Goal: Find specific page/section: Find specific page/section

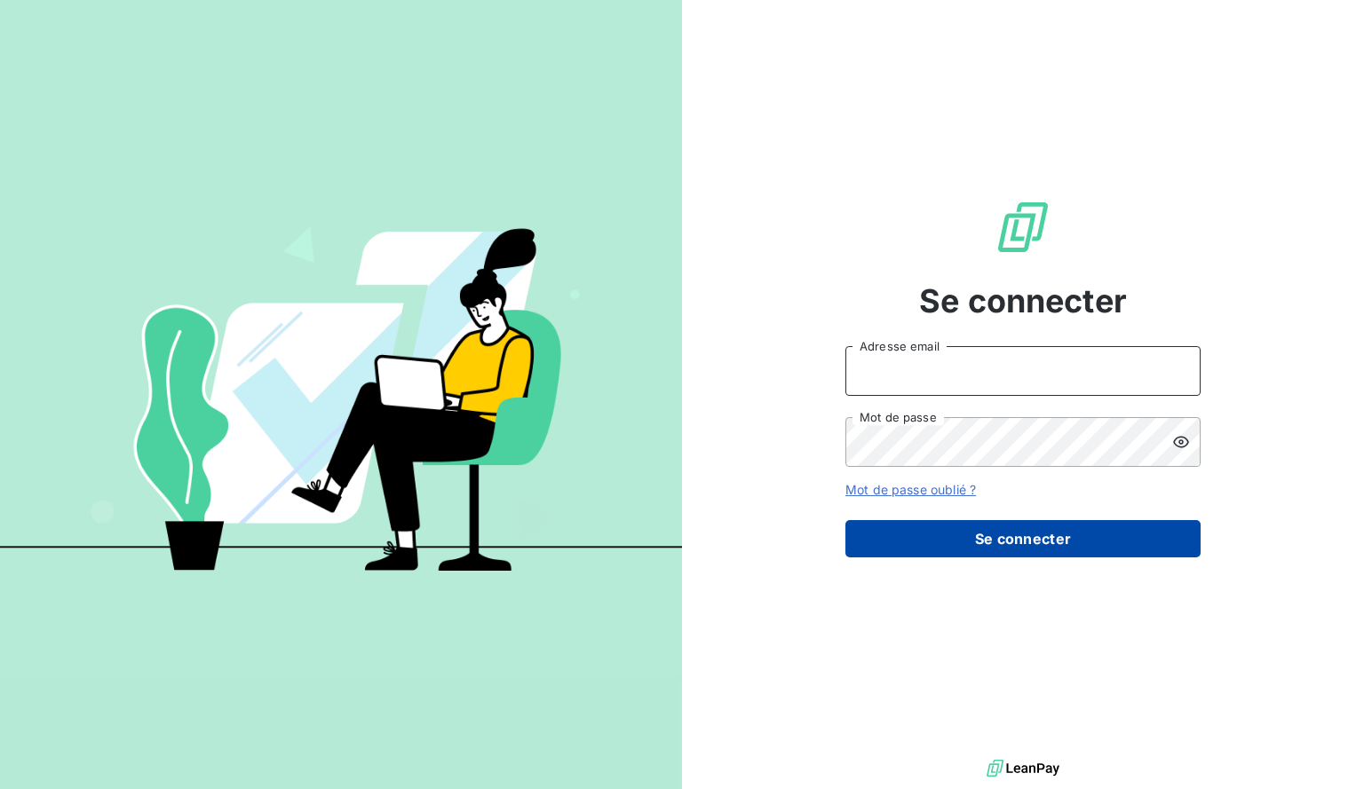
type input "[EMAIL_ADDRESS][DOMAIN_NAME]"
click at [1013, 542] on button "Se connecter" at bounding box center [1022, 538] width 355 height 37
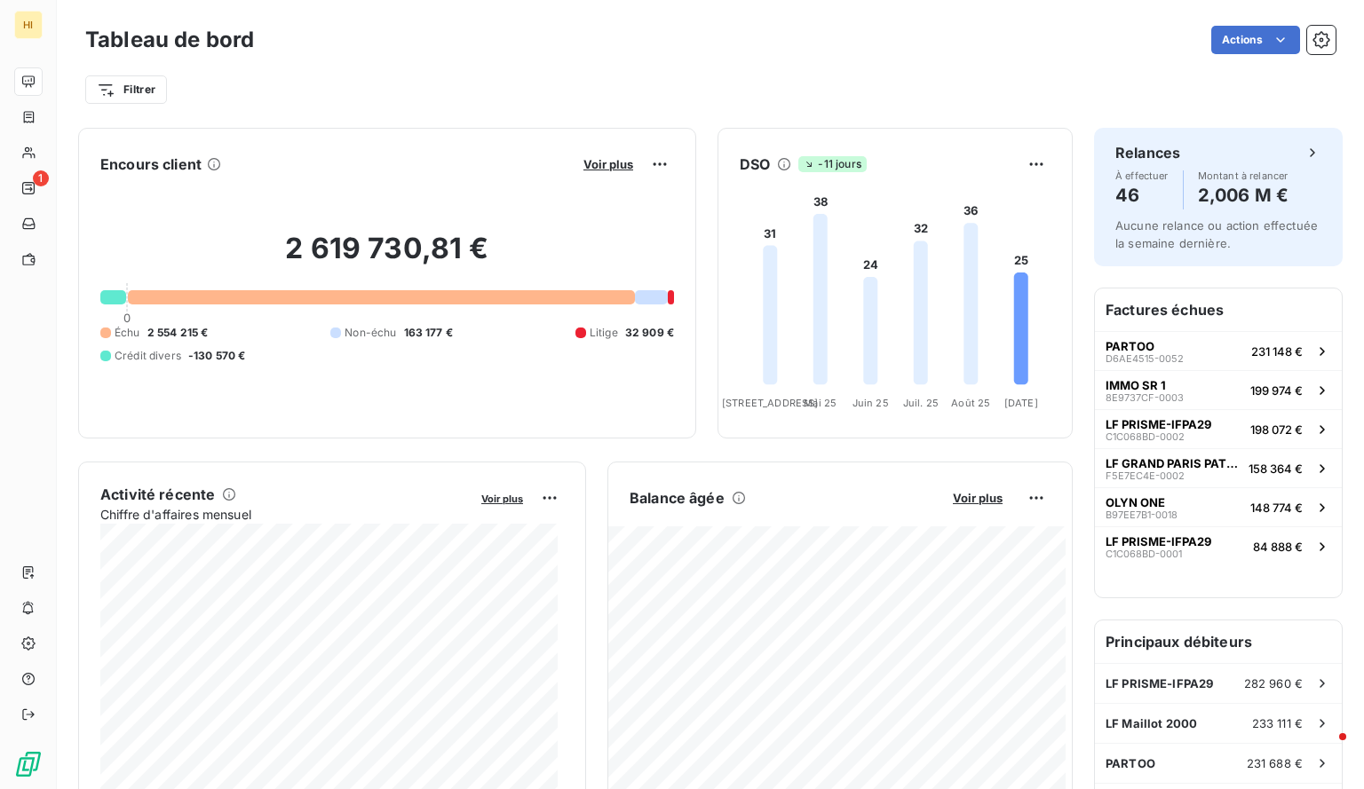
click at [336, 246] on h2 "2 619 730,81 €" at bounding box center [386, 257] width 573 height 53
click at [391, 251] on h2 "2 619 730,81 €" at bounding box center [386, 257] width 573 height 53
click at [146, 90] on html "HI 1 Tableau de bord Actions Filtrer Encours client Voir plus 2 619 730,81 € 0 …" at bounding box center [682, 394] width 1364 height 789
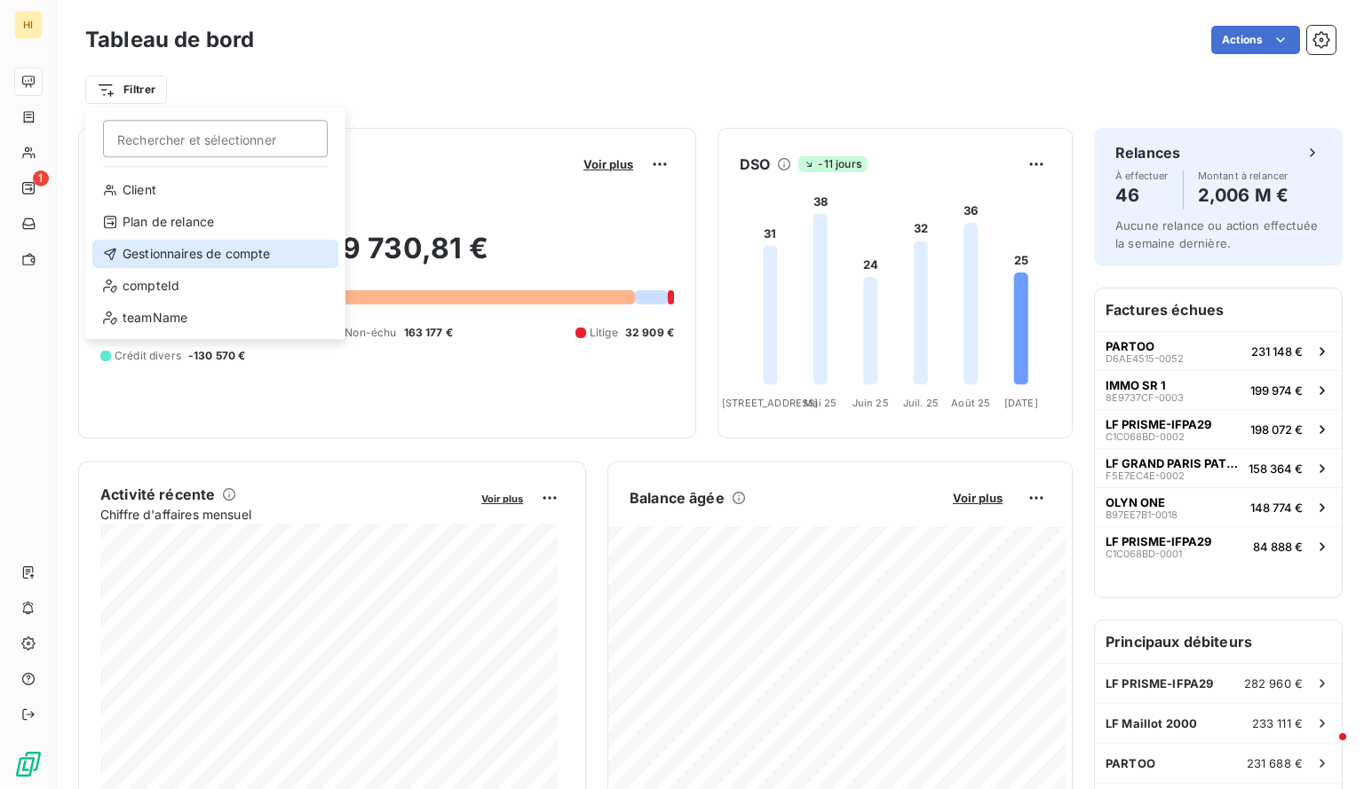
click at [211, 258] on div "Gestionnaires de compte" at bounding box center [215, 254] width 246 height 28
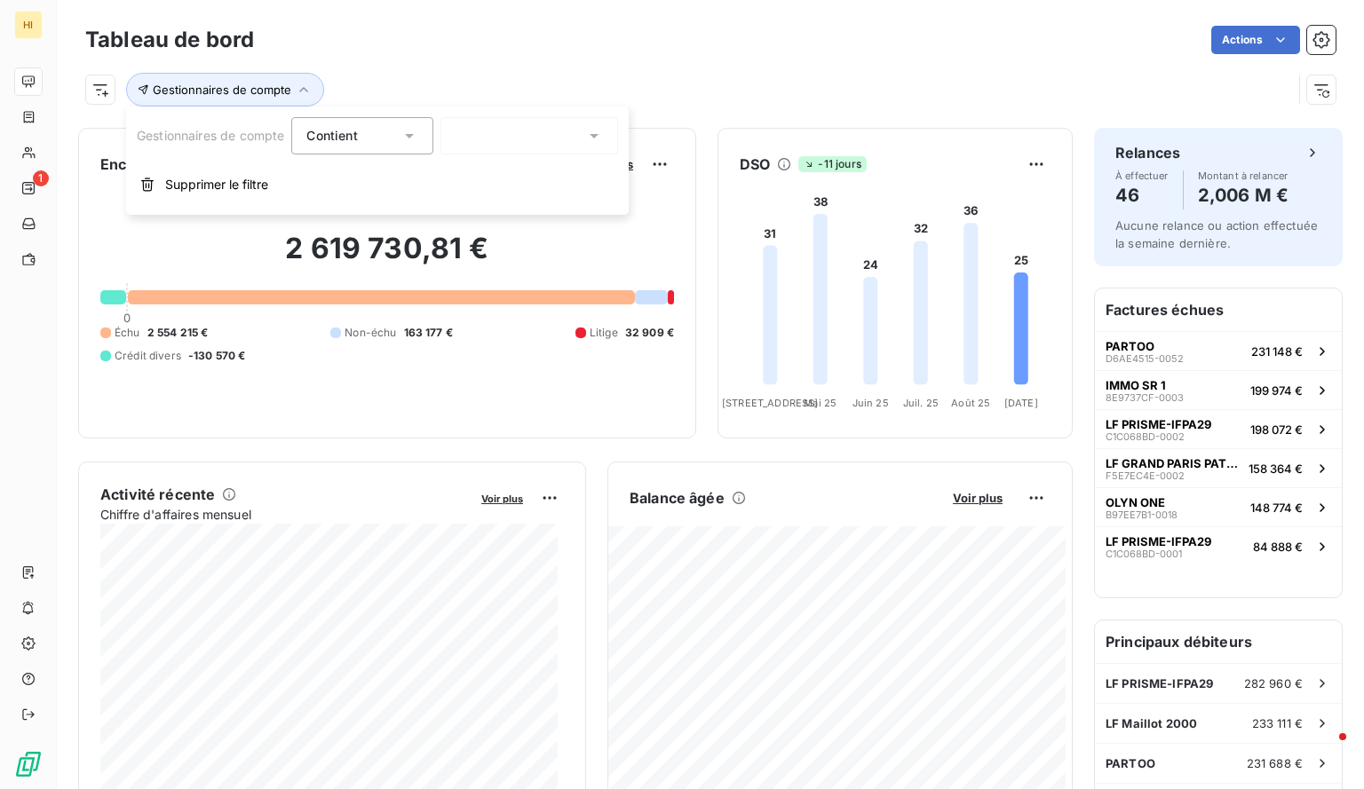
click at [515, 145] on div at bounding box center [529, 135] width 178 height 37
type input "ale"
click at [513, 213] on span "Alexa Le Rebeller" at bounding box center [530, 213] width 104 height 18
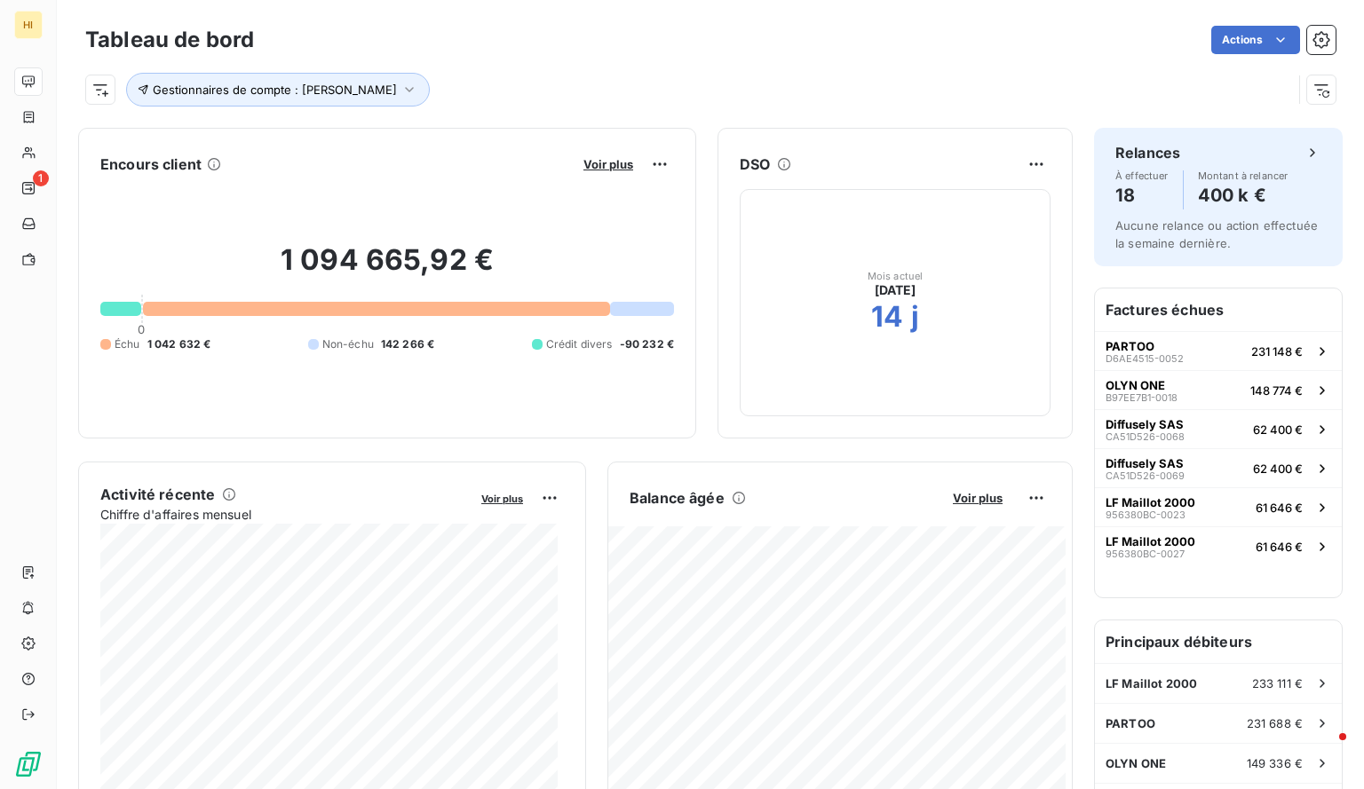
click at [572, 42] on div "Actions" at bounding box center [805, 40] width 1060 height 28
click at [99, 95] on html "HI 1 Tableau de bord Actions Gestionnaires de compte : Alexa Le Rebeller Encour…" at bounding box center [682, 394] width 1364 height 789
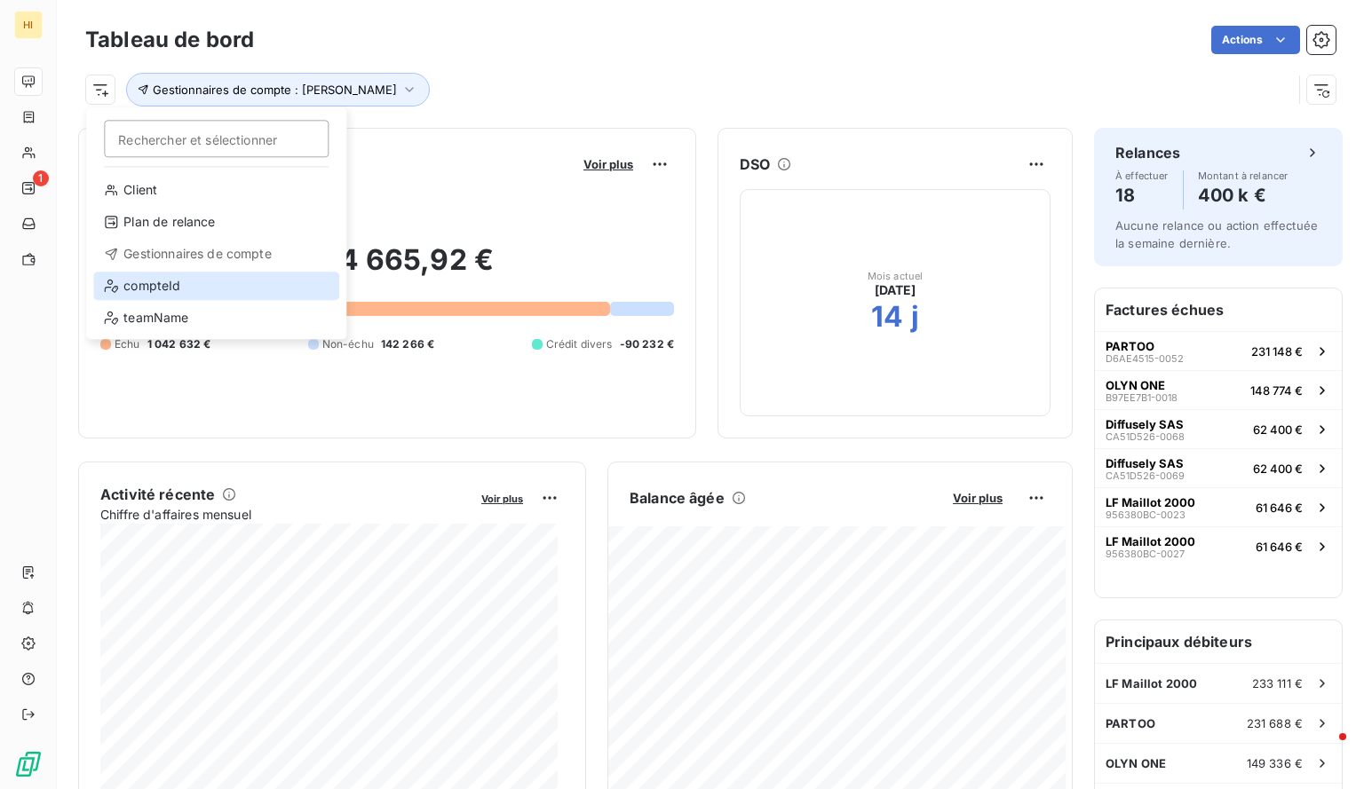
click at [215, 285] on div "compteId" at bounding box center [216, 286] width 246 height 28
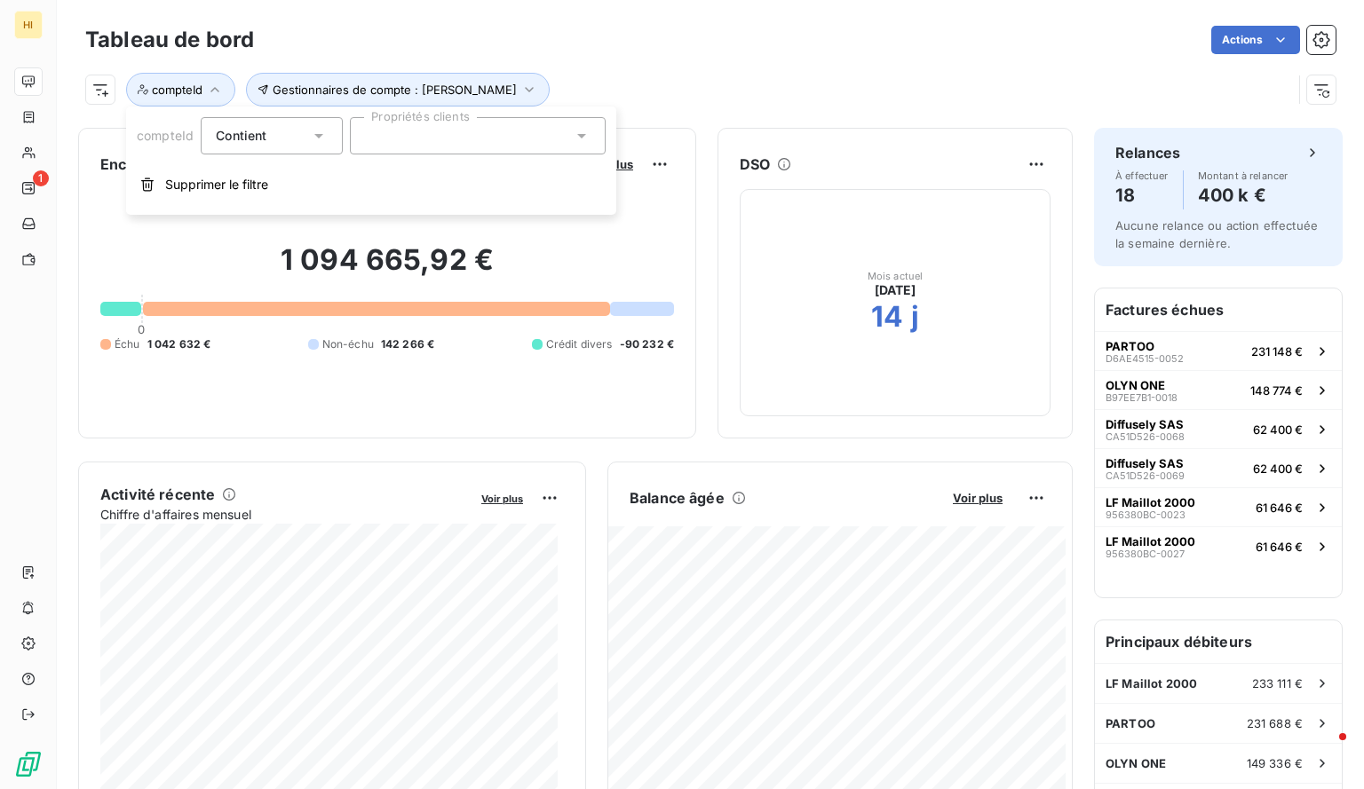
click at [402, 136] on div at bounding box center [478, 135] width 256 height 37
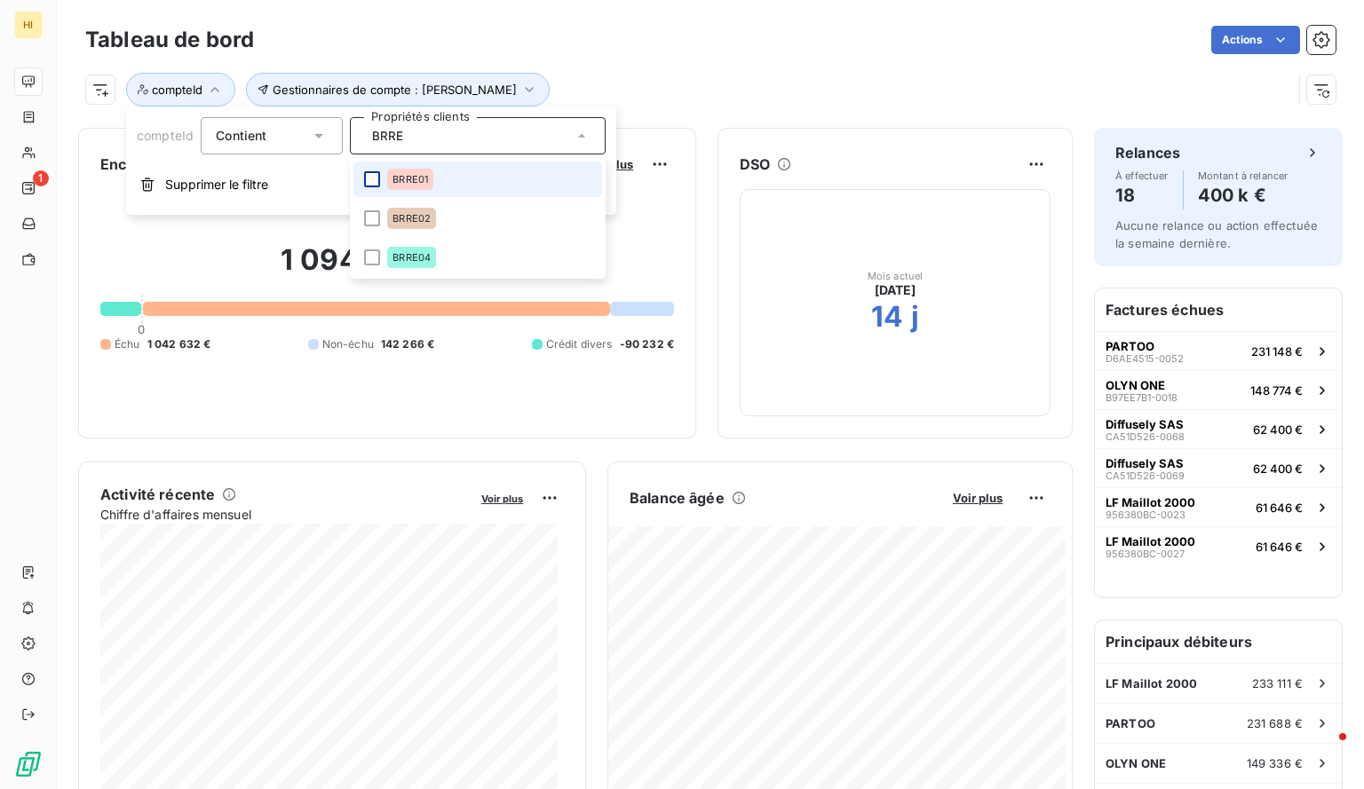
type input "BRRE"
click at [369, 177] on div at bounding box center [372, 179] width 16 height 16
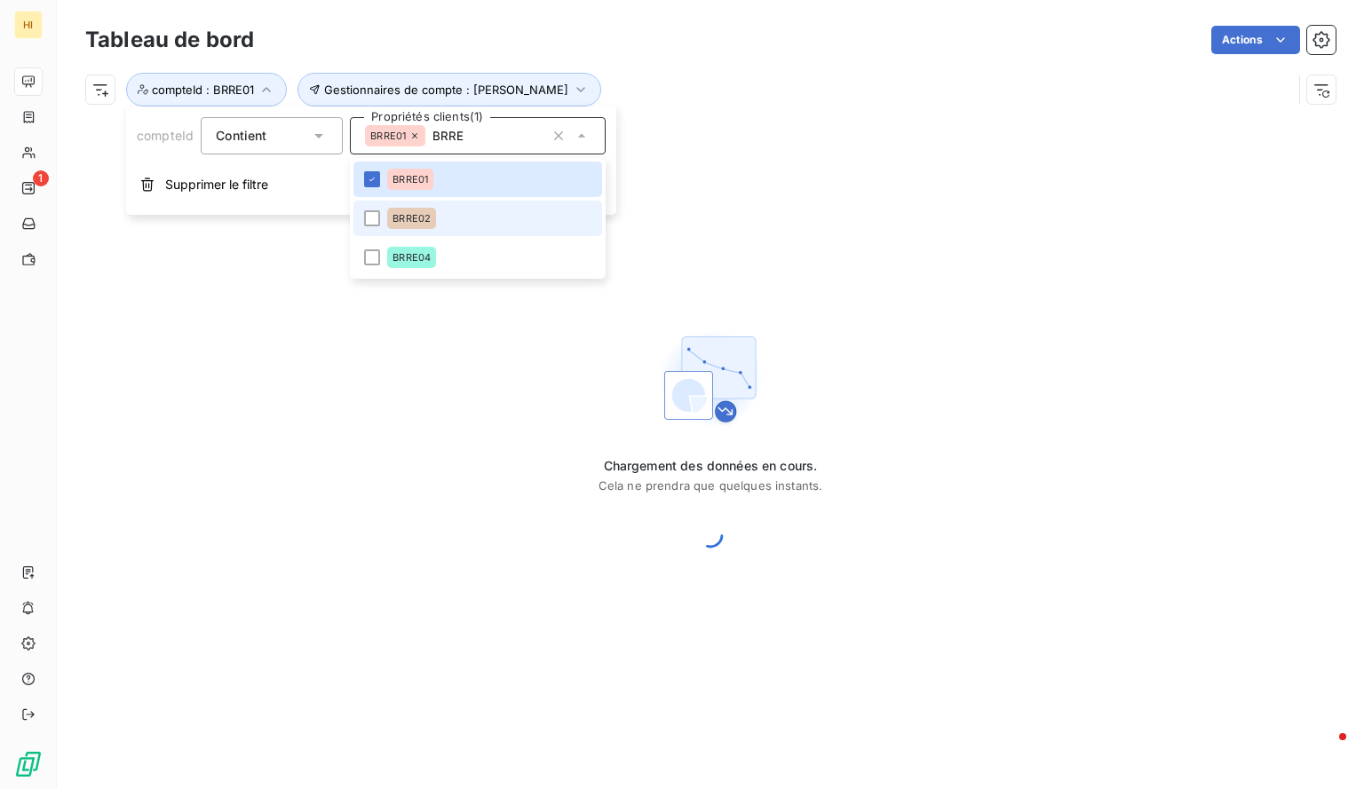
click at [373, 227] on li "BRRE02" at bounding box center [477, 219] width 249 height 36
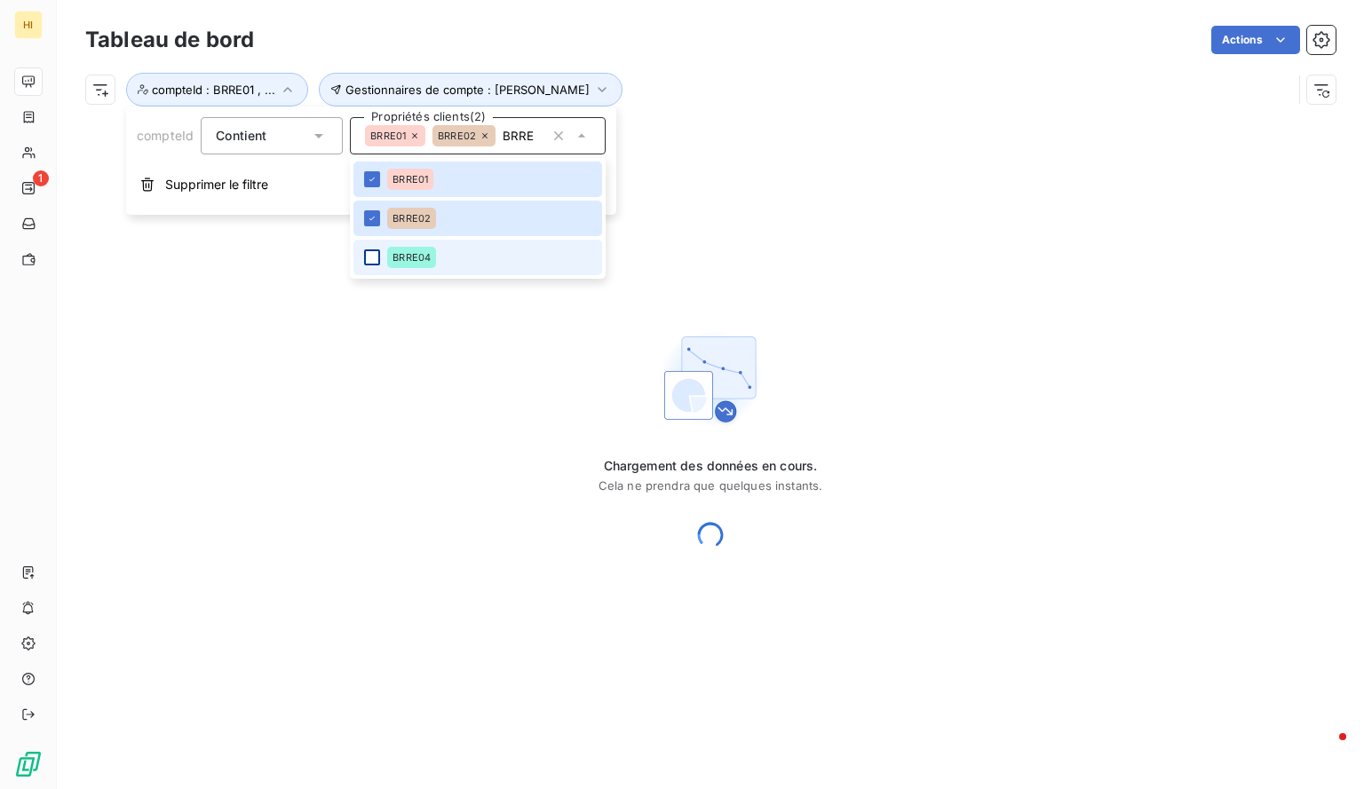
click at [373, 253] on div at bounding box center [372, 257] width 16 height 16
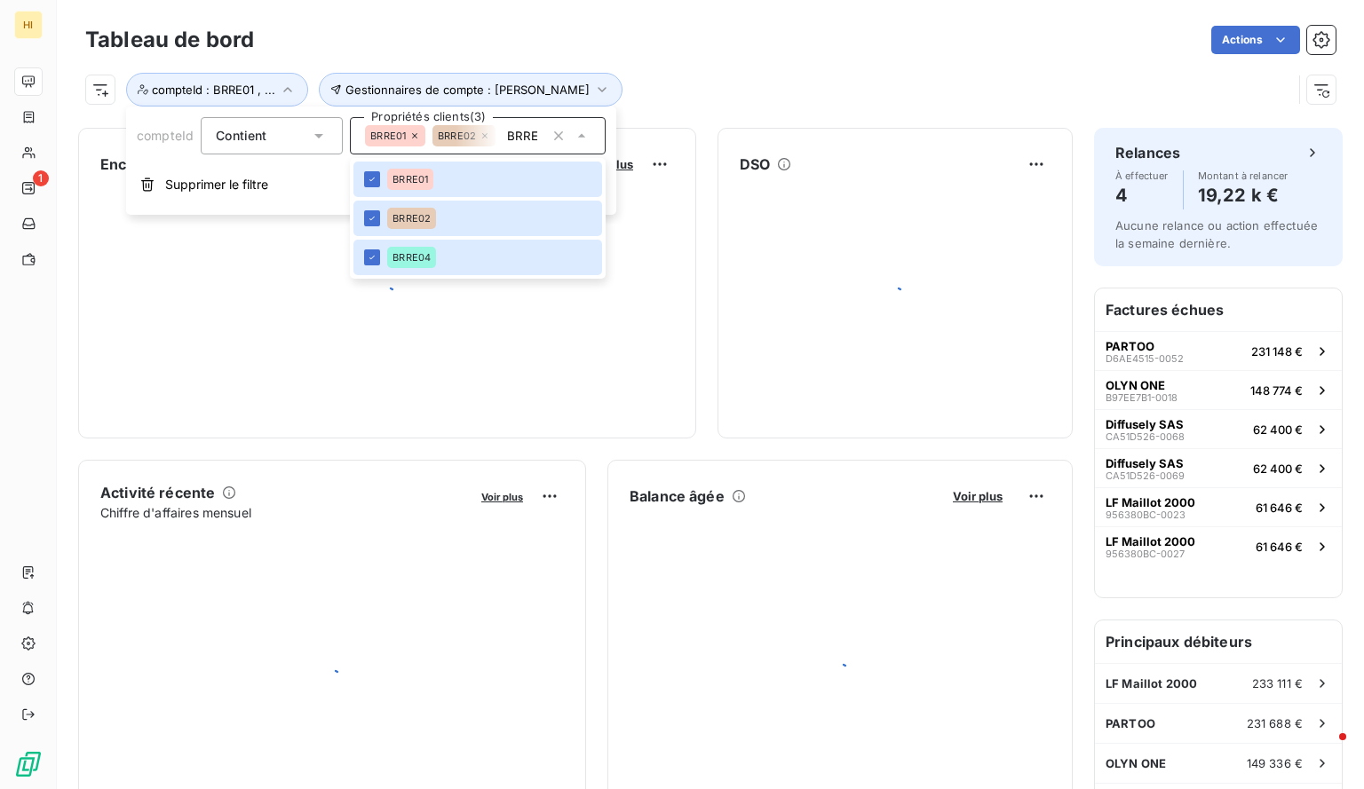
click at [673, 63] on div "Gestionnaires de compte : [PERSON_NAME] compteId : BRRE01 , ..." at bounding box center [710, 83] width 1250 height 48
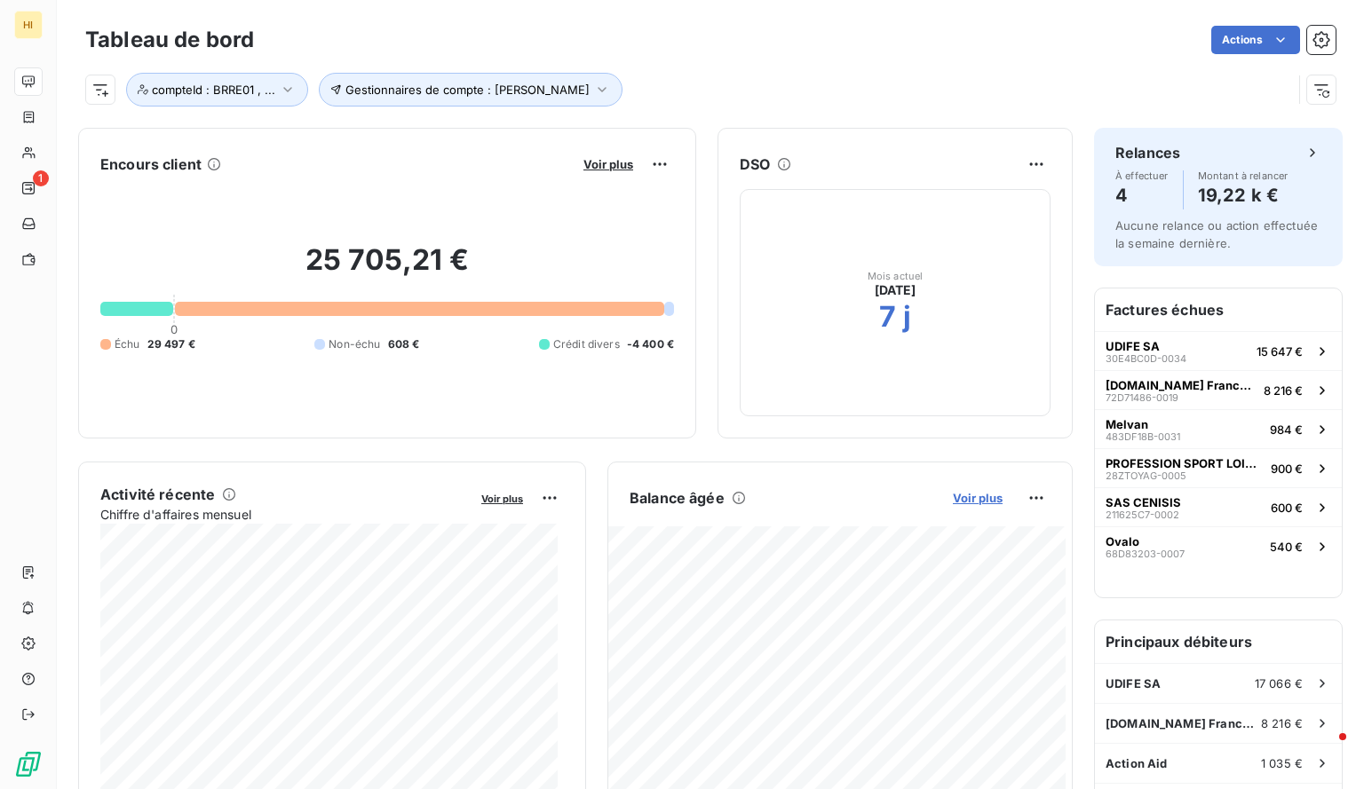
click at [969, 494] on span "Voir plus" at bounding box center [978, 498] width 50 height 14
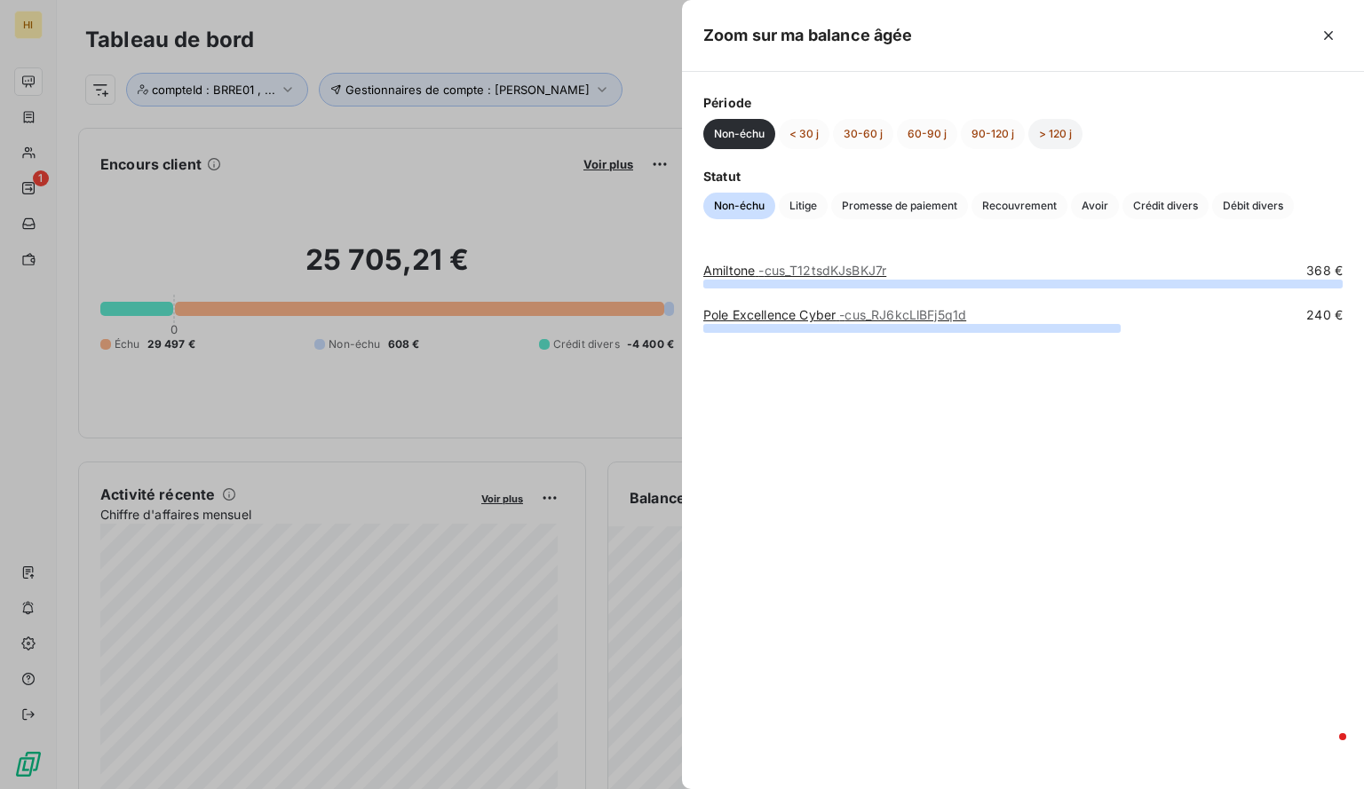
click at [1058, 138] on button "> 120 j" at bounding box center [1055, 134] width 54 height 30
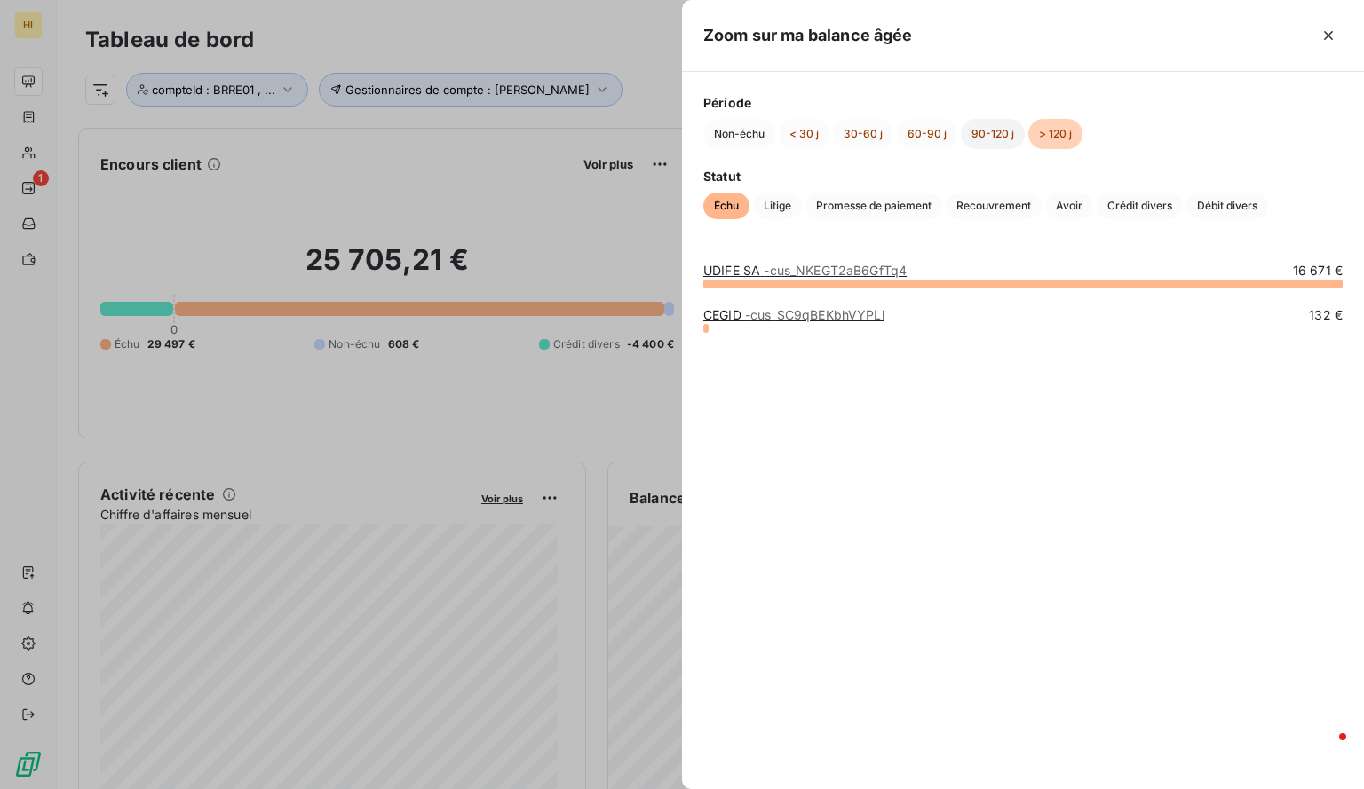
click at [993, 134] on button "90-120 j" at bounding box center [993, 134] width 64 height 30
click at [918, 128] on button "60-90 j" at bounding box center [927, 134] width 60 height 30
click at [996, 131] on button "90-120 j" at bounding box center [993, 134] width 64 height 30
click at [1062, 131] on button "> 120 j" at bounding box center [1055, 134] width 54 height 30
click at [989, 144] on button "90-120 j" at bounding box center [993, 134] width 64 height 30
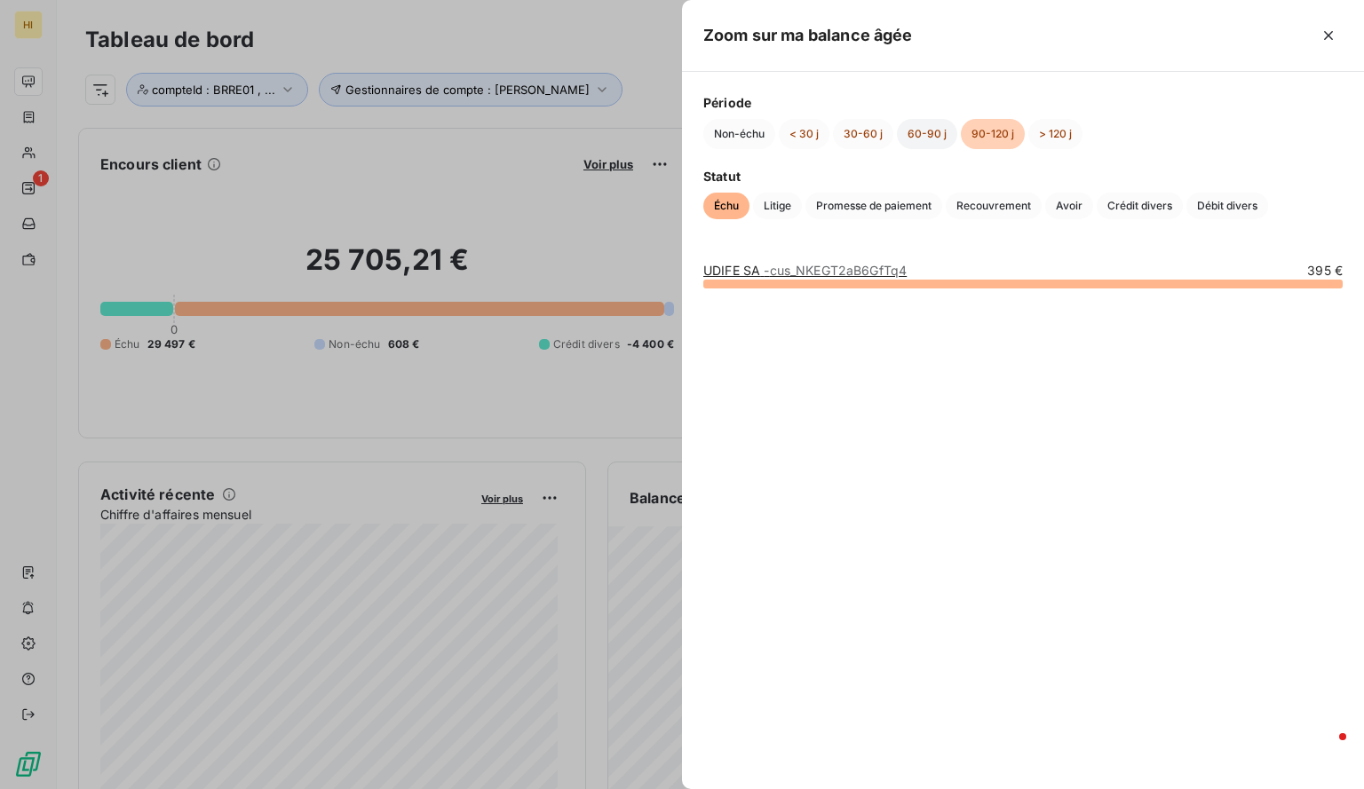
click at [898, 142] on button "60-90 j" at bounding box center [927, 134] width 60 height 30
click at [801, 266] on span "- cus_SWLBUiVDEo5QZj" at bounding box center [839, 270] width 140 height 15
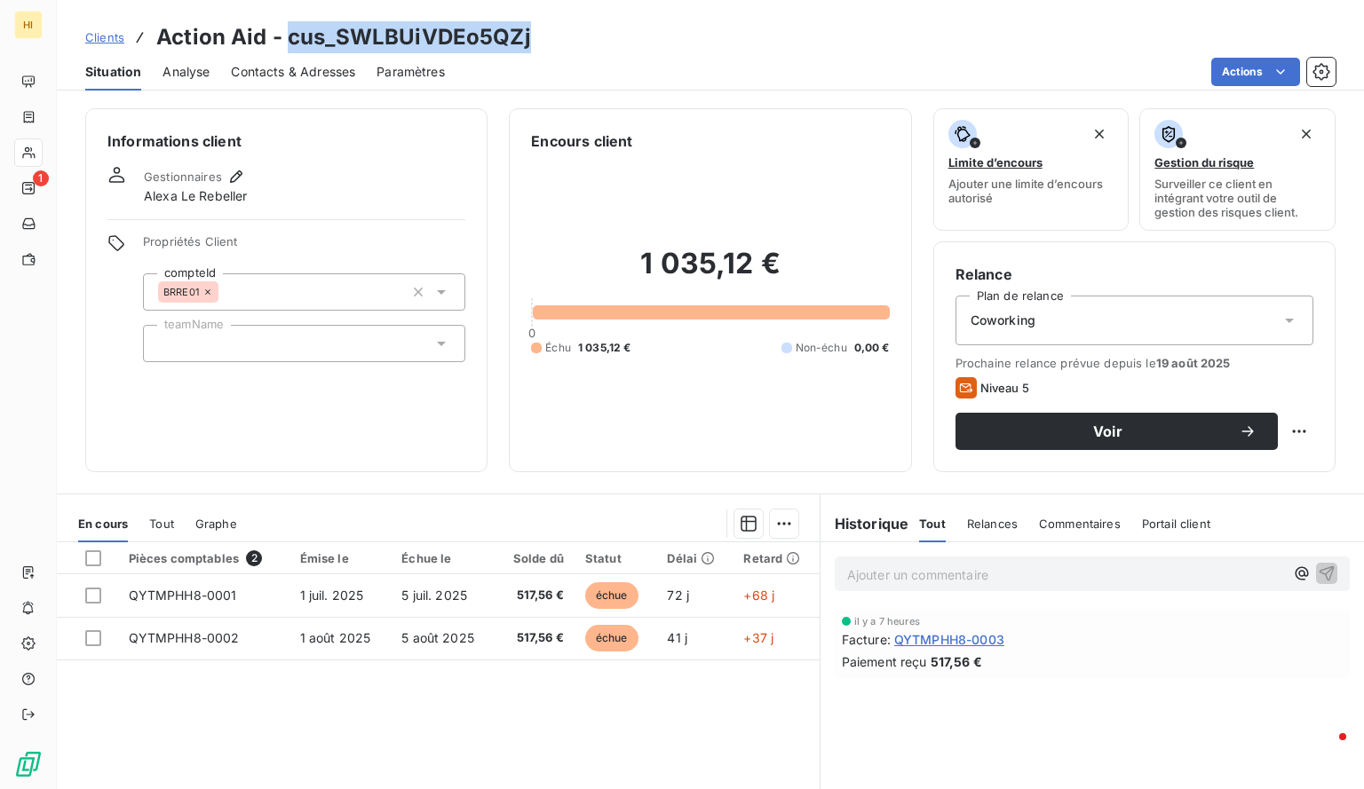
drag, startPoint x: 526, startPoint y: 36, endPoint x: 289, endPoint y: 24, distance: 236.5
click at [289, 24] on h3 "Action Aid - cus_SWLBUiVDEo5QZj" at bounding box center [343, 37] width 375 height 32
copy h3 "cus_SWLBUiVDEo5QZj"
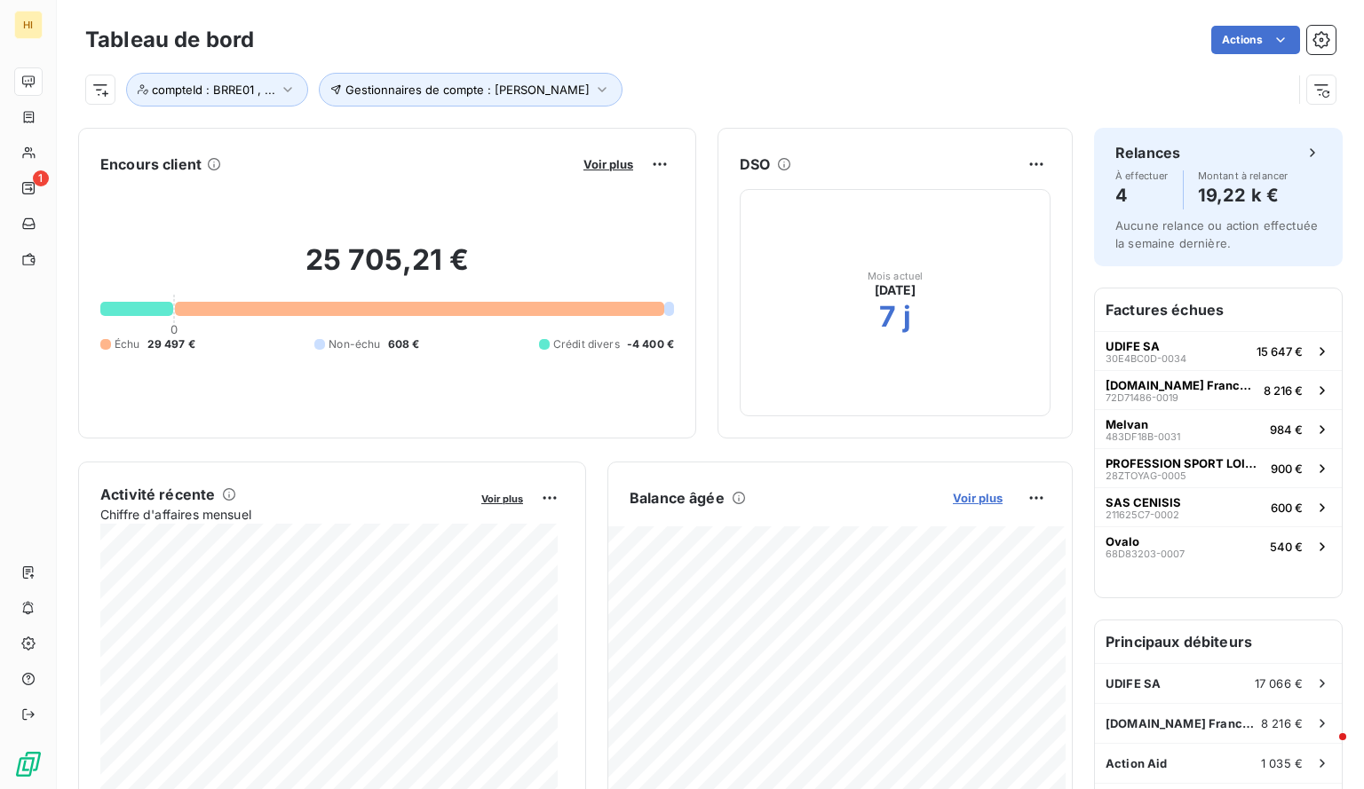
click at [969, 498] on span "Voir plus" at bounding box center [978, 498] width 50 height 14
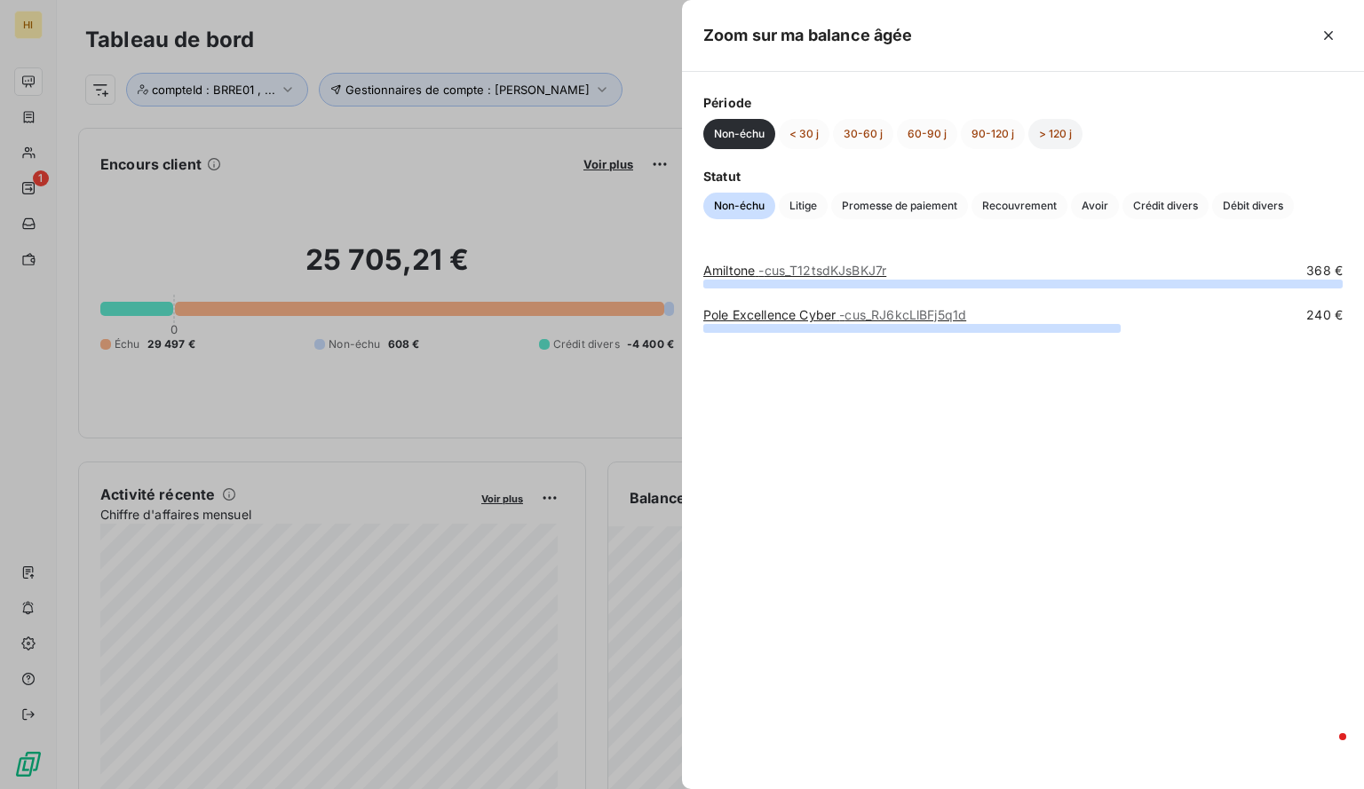
click at [1054, 138] on button "> 120 j" at bounding box center [1055, 134] width 54 height 30
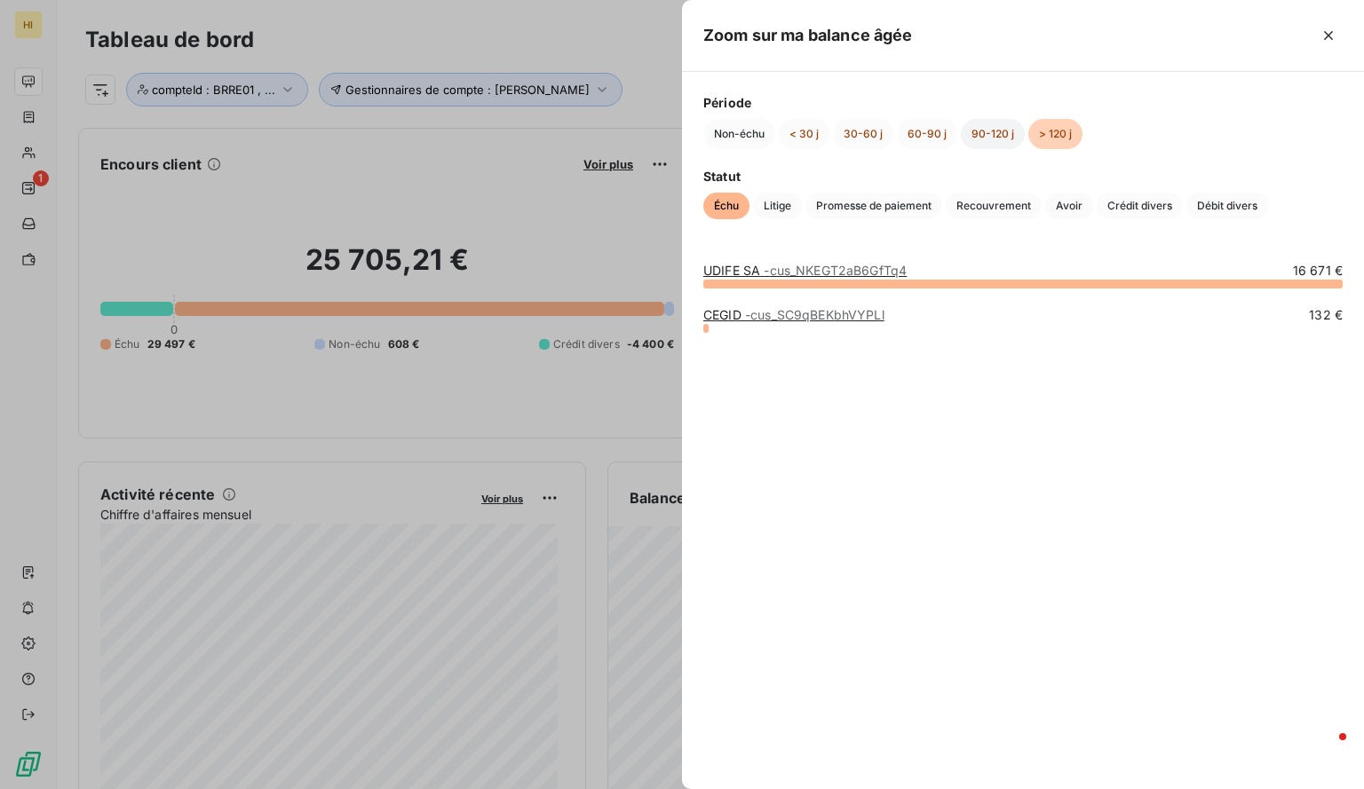
click at [996, 130] on button "90-120 j" at bounding box center [993, 134] width 64 height 30
click at [927, 134] on button "60-90 j" at bounding box center [927, 134] width 60 height 30
click at [853, 137] on button "30-60 j" at bounding box center [863, 134] width 60 height 30
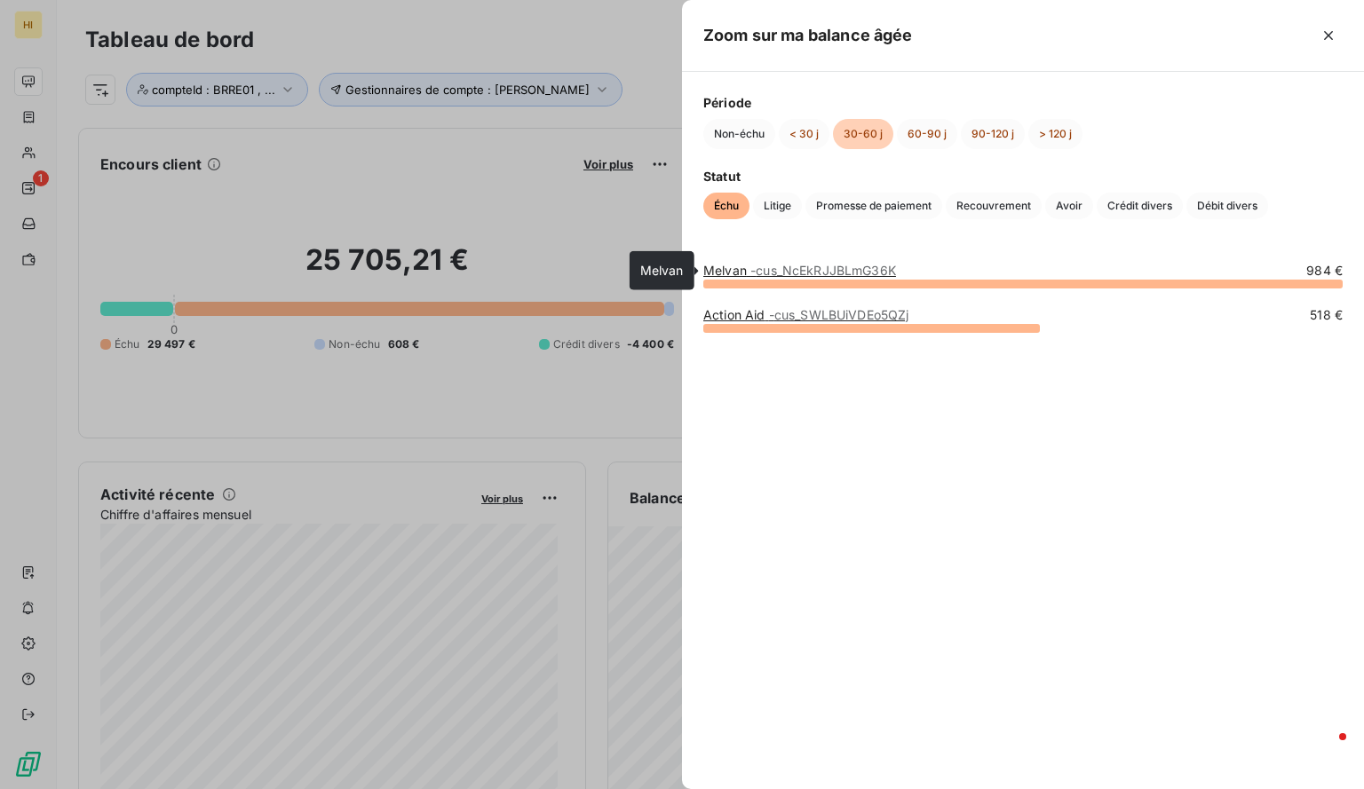
click at [795, 268] on span "- cus_NcEkRJJBLmG36K" at bounding box center [823, 270] width 146 height 15
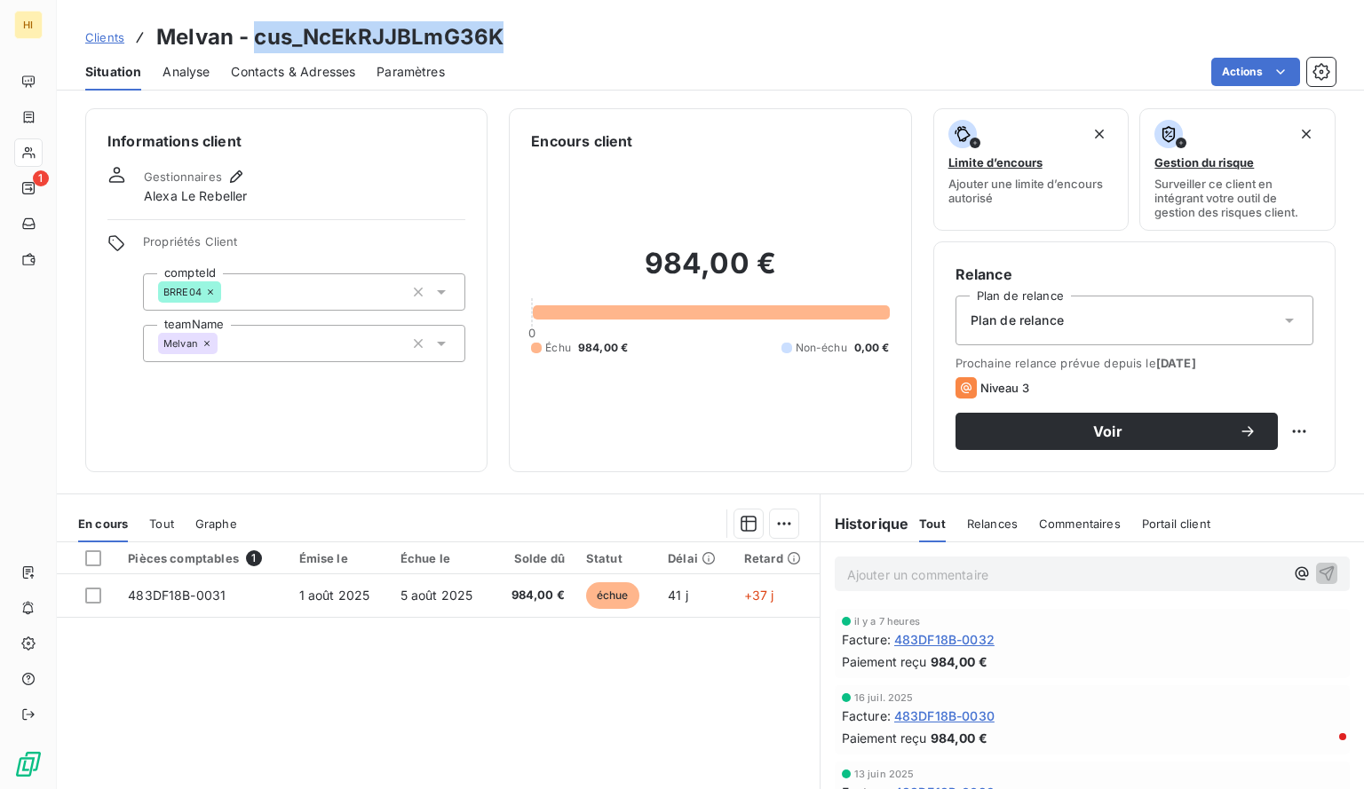
drag, startPoint x: 515, startPoint y: 38, endPoint x: 257, endPoint y: 28, distance: 258.6
click at [257, 28] on div "Clients Melvan - cus_NcEkRJJBLmG36K" at bounding box center [710, 37] width 1307 height 32
copy h3 "cus_NcEkRJJBLmG36K"
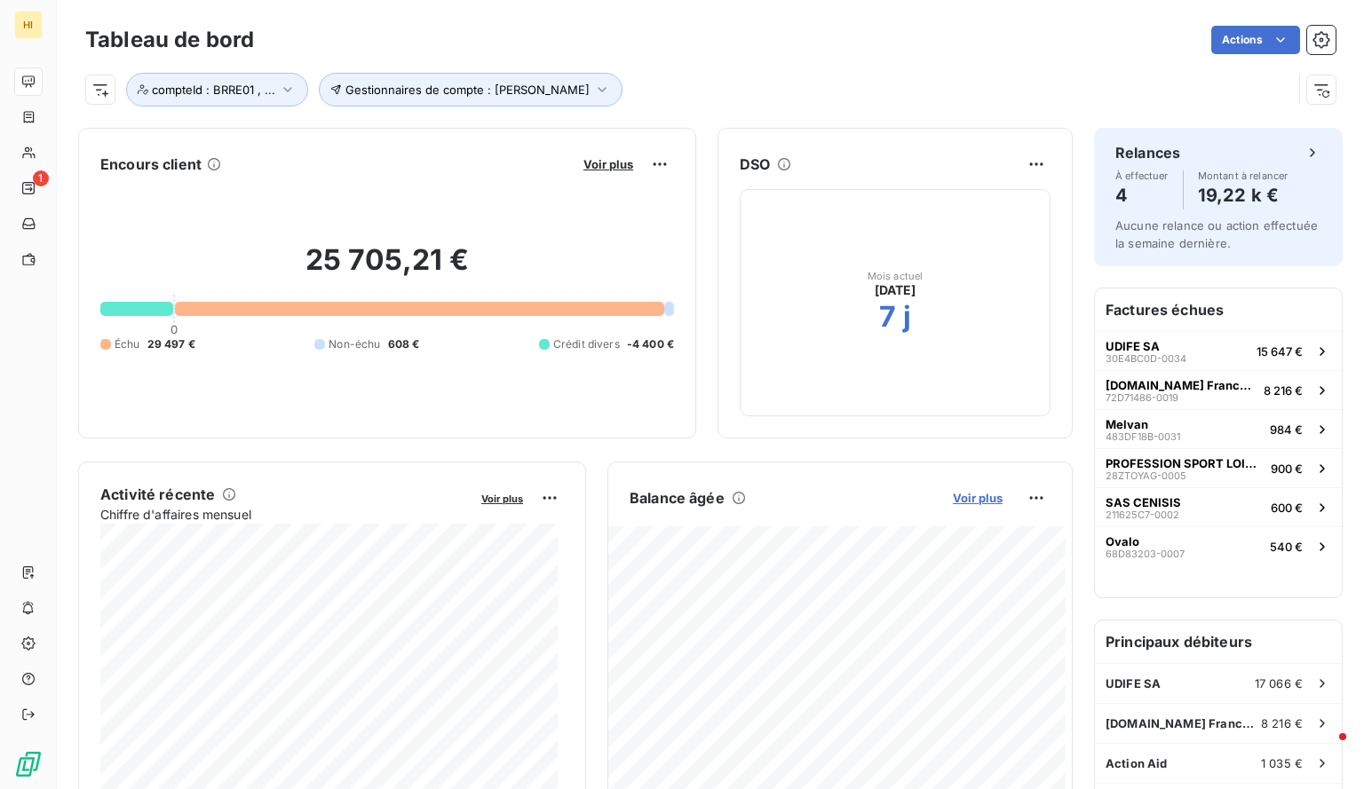
click at [971, 495] on span "Voir plus" at bounding box center [978, 498] width 50 height 14
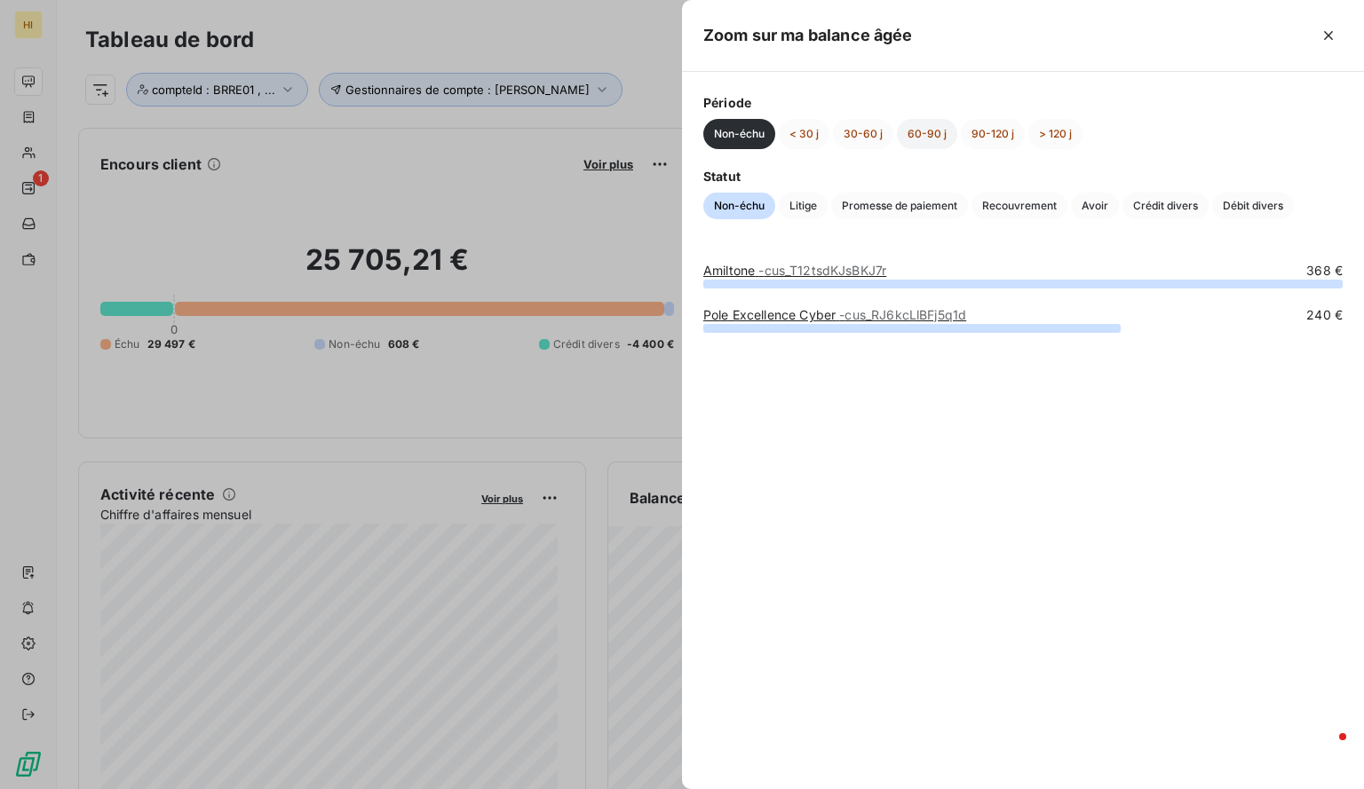
click at [935, 136] on button "60-90 j" at bounding box center [927, 134] width 60 height 30
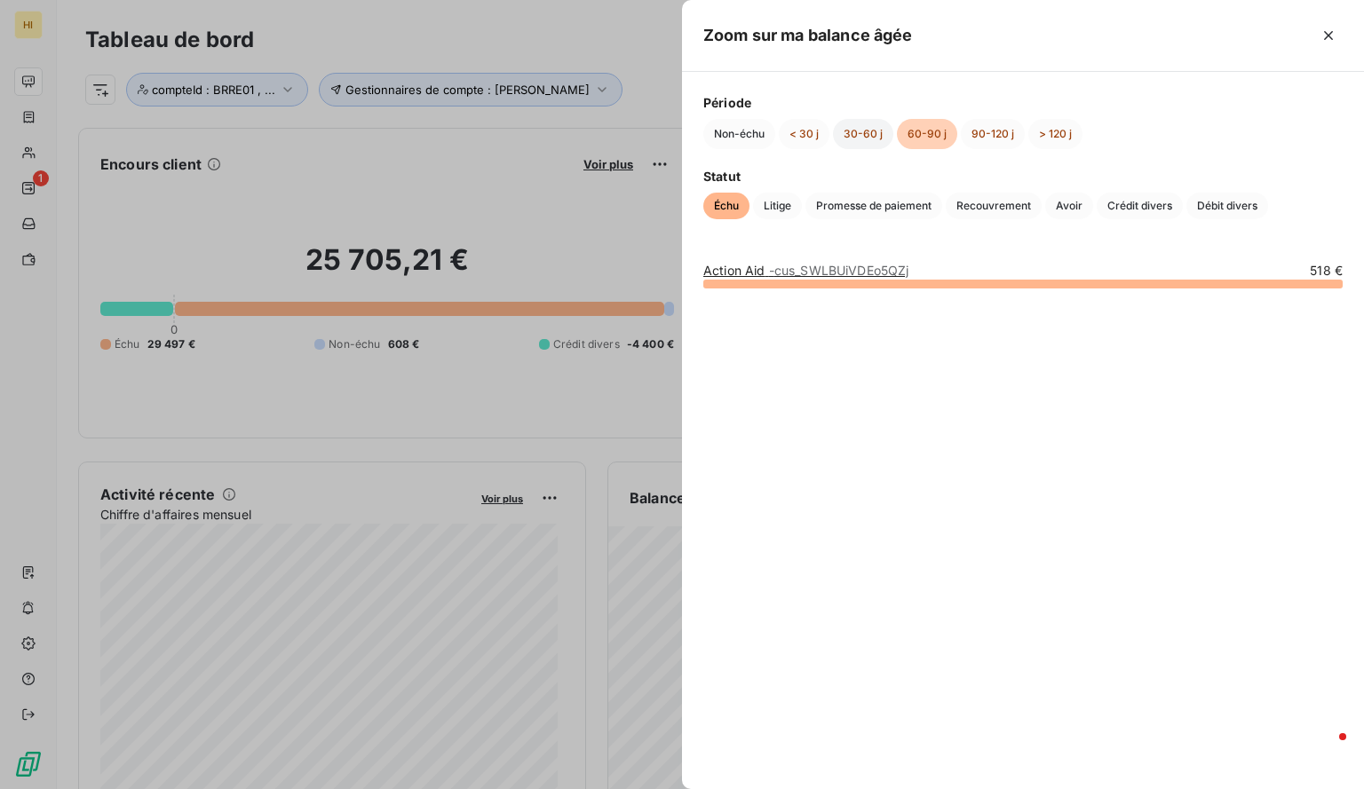
click at [869, 138] on button "30-60 j" at bounding box center [863, 134] width 60 height 30
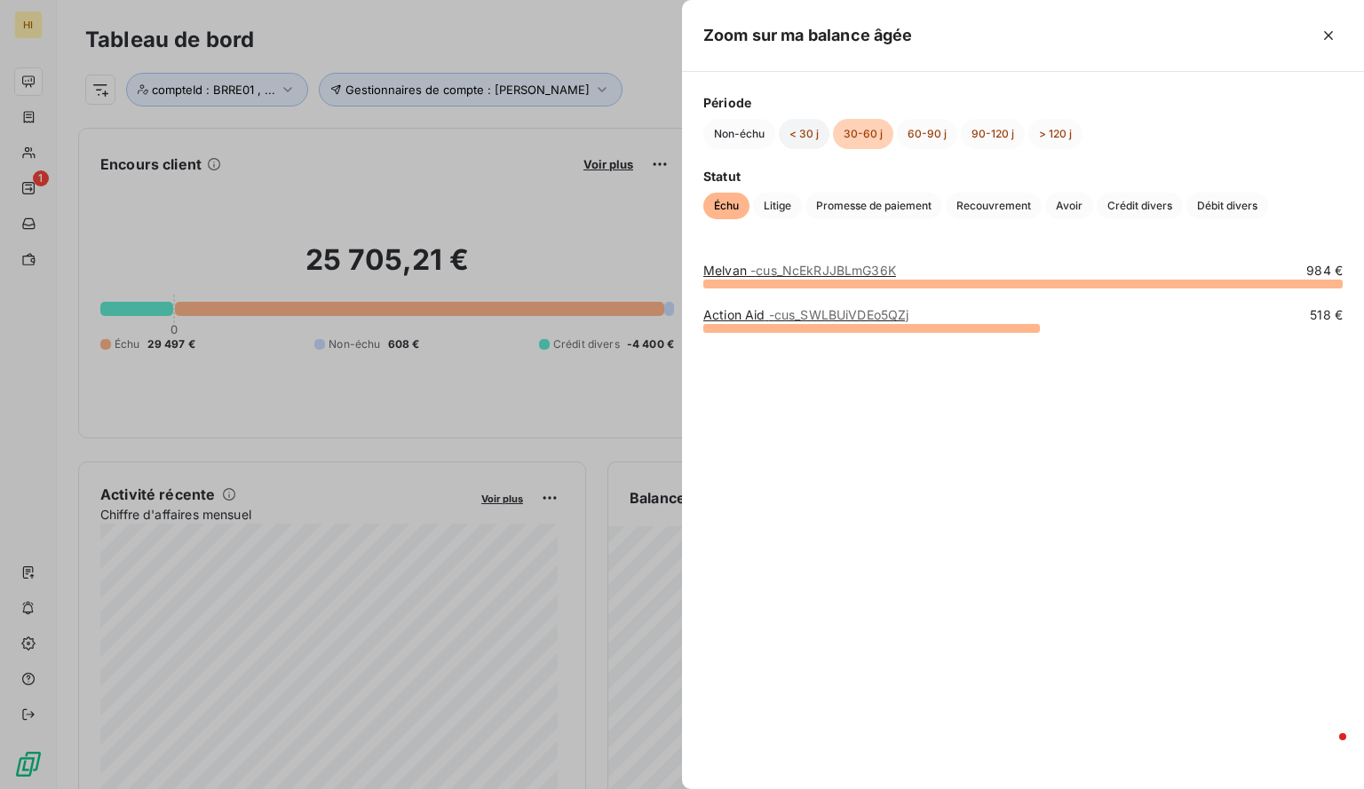
click at [792, 135] on button "< 30 j" at bounding box center [804, 134] width 51 height 30
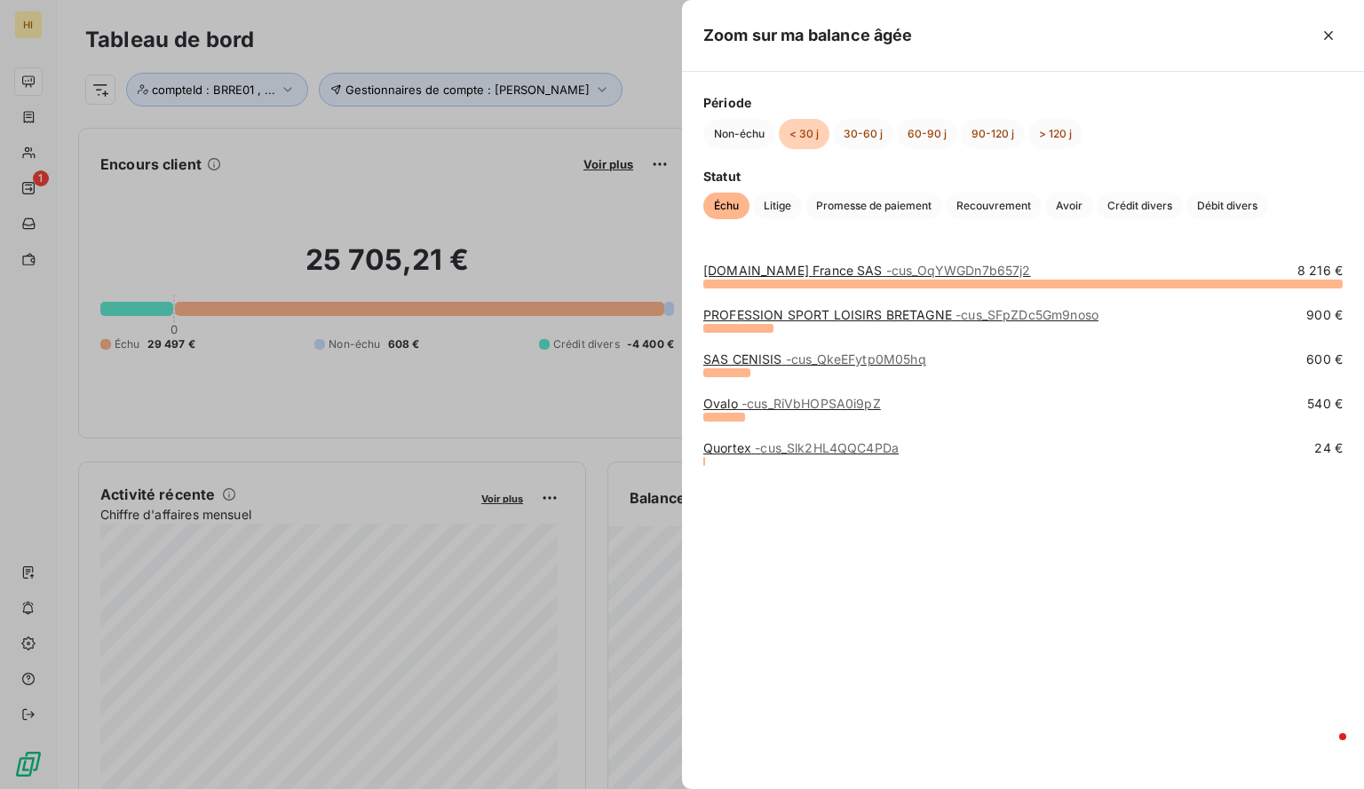
click at [804, 446] on span "- cus_Slk2HL4QQC4PDa" at bounding box center [827, 447] width 144 height 15
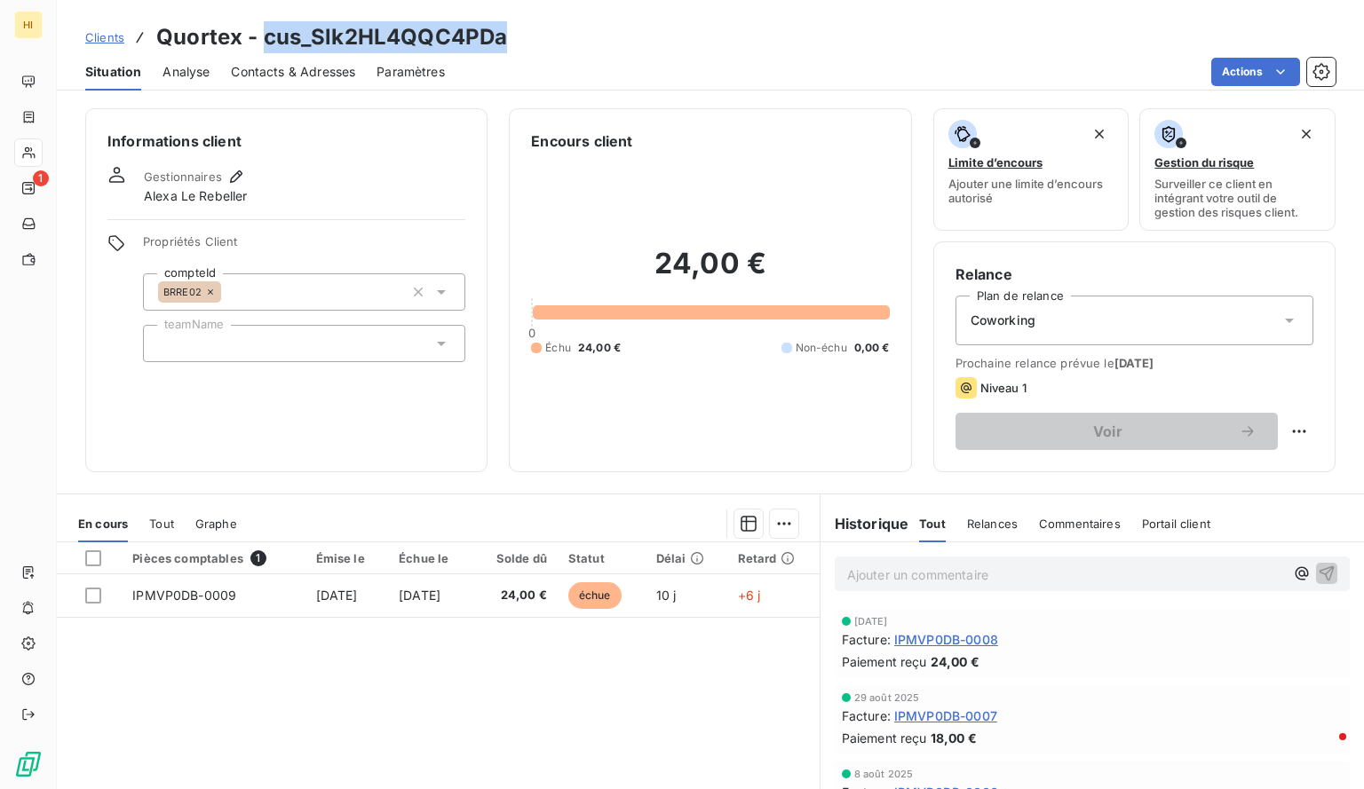
drag, startPoint x: 511, startPoint y: 39, endPoint x: 263, endPoint y: 42, distance: 248.6
click at [263, 42] on div "Clients Quortex - cus_Slk2HL4QQC4PDa" at bounding box center [710, 37] width 1307 height 32
copy h3 "cus_Slk2HL4QQC4PDa"
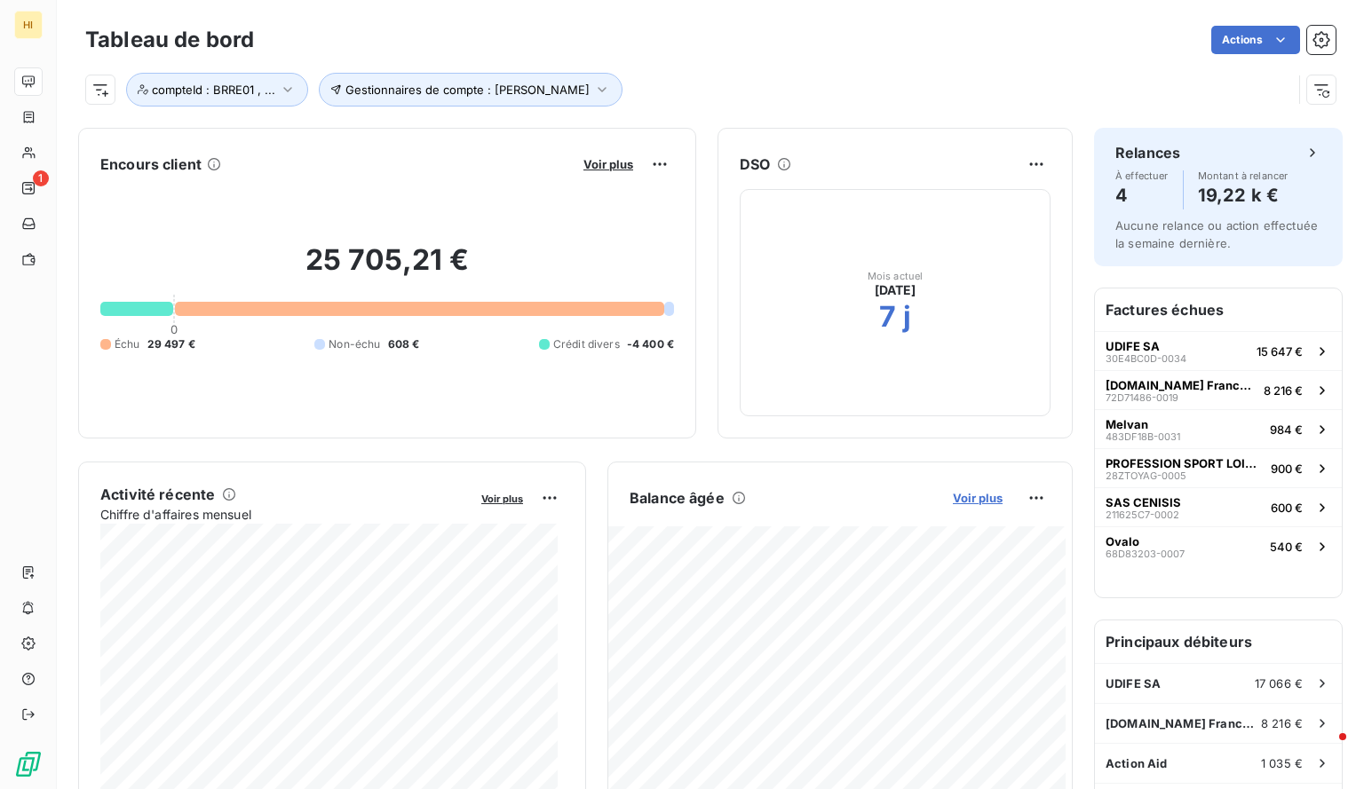
click at [955, 491] on span "Voir plus" at bounding box center [978, 498] width 50 height 14
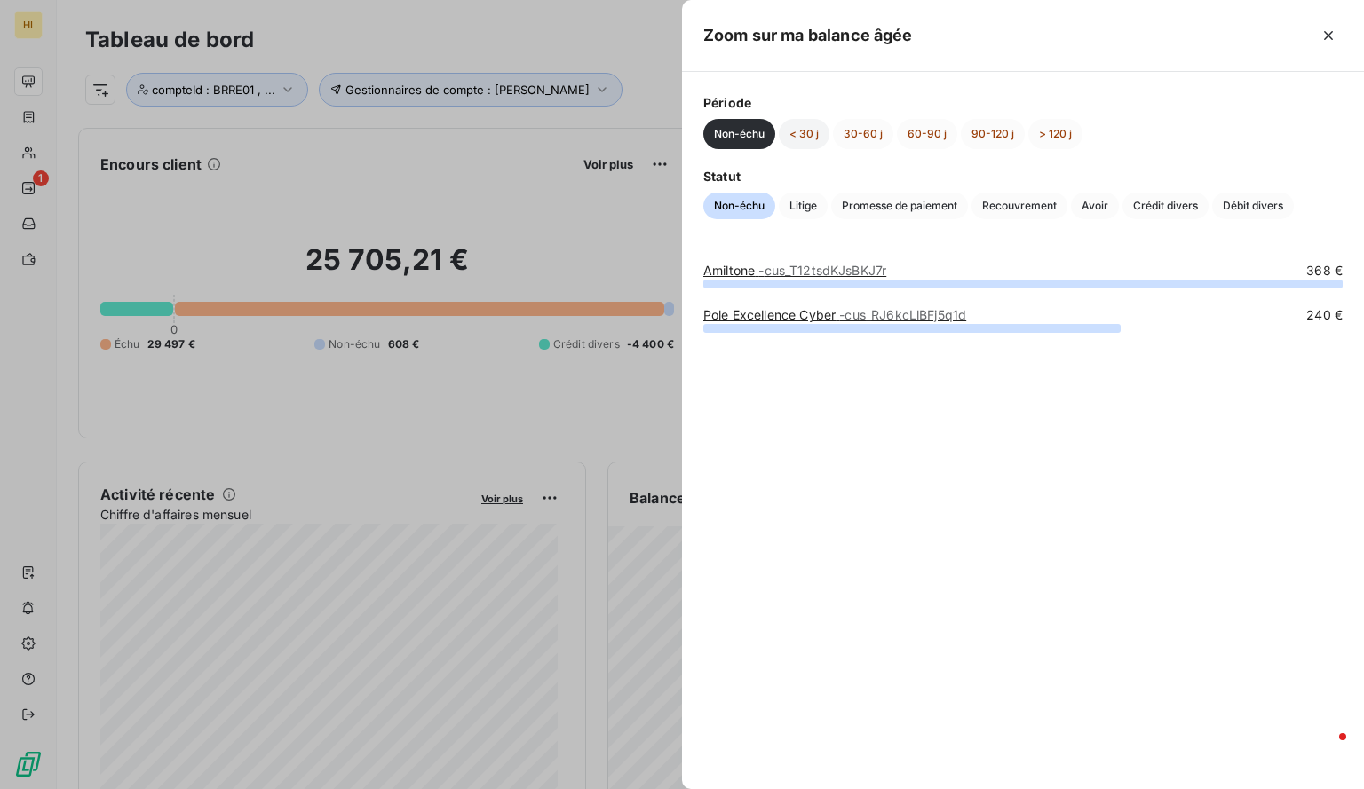
click at [811, 136] on button "< 30 j" at bounding box center [804, 134] width 51 height 30
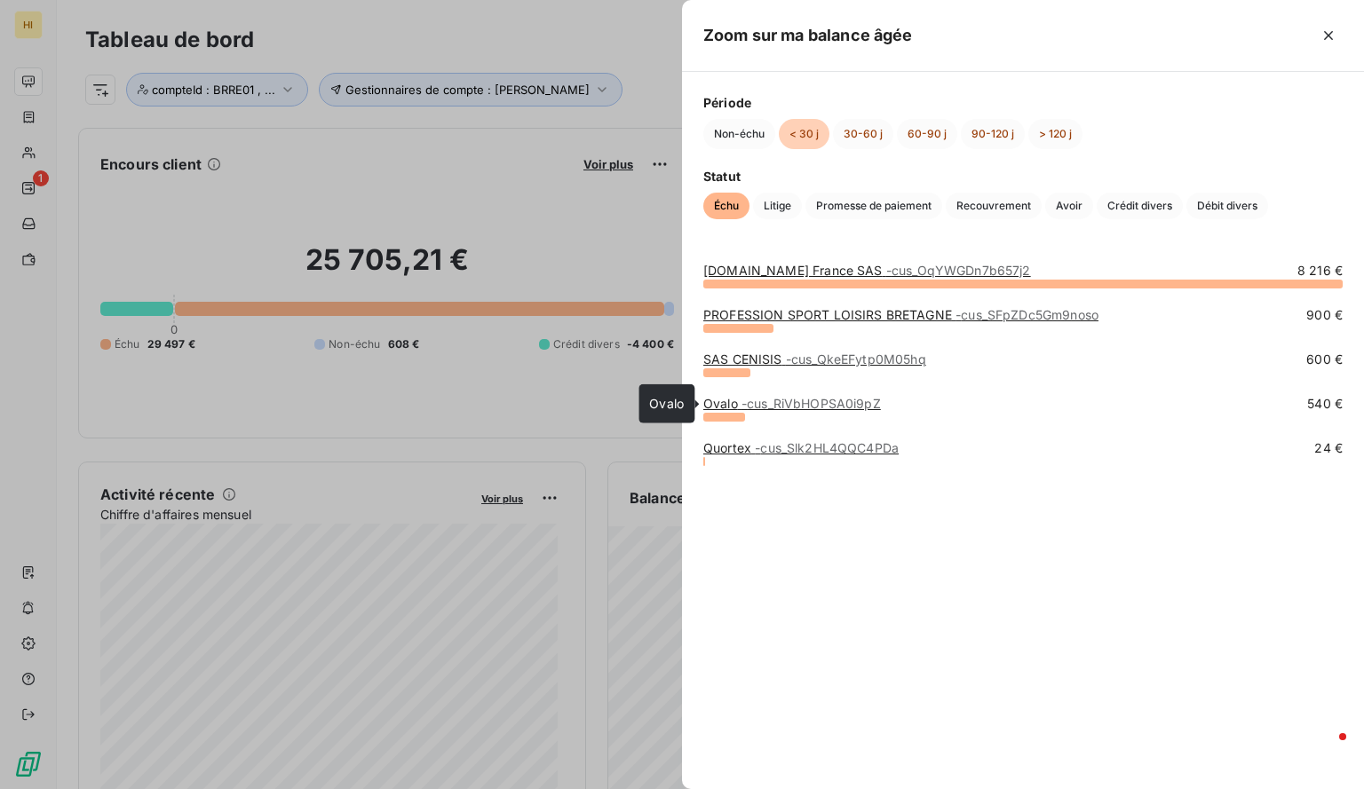
click at [785, 404] on span "- cus_RiVbHOPSA0i9pZ" at bounding box center [810, 403] width 139 height 15
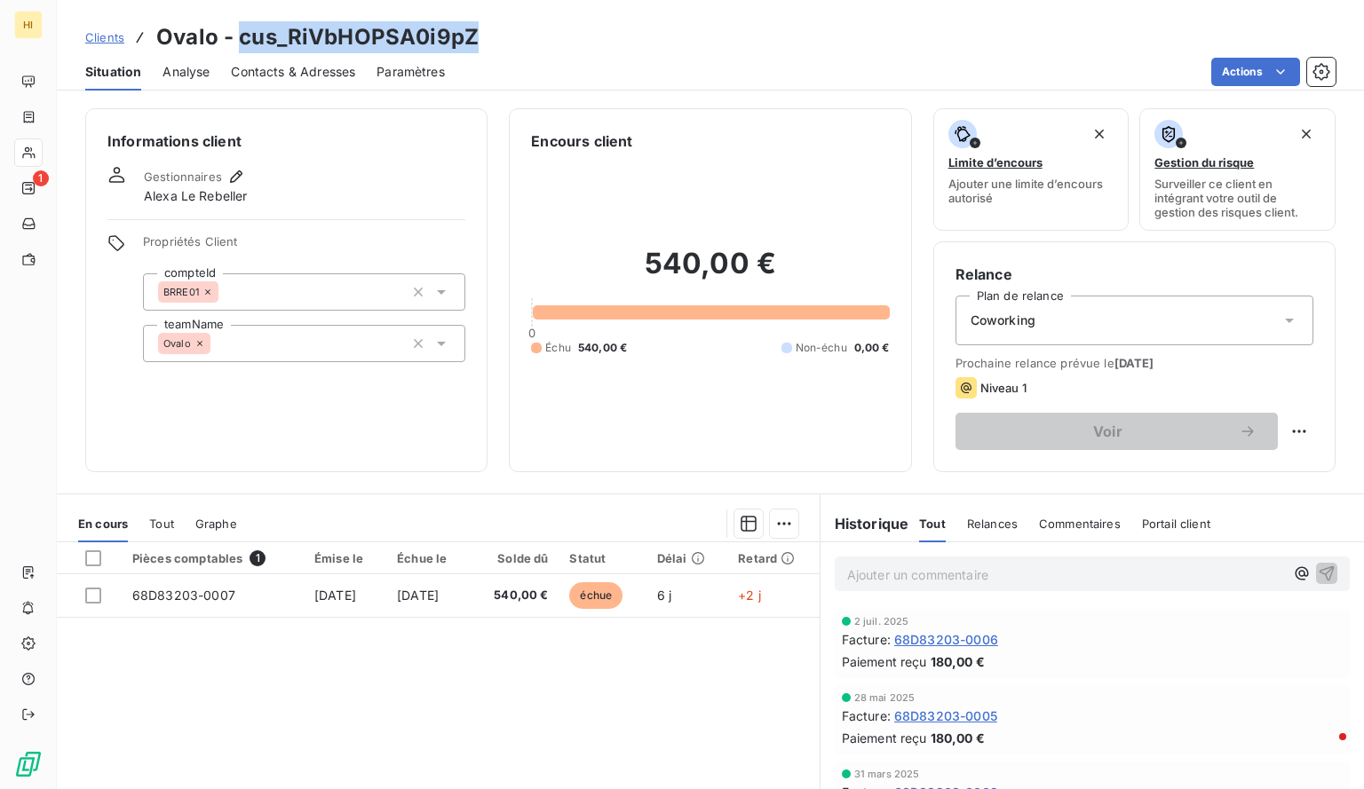
drag, startPoint x: 473, startPoint y: 34, endPoint x: 240, endPoint y: 49, distance: 234.0
click at [240, 49] on h3 "Ovalo - cus_RiVbHOPSA0i9pZ" at bounding box center [317, 37] width 322 height 32
copy h3 "cus_RiVbHOPSA0i9pZ"
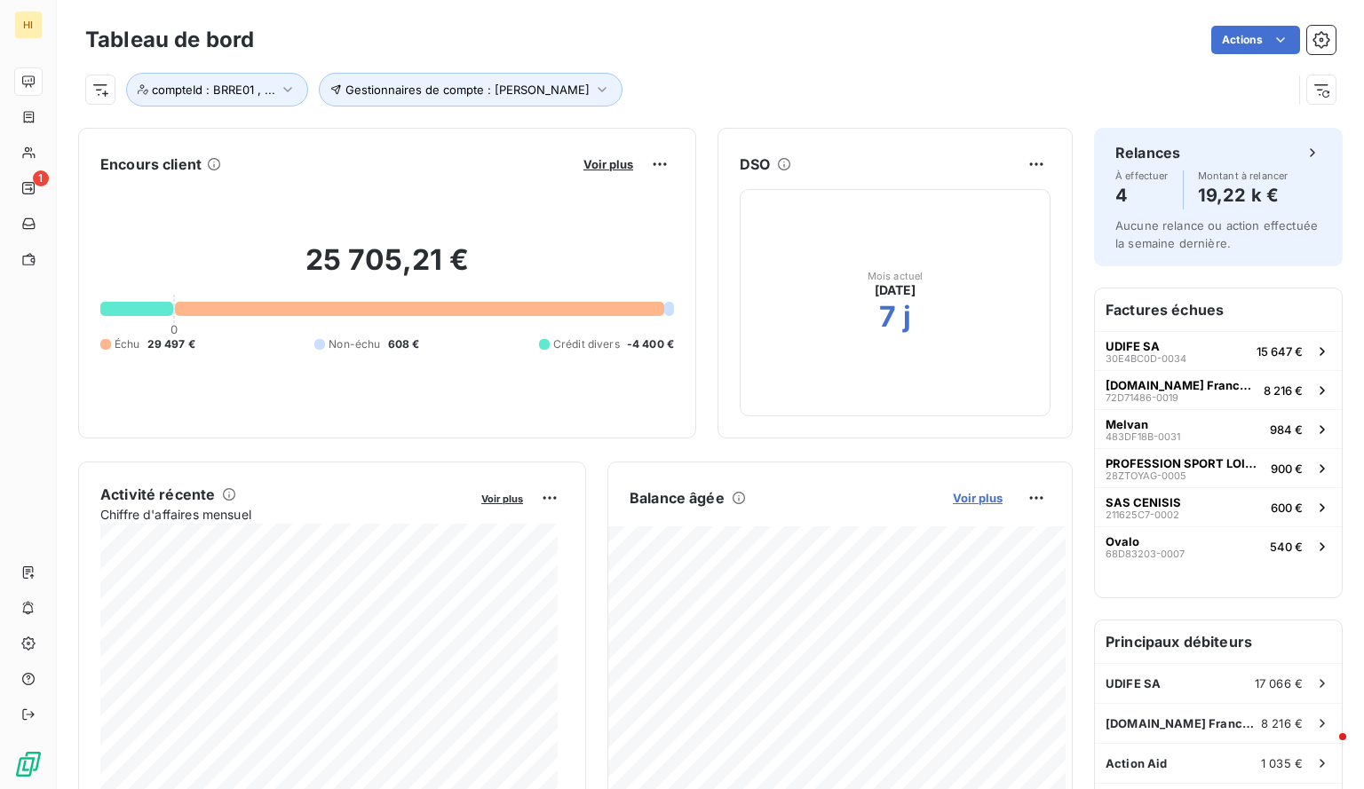
click at [961, 494] on span "Voir plus" at bounding box center [978, 498] width 50 height 14
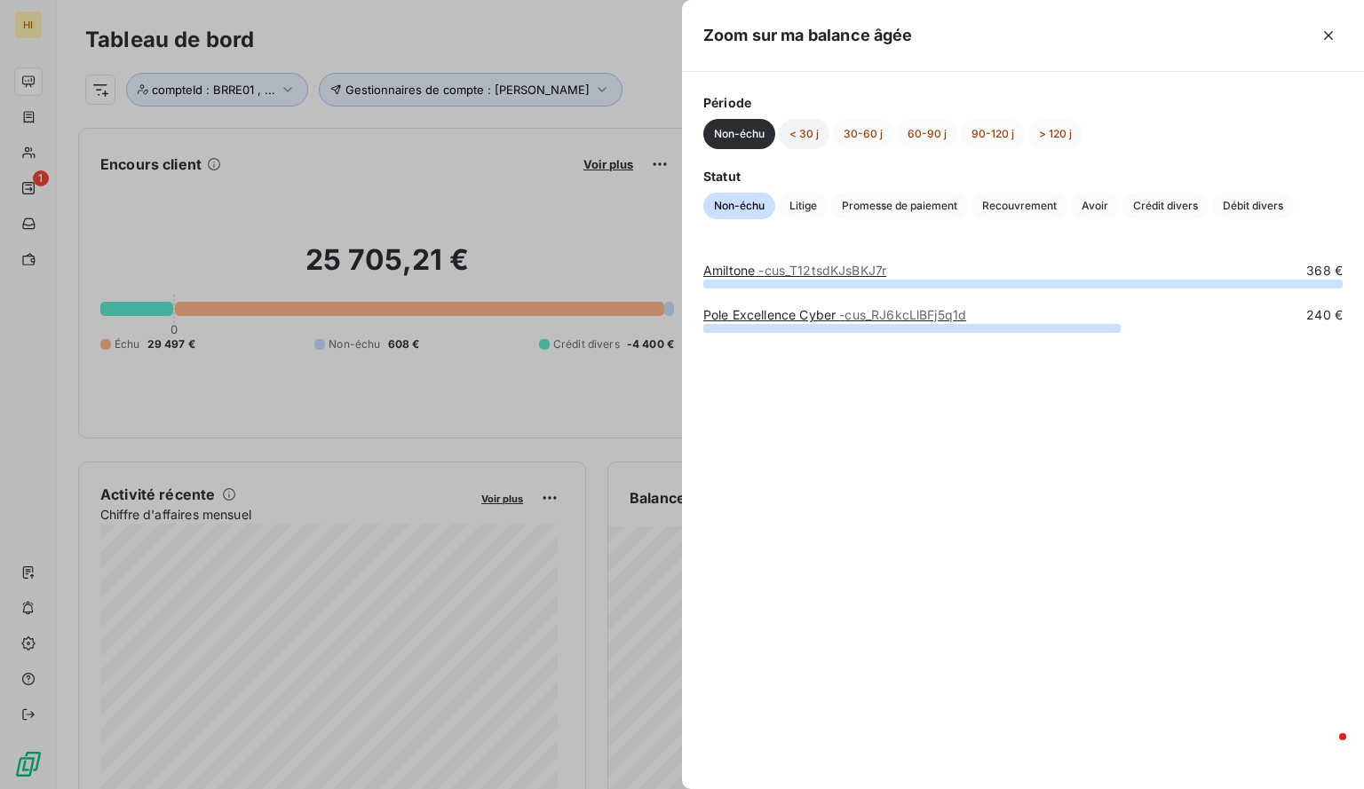
click at [822, 131] on button "< 30 j" at bounding box center [804, 134] width 51 height 30
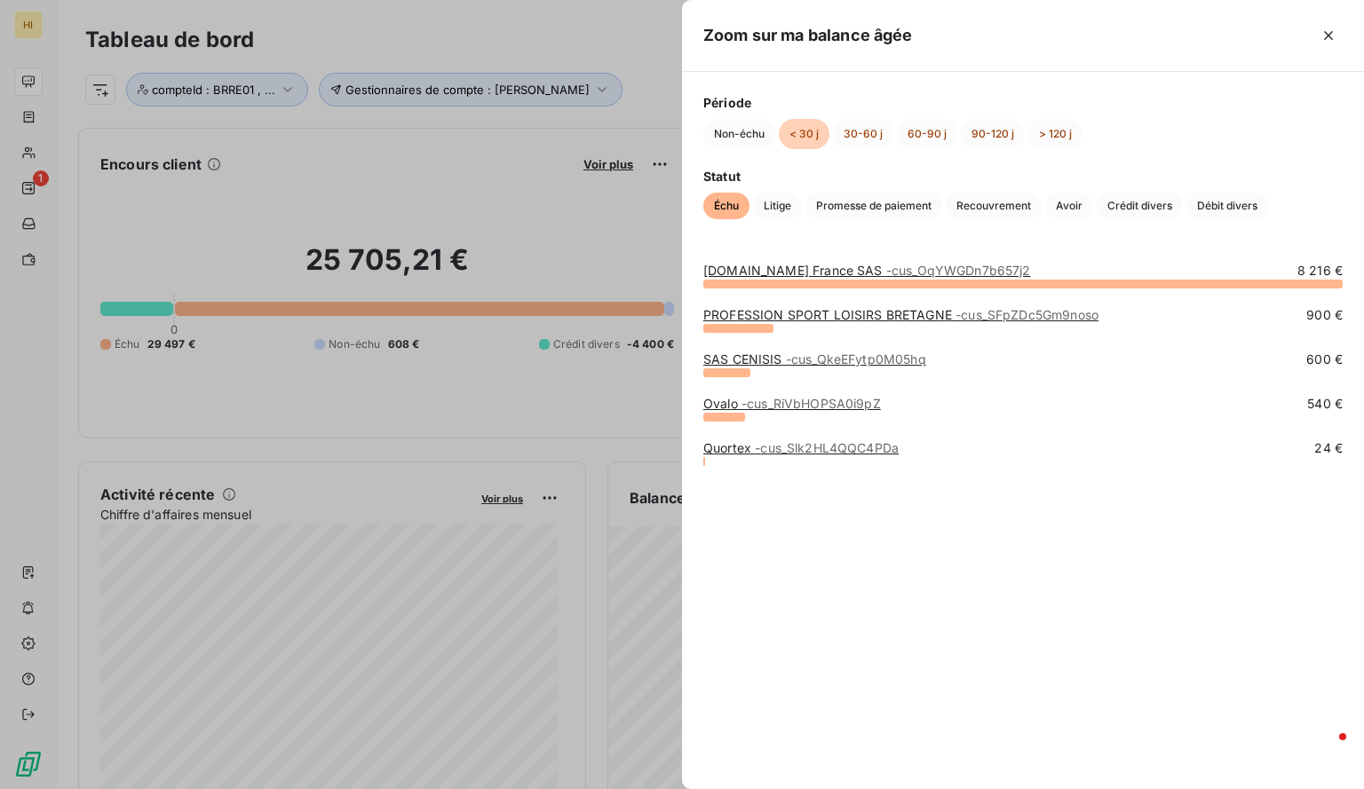
click at [795, 354] on span "- cus_QkeEFytp0M05hq" at bounding box center [856, 359] width 140 height 15
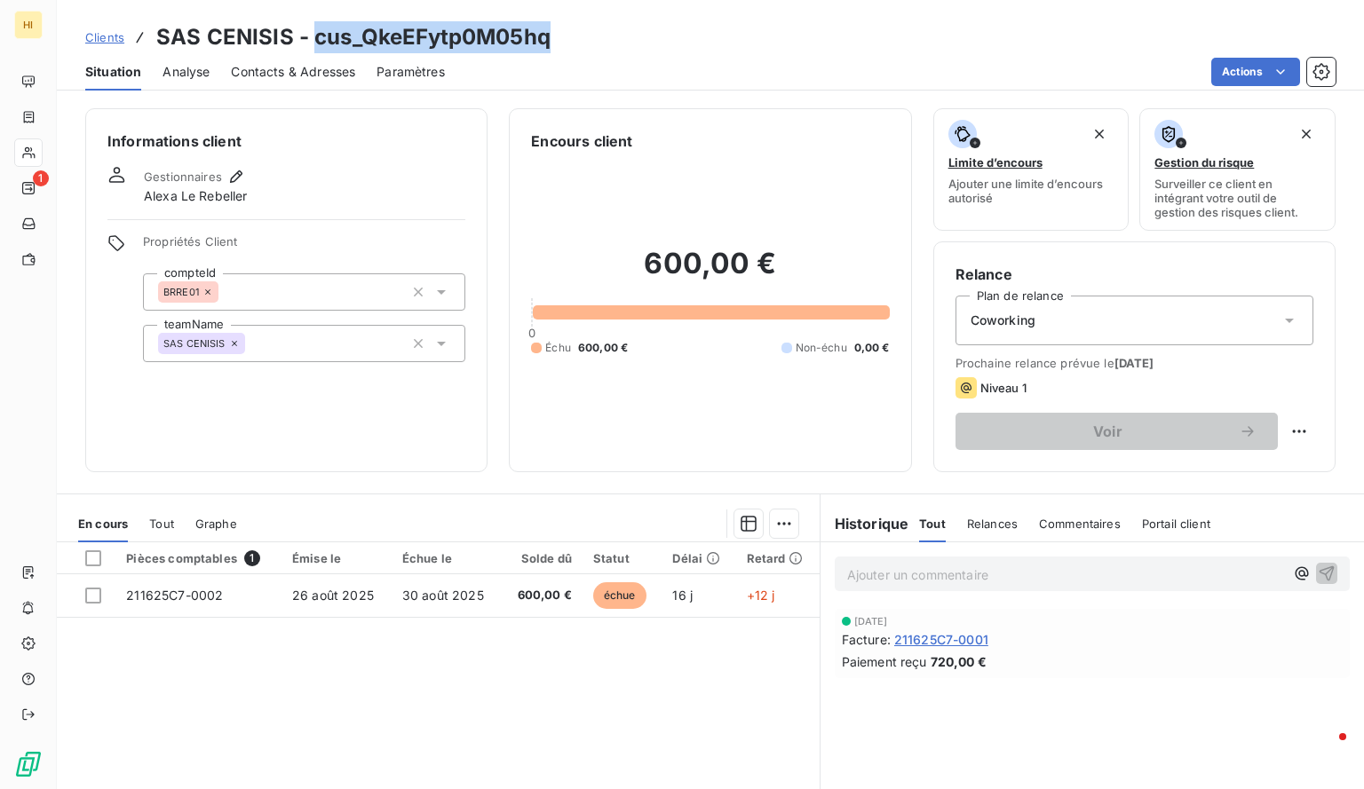
drag, startPoint x: 569, startPoint y: 36, endPoint x: 312, endPoint y: 43, distance: 257.5
click at [312, 43] on div "Clients SAS CENISIS - cus_QkeEFytp0M05hq" at bounding box center [710, 37] width 1307 height 32
copy h3 "cus_QkeEFytp0M05hq"
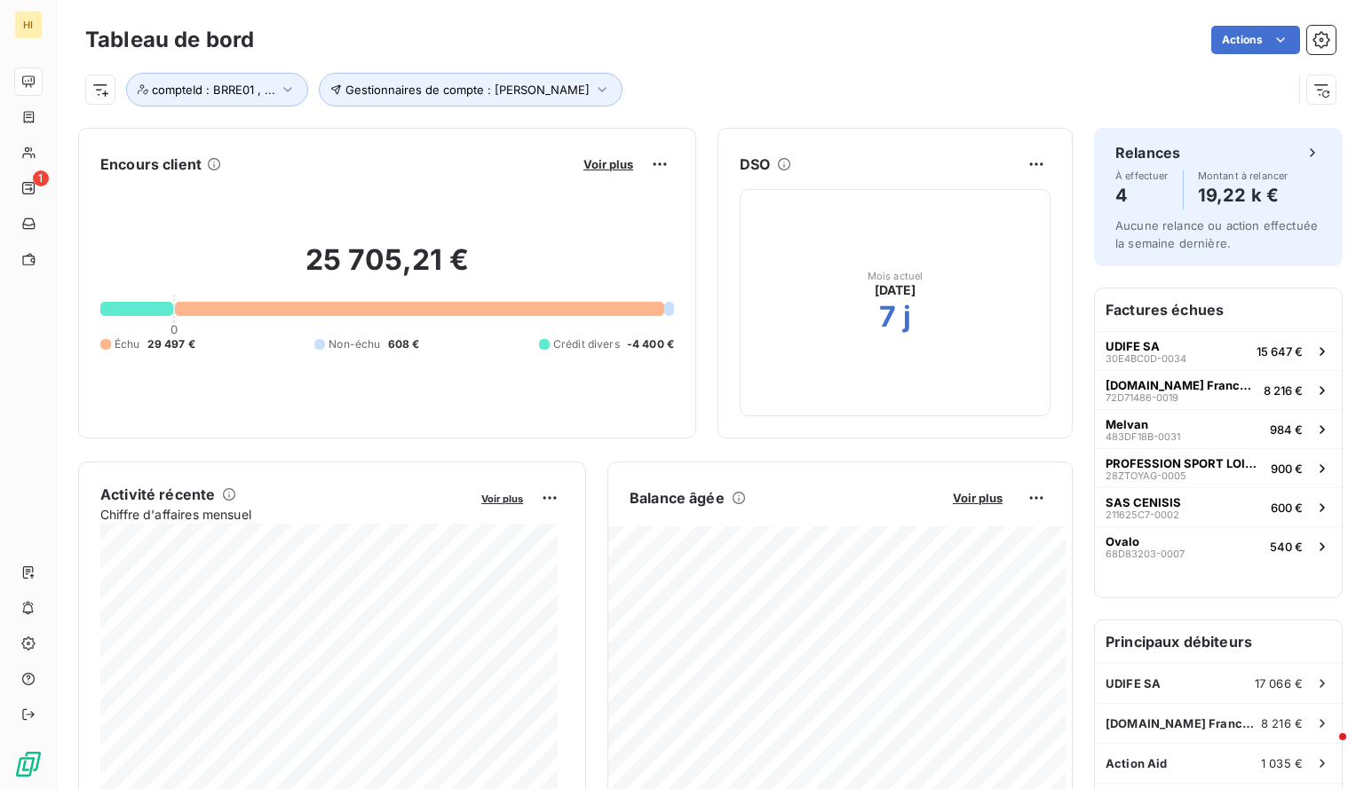
click at [963, 503] on button "Voir plus" at bounding box center [977, 498] width 60 height 16
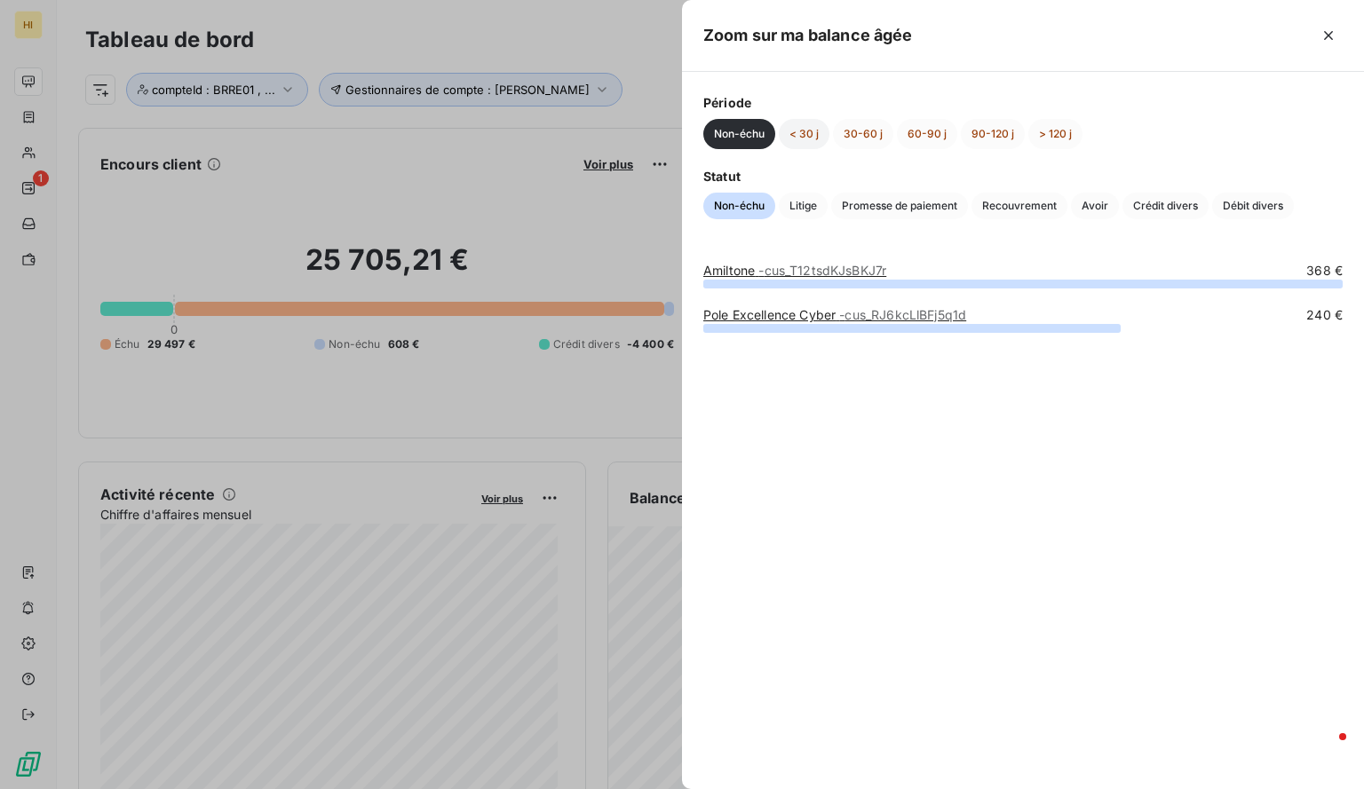
click at [799, 136] on button "< 30 j" at bounding box center [804, 134] width 51 height 30
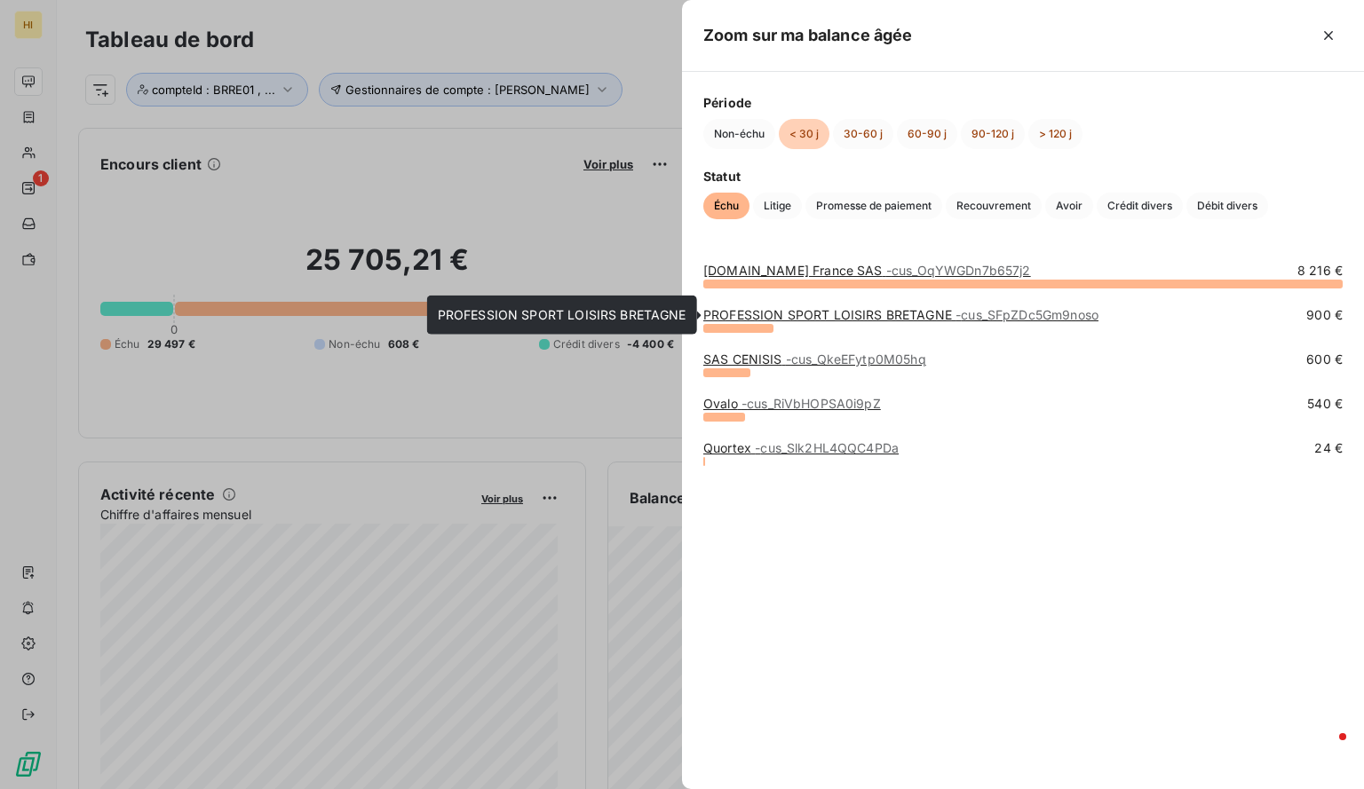
click at [826, 311] on link "PROFESSION SPORT LOISIRS BRETAGNE - cus_SFpZDc5Gm9noso" at bounding box center [900, 314] width 395 height 15
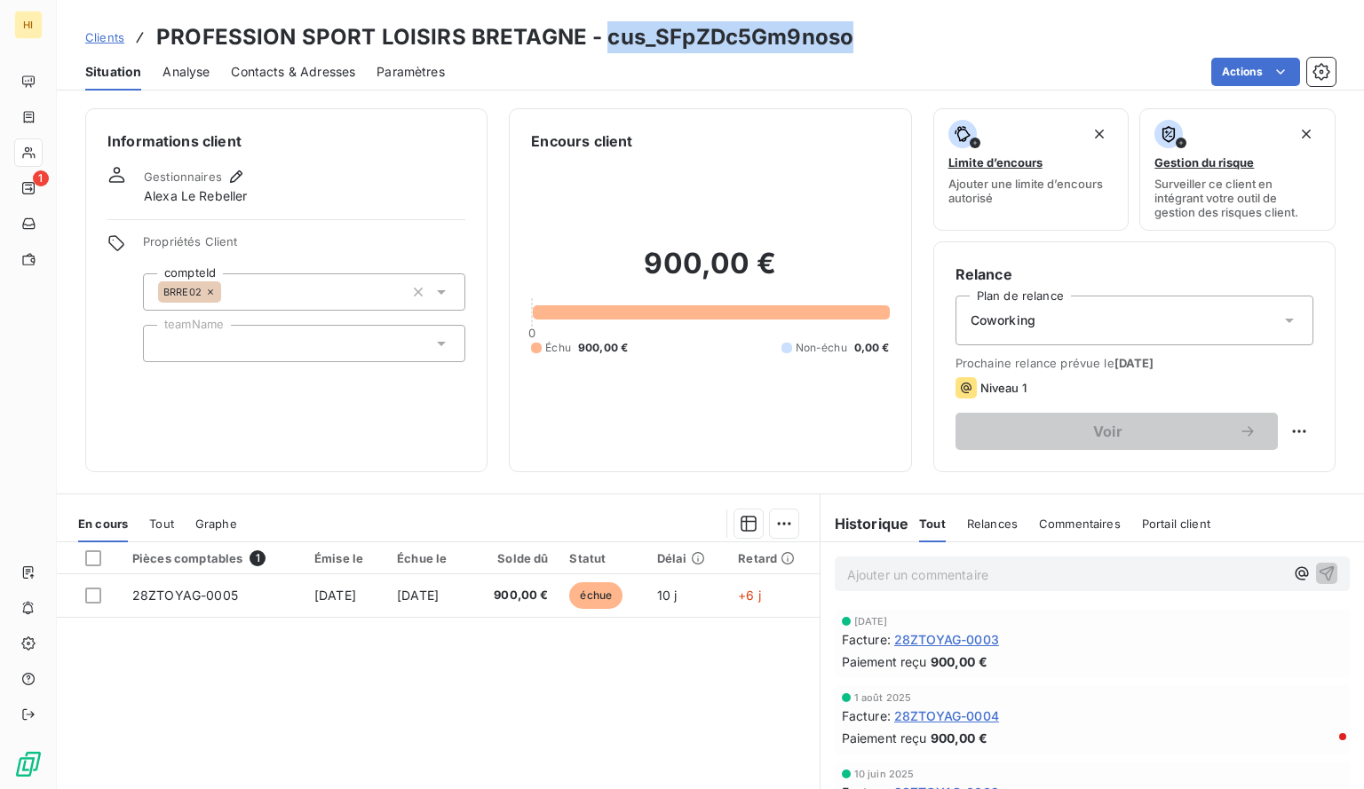
drag, startPoint x: 853, startPoint y: 45, endPoint x: 604, endPoint y: 45, distance: 249.5
click at [604, 45] on div "Clients PROFESSION SPORT LOISIRS BRETAGNE - cus_SFpZDc5Gm9noso" at bounding box center [710, 37] width 1307 height 32
copy h3 "cus_SFpZDc5Gm9noso"
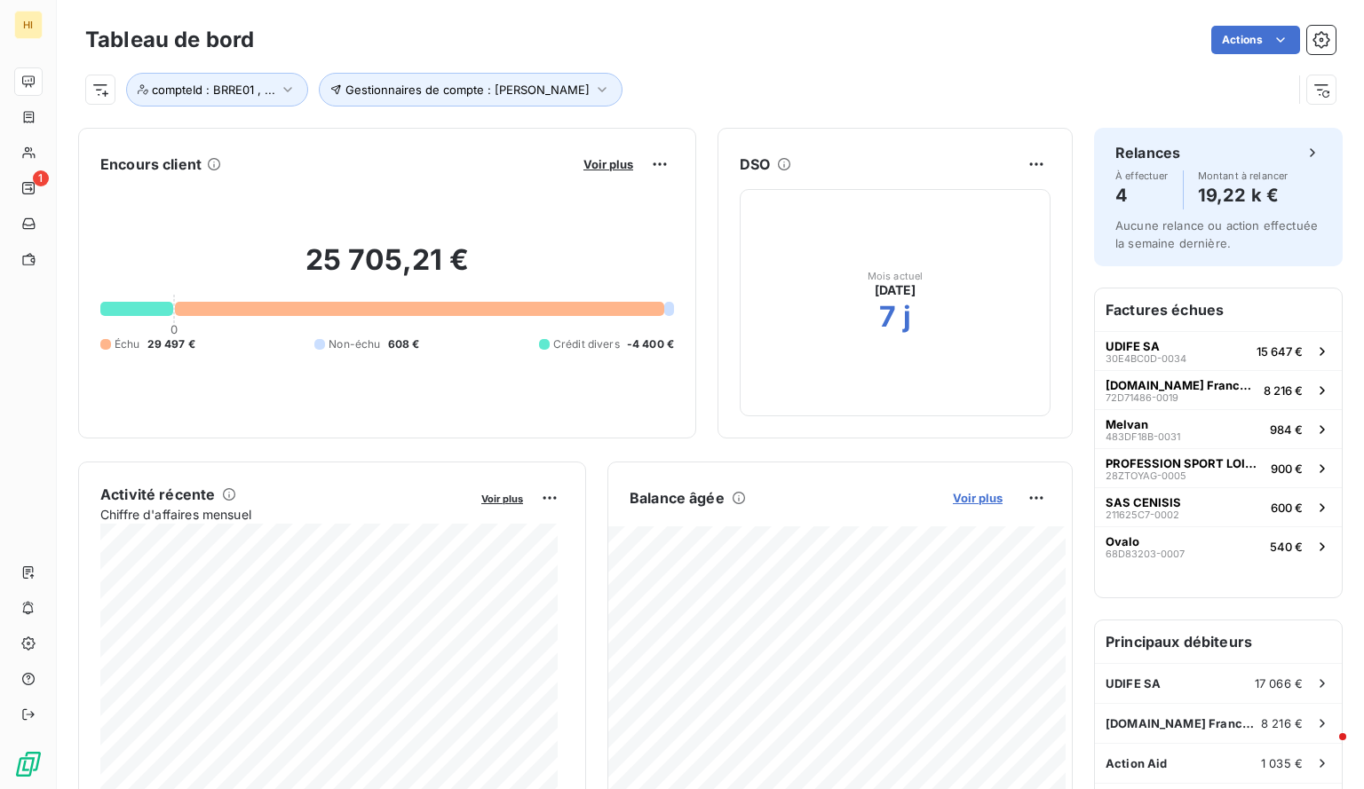
click at [953, 494] on span "Voir plus" at bounding box center [978, 498] width 50 height 14
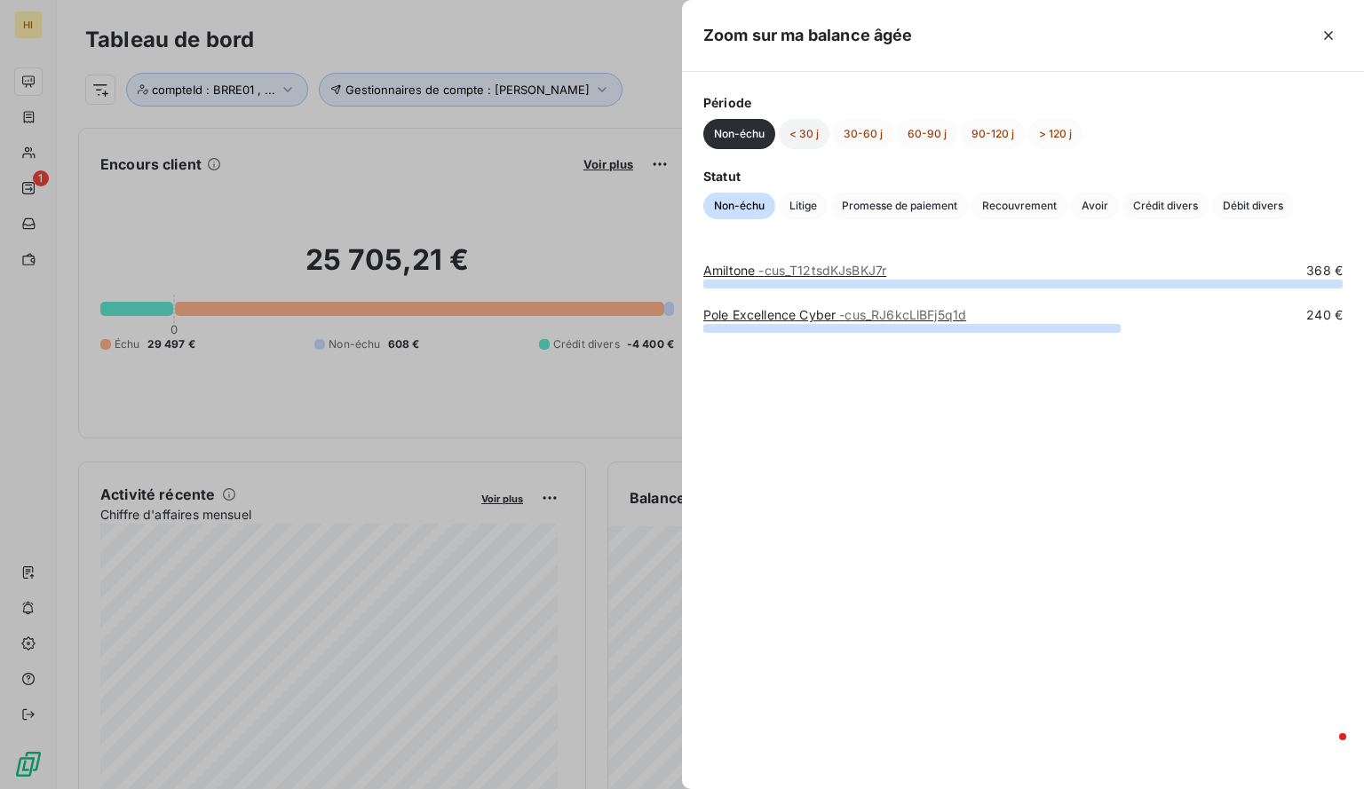
click at [814, 136] on button "< 30 j" at bounding box center [804, 134] width 51 height 30
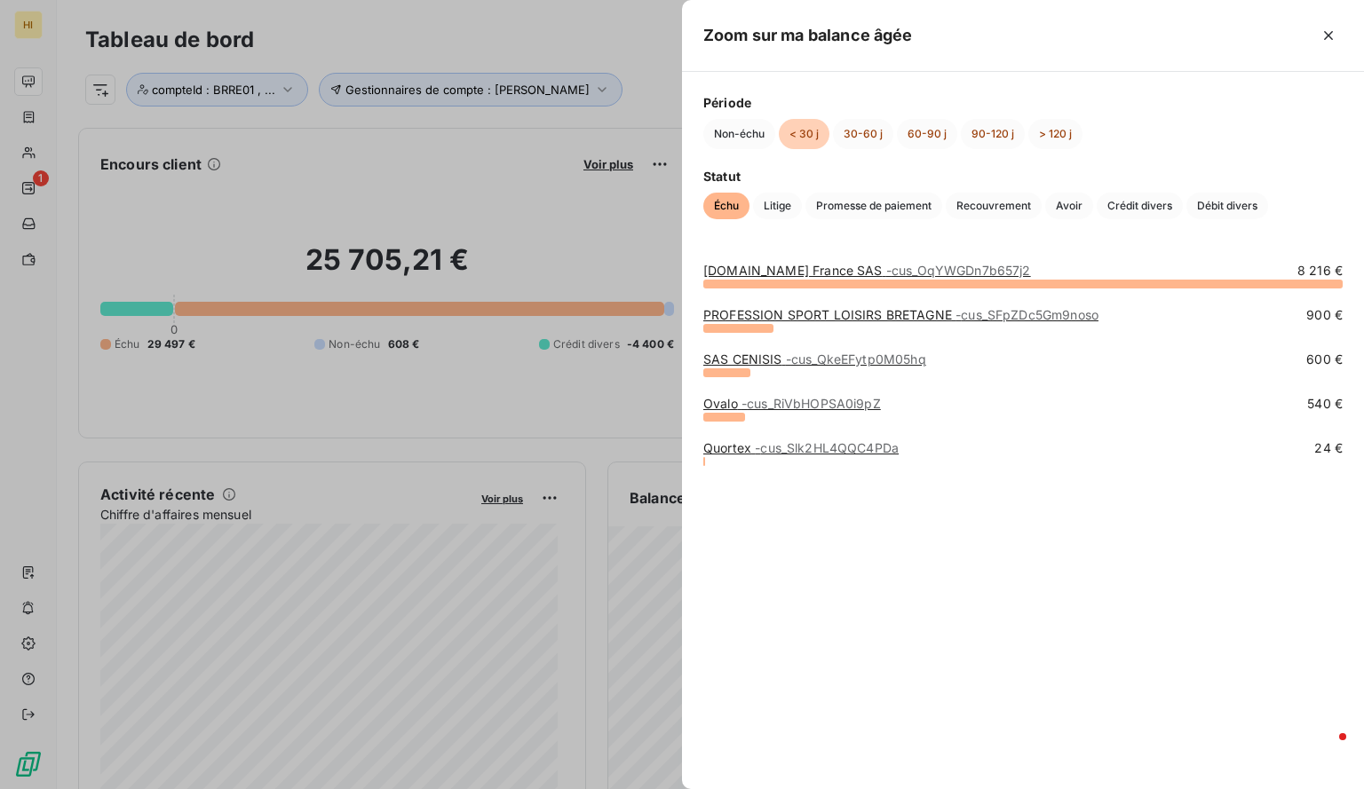
click at [842, 275] on link "[DOMAIN_NAME] [GEOGRAPHIC_DATA] SAS - cus_OqYWGDn7b657j2" at bounding box center [867, 270] width 328 height 15
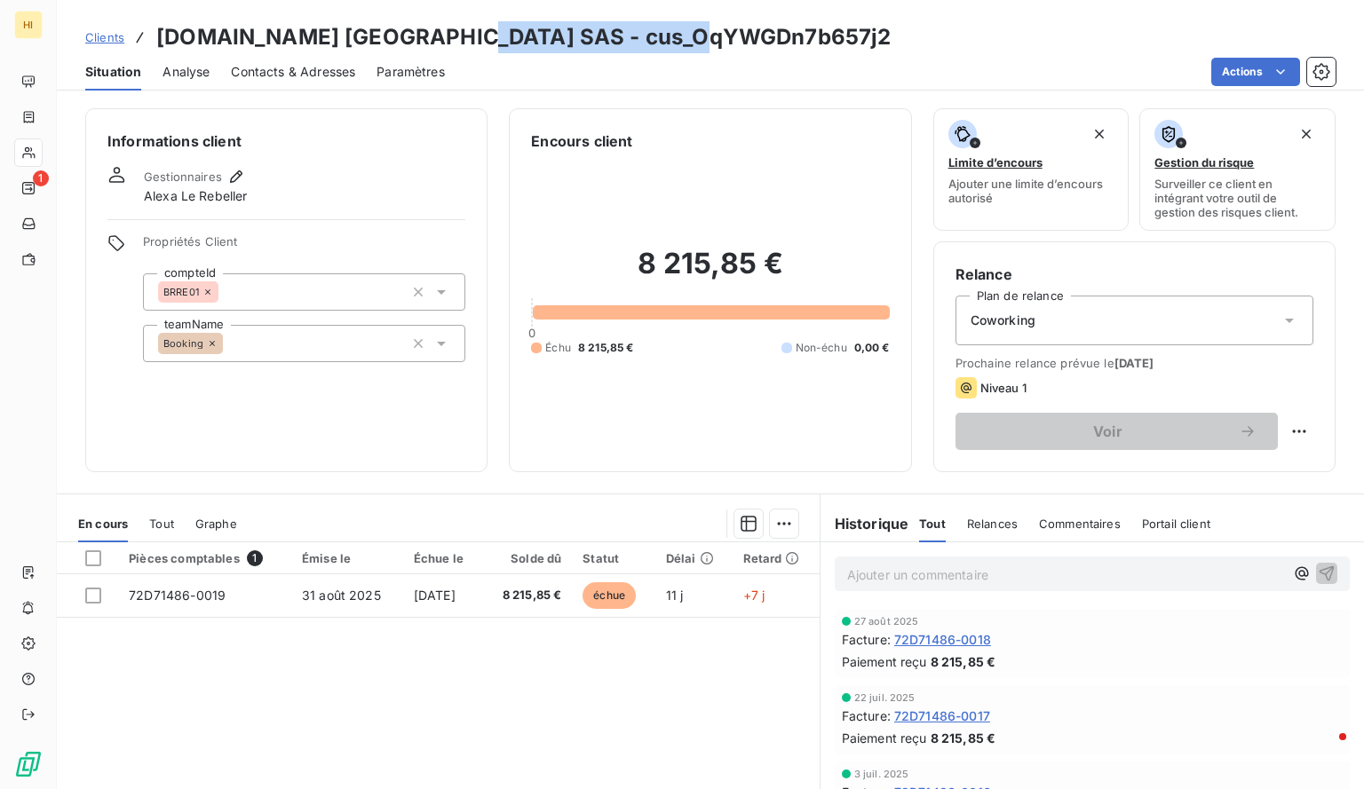
drag, startPoint x: 702, startPoint y: 39, endPoint x: 445, endPoint y: 42, distance: 257.5
click at [445, 42] on div "Clients [DOMAIN_NAME] [GEOGRAPHIC_DATA] SAS - cus_OqYWGDn7b657j2" at bounding box center [710, 37] width 1307 height 32
copy h3 "cus_OqYWGDn7b657j2"
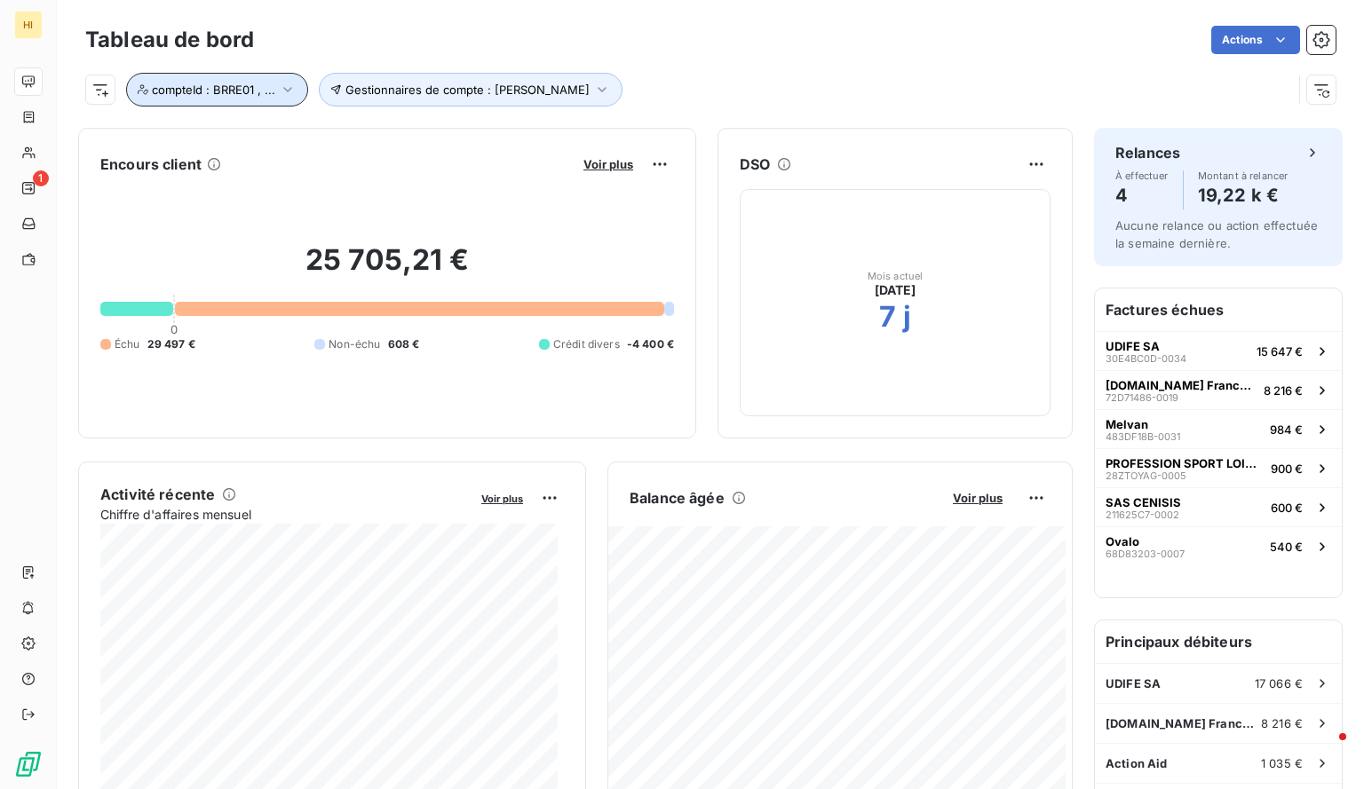
click at [288, 92] on icon "button" at bounding box center [288, 90] width 18 height 18
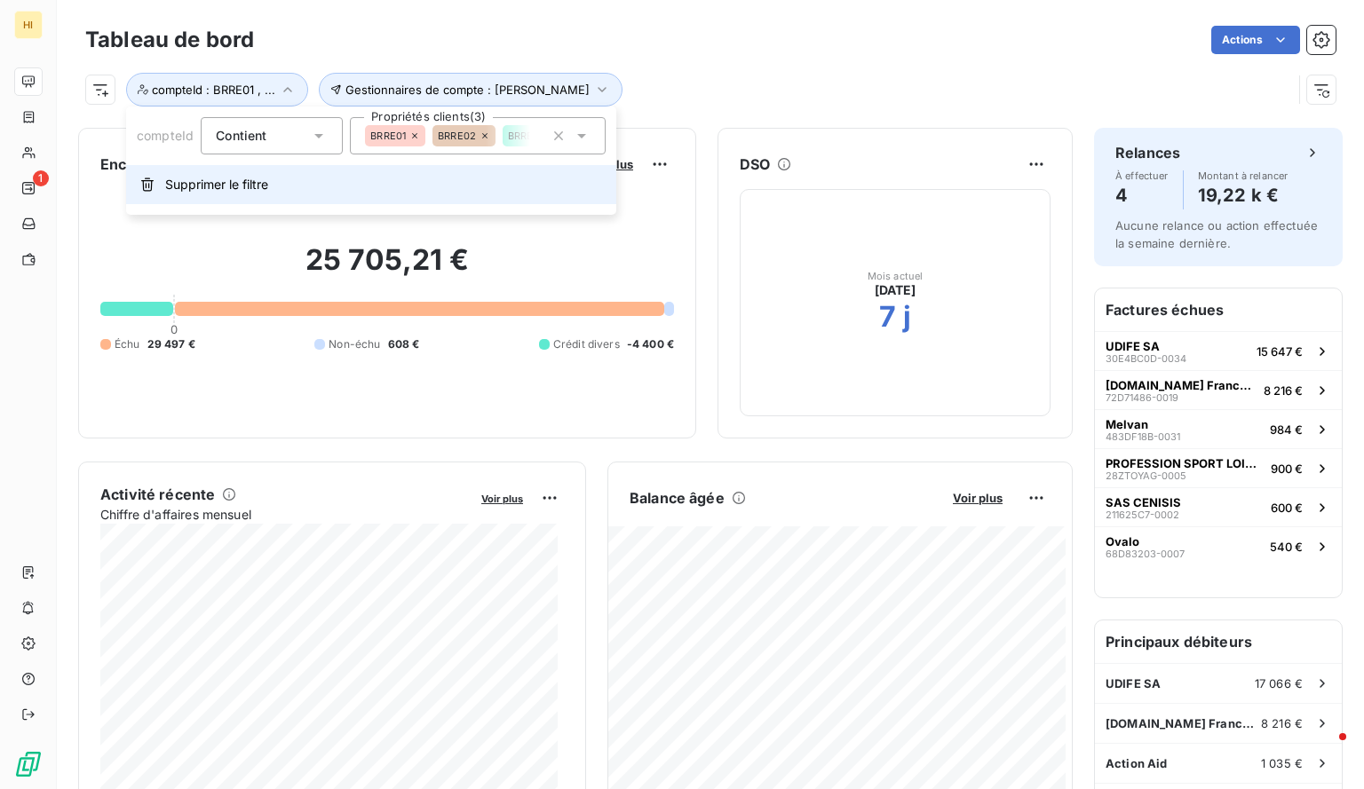
click at [202, 193] on span "Supprimer le filtre" at bounding box center [216, 185] width 103 height 18
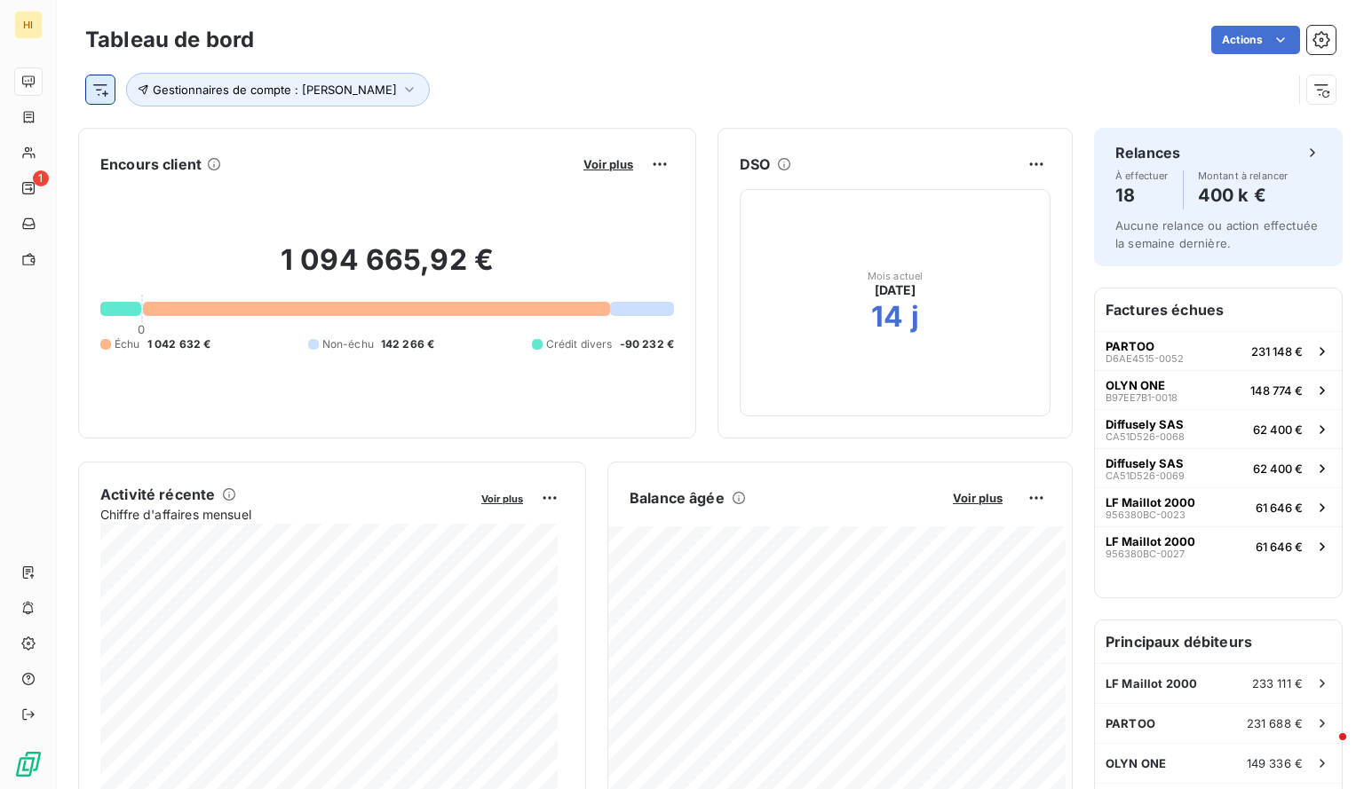
click at [103, 97] on html "HI 1 Tableau de bord Actions Gestionnaires de compte : Alexa Le Rebeller Encour…" at bounding box center [682, 394] width 1364 height 789
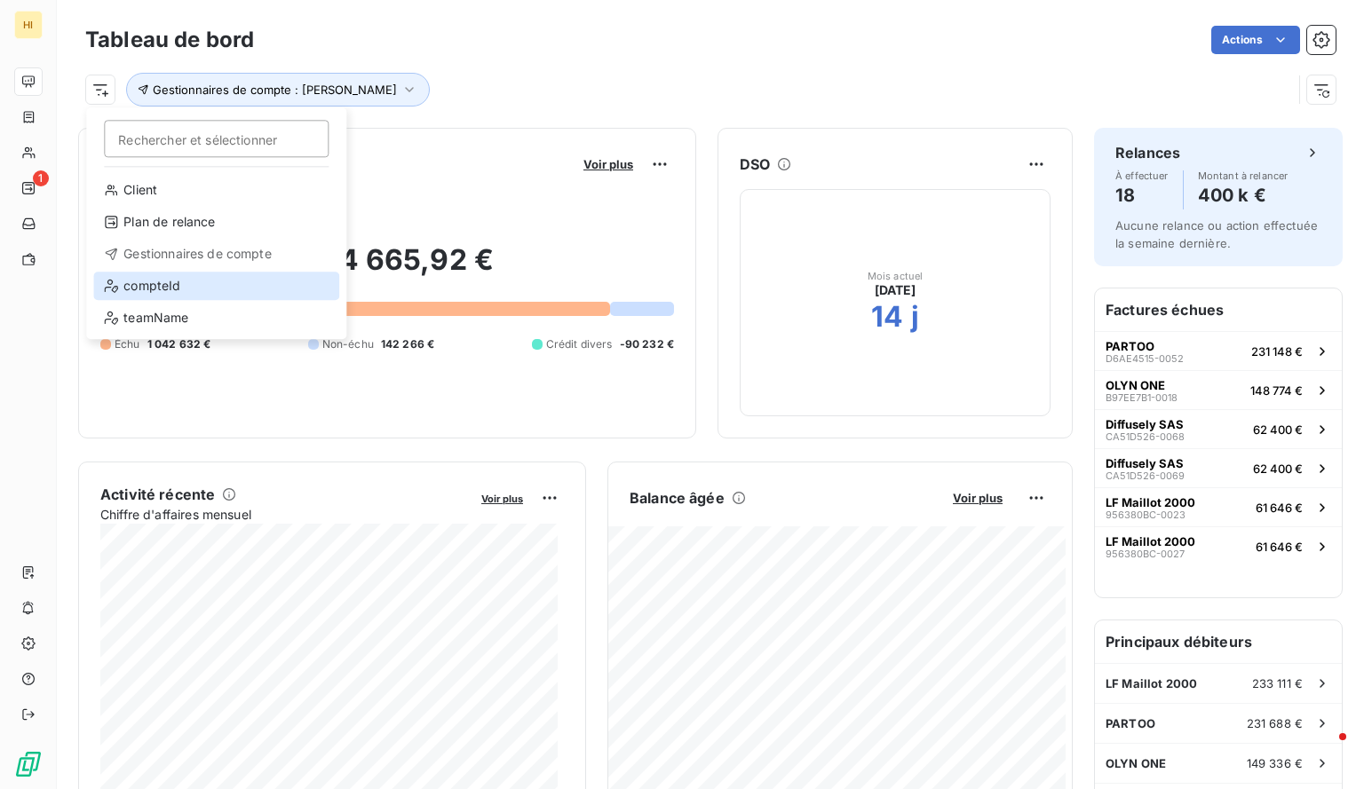
click at [175, 287] on div "compteId" at bounding box center [216, 286] width 246 height 28
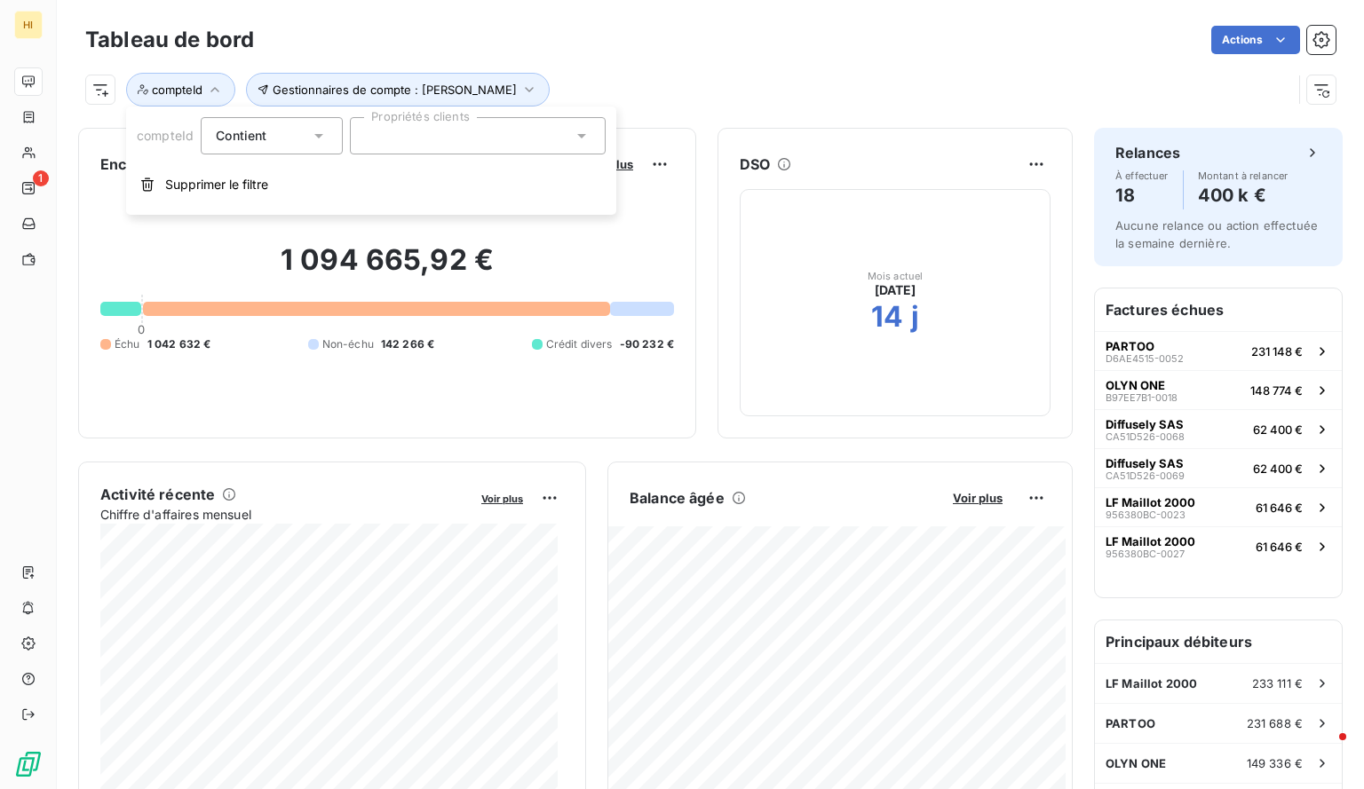
click at [415, 142] on div at bounding box center [478, 135] width 256 height 37
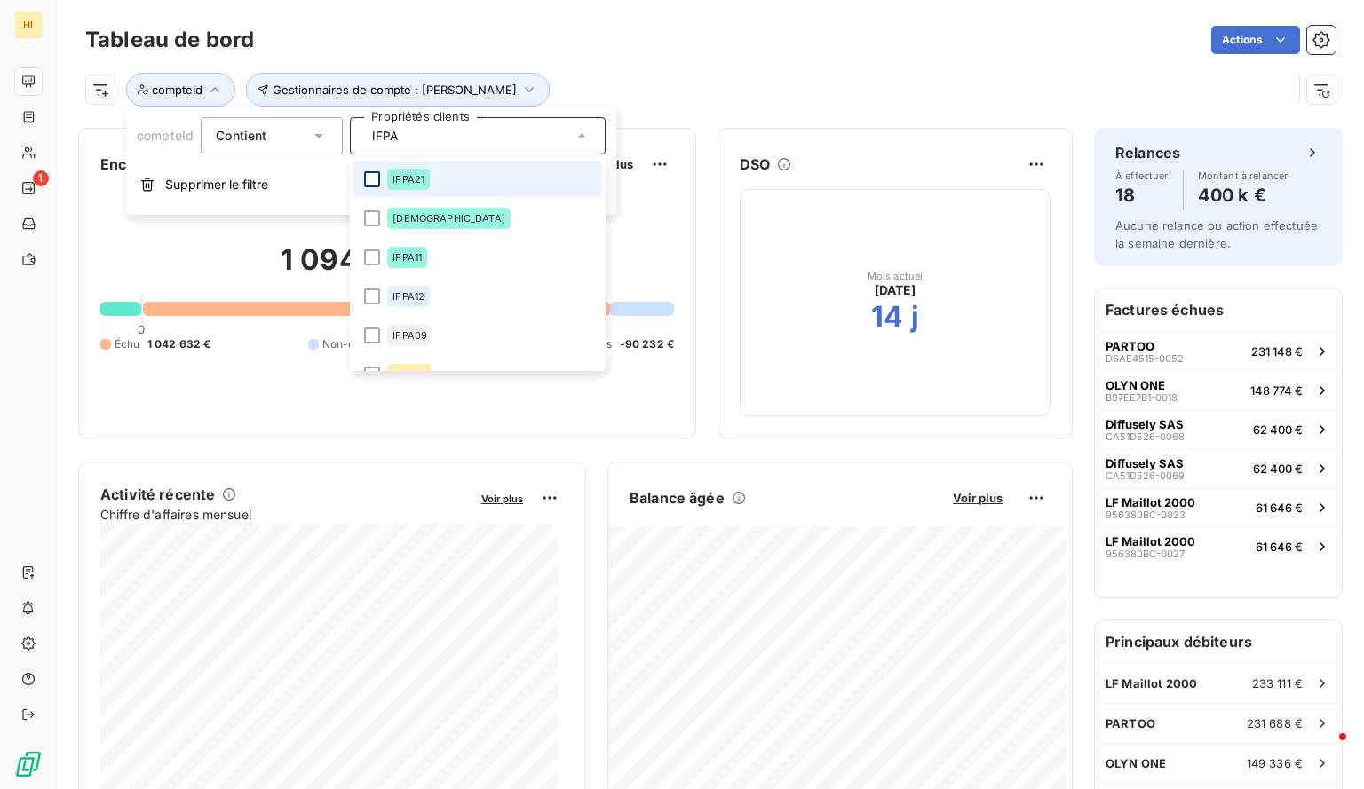
type input "IFPA"
click at [377, 174] on div at bounding box center [372, 179] width 16 height 16
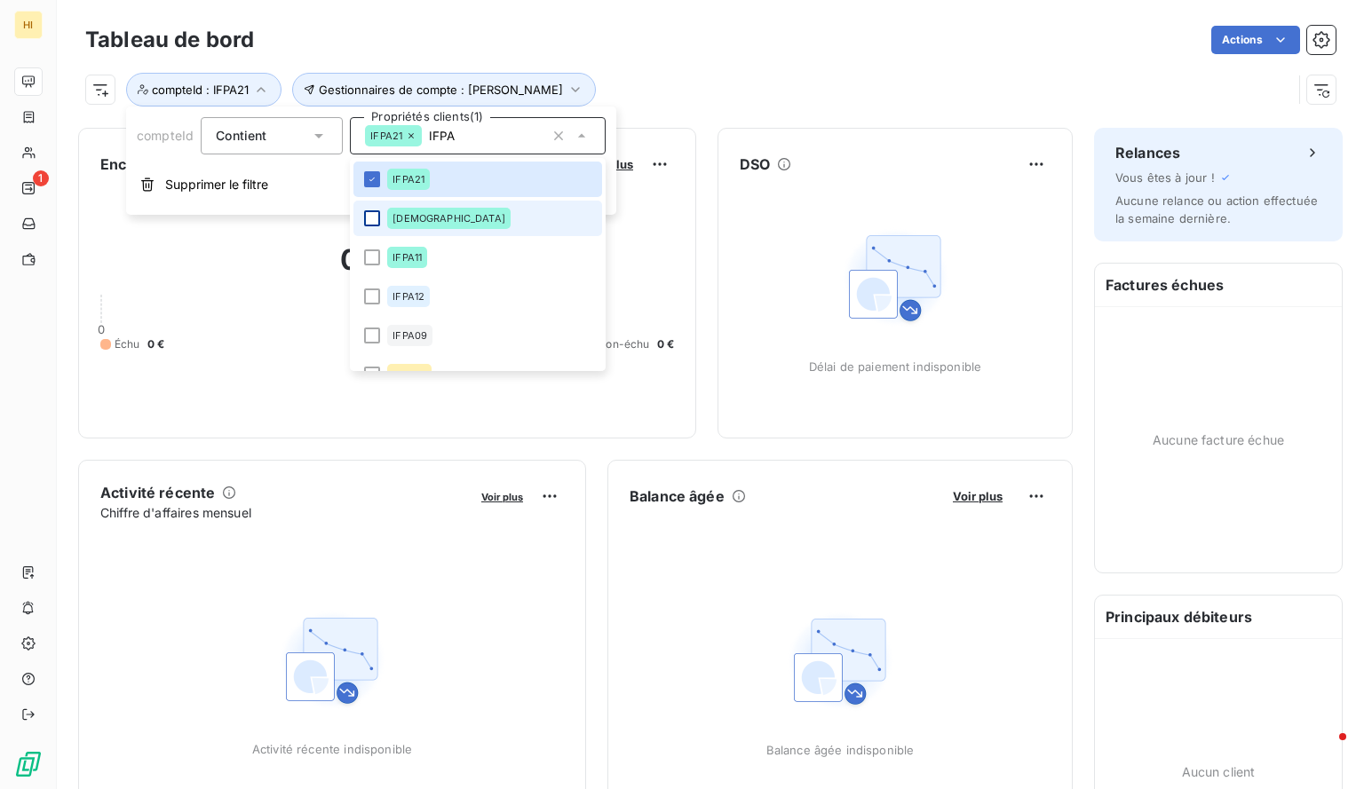
click at [375, 214] on div at bounding box center [372, 218] width 16 height 16
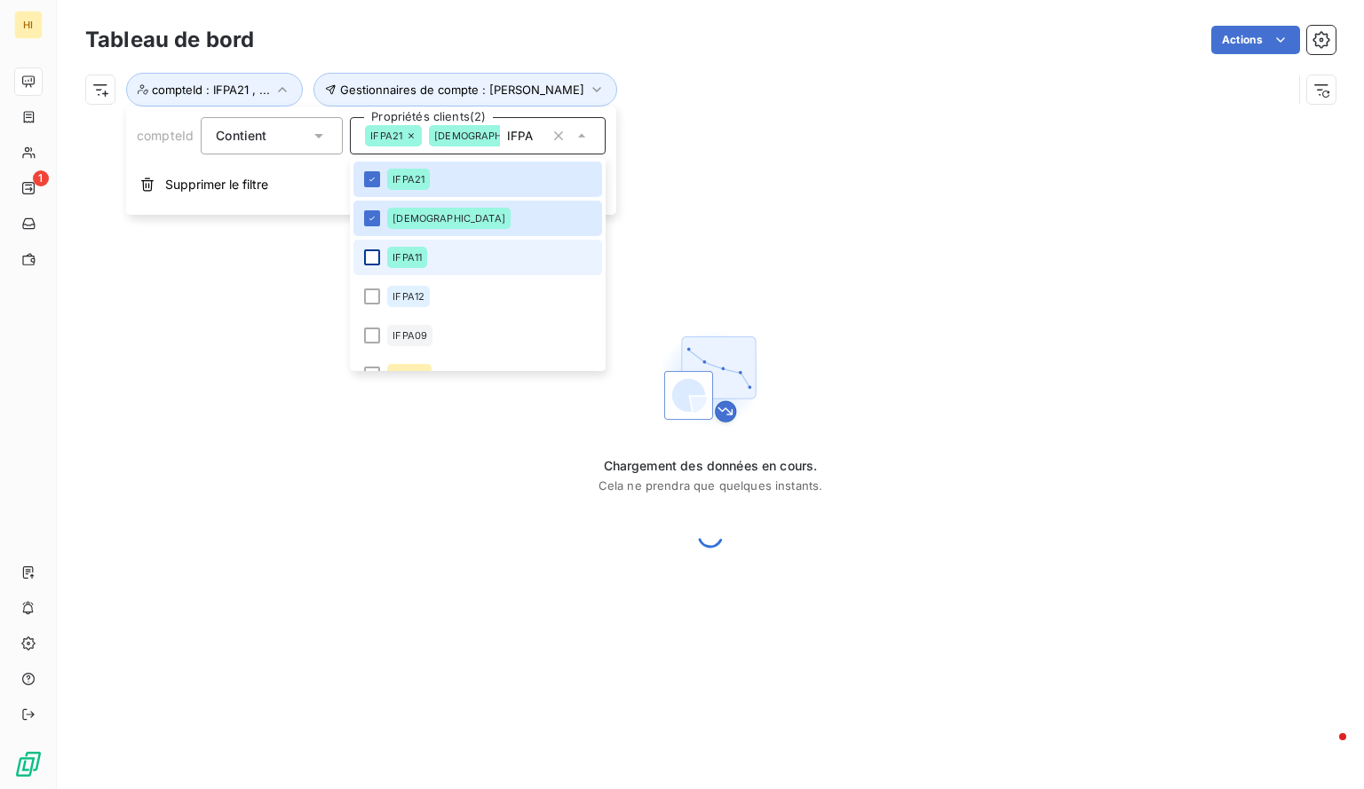
click at [371, 258] on div at bounding box center [372, 257] width 16 height 16
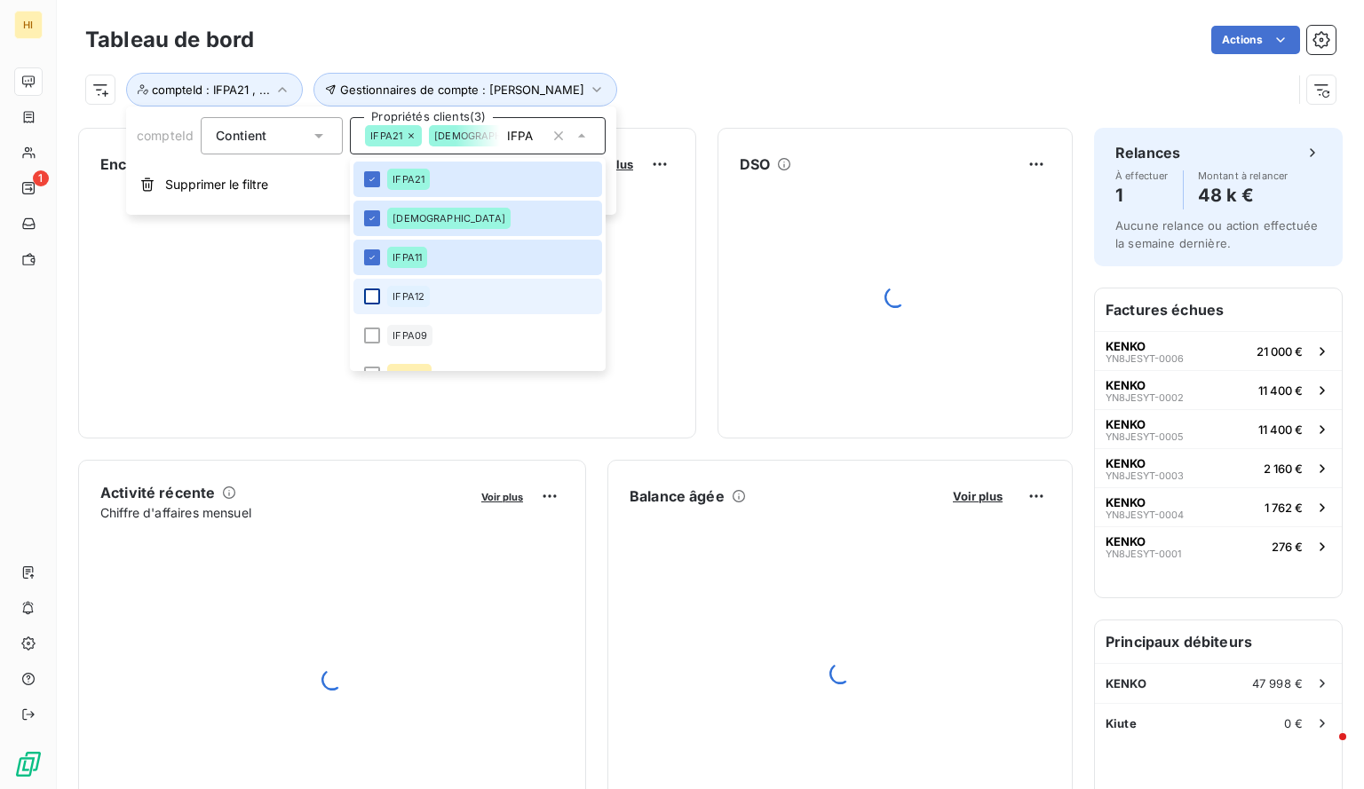
click at [369, 301] on div at bounding box center [372, 297] width 16 height 16
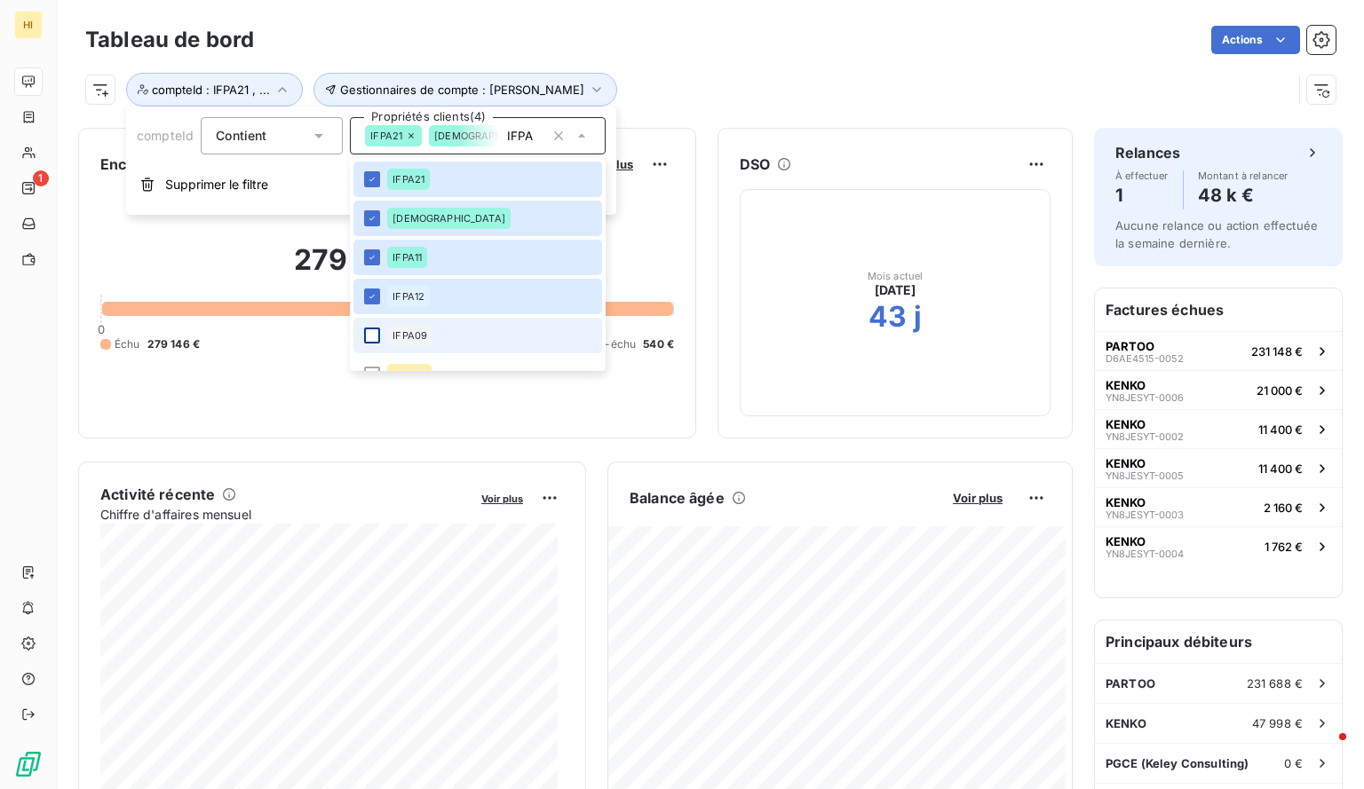
click at [372, 334] on div at bounding box center [372, 336] width 16 height 16
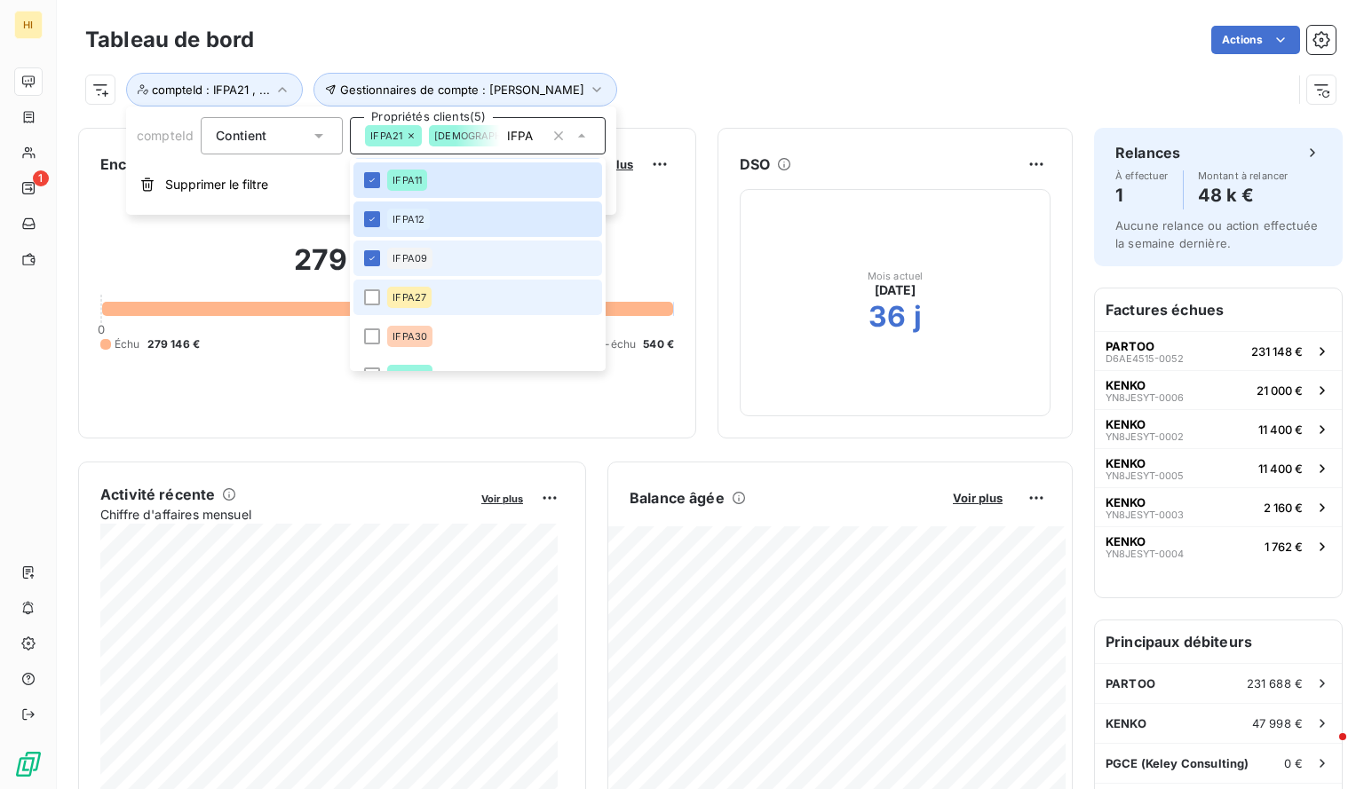
scroll to position [78, 0]
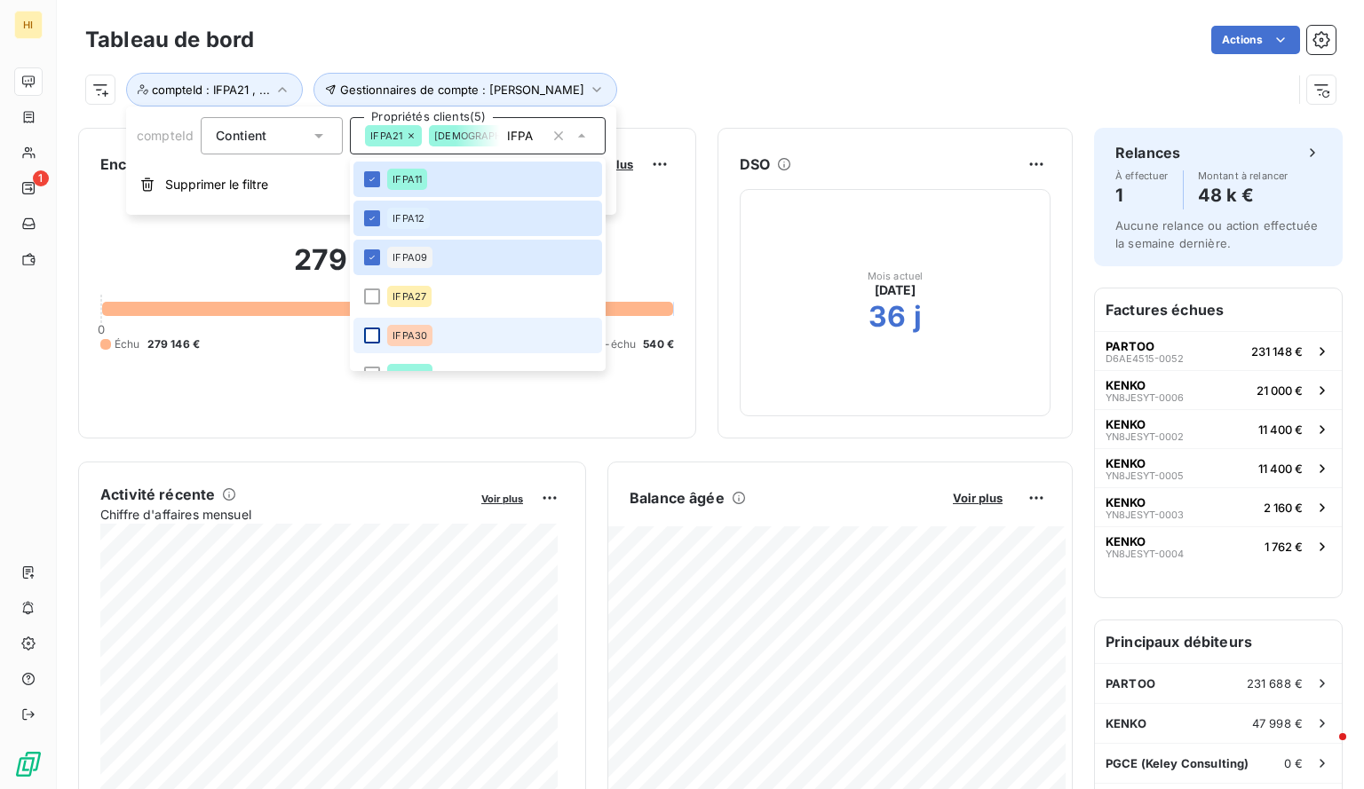
click at [378, 336] on div at bounding box center [372, 336] width 16 height 16
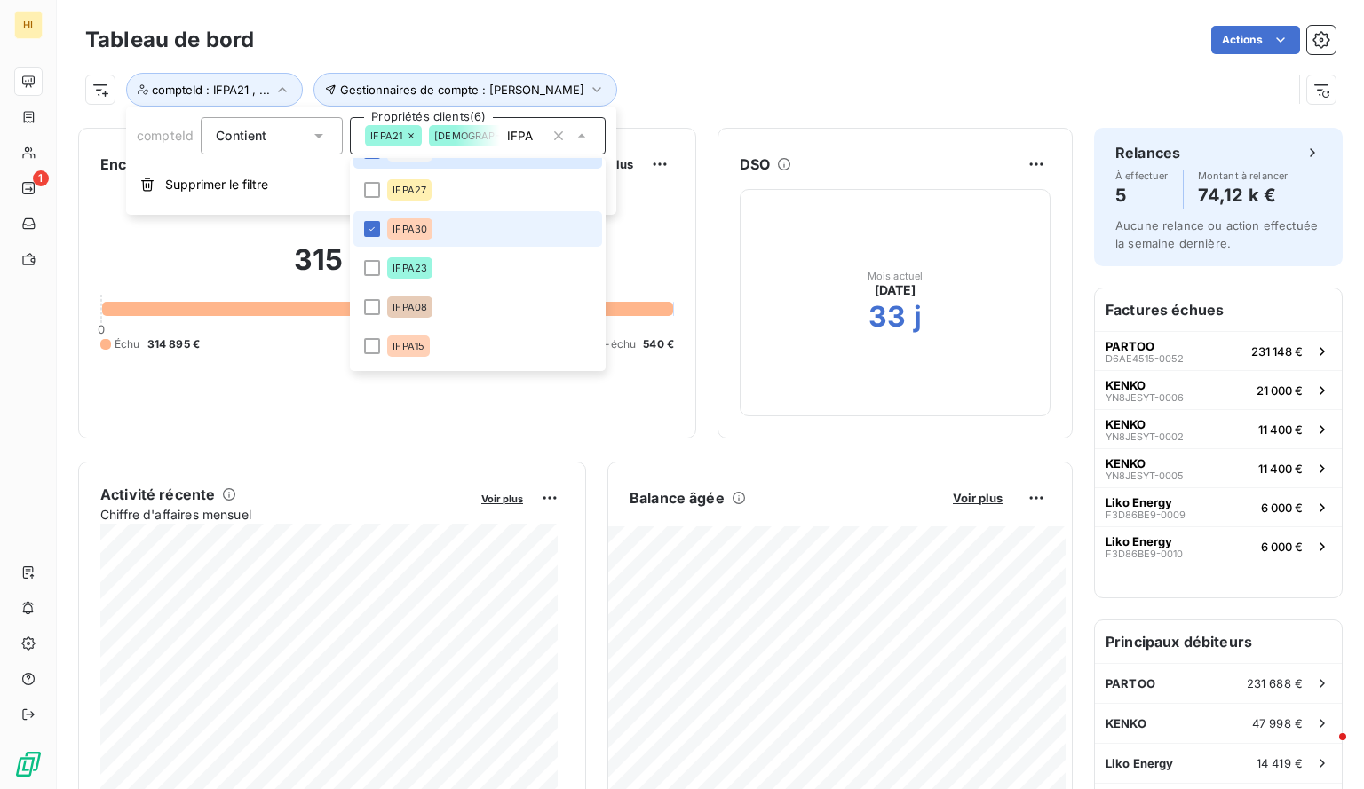
scroll to position [192, 0]
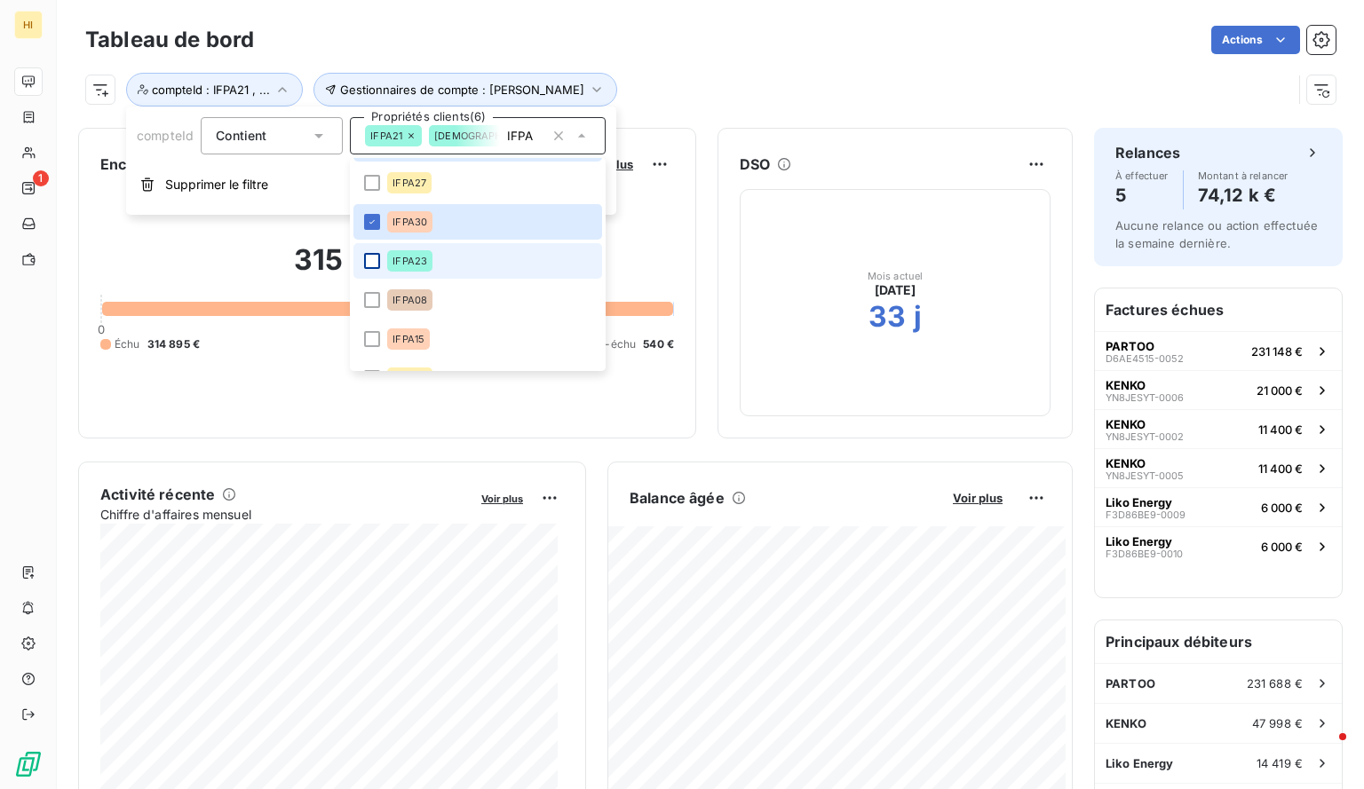
click at [376, 265] on div at bounding box center [372, 261] width 16 height 16
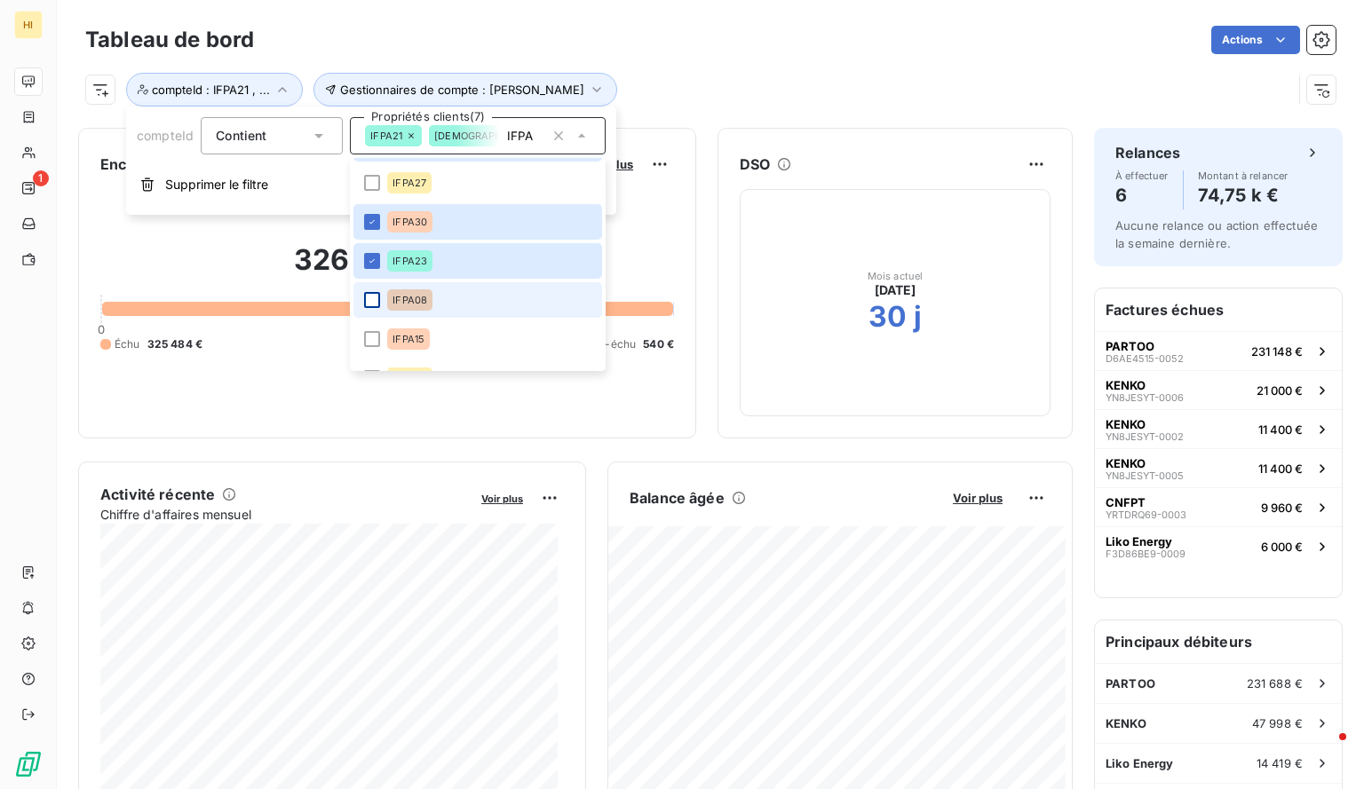
click at [373, 304] on div at bounding box center [372, 300] width 16 height 16
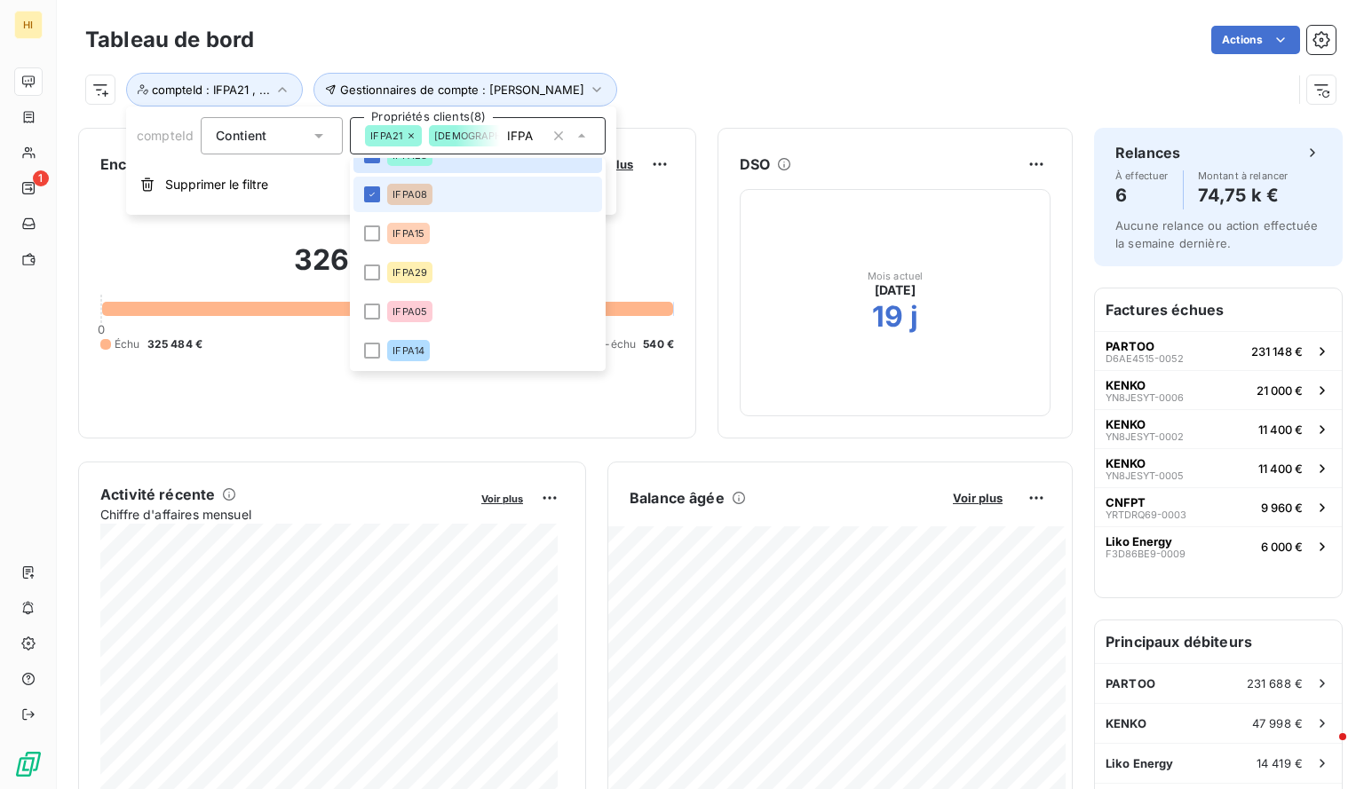
scroll to position [313, 0]
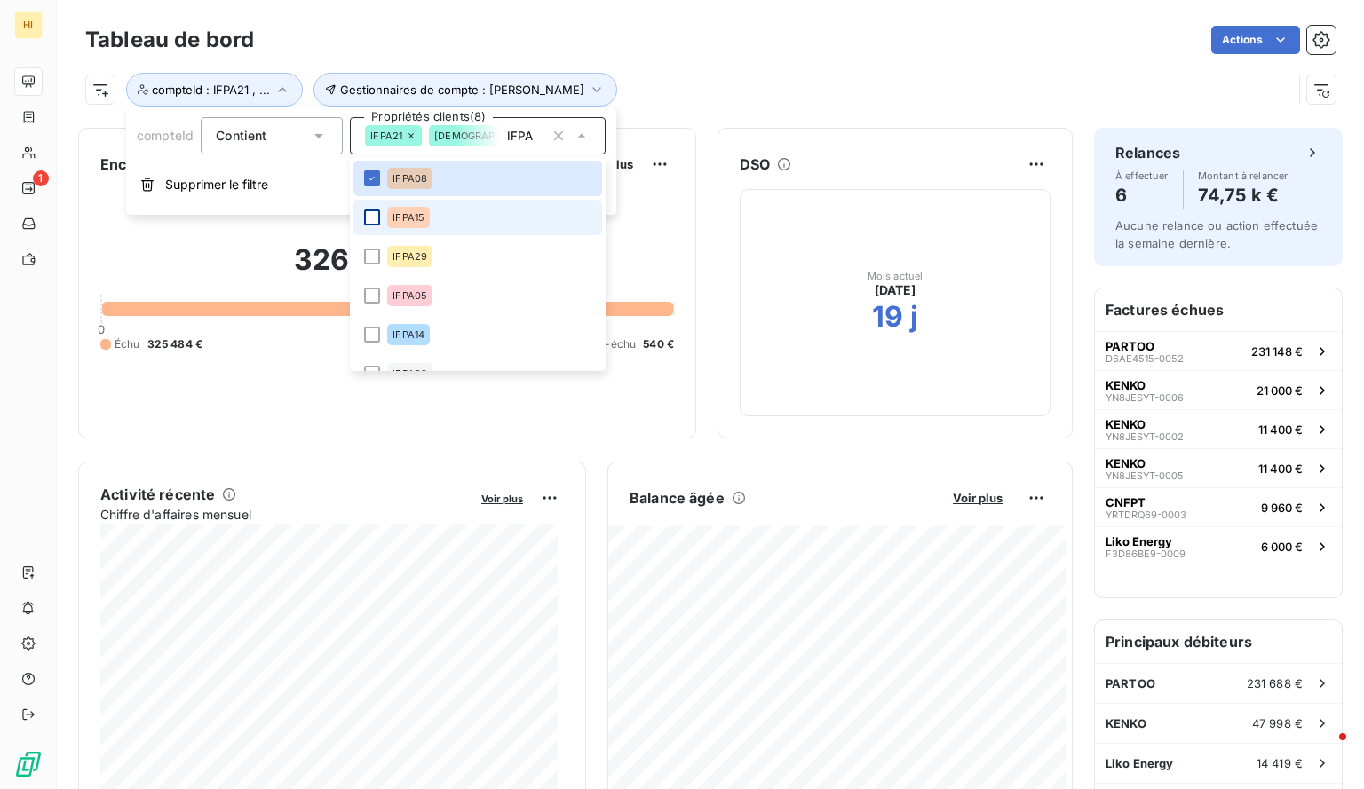
click at [370, 216] on div at bounding box center [372, 218] width 16 height 16
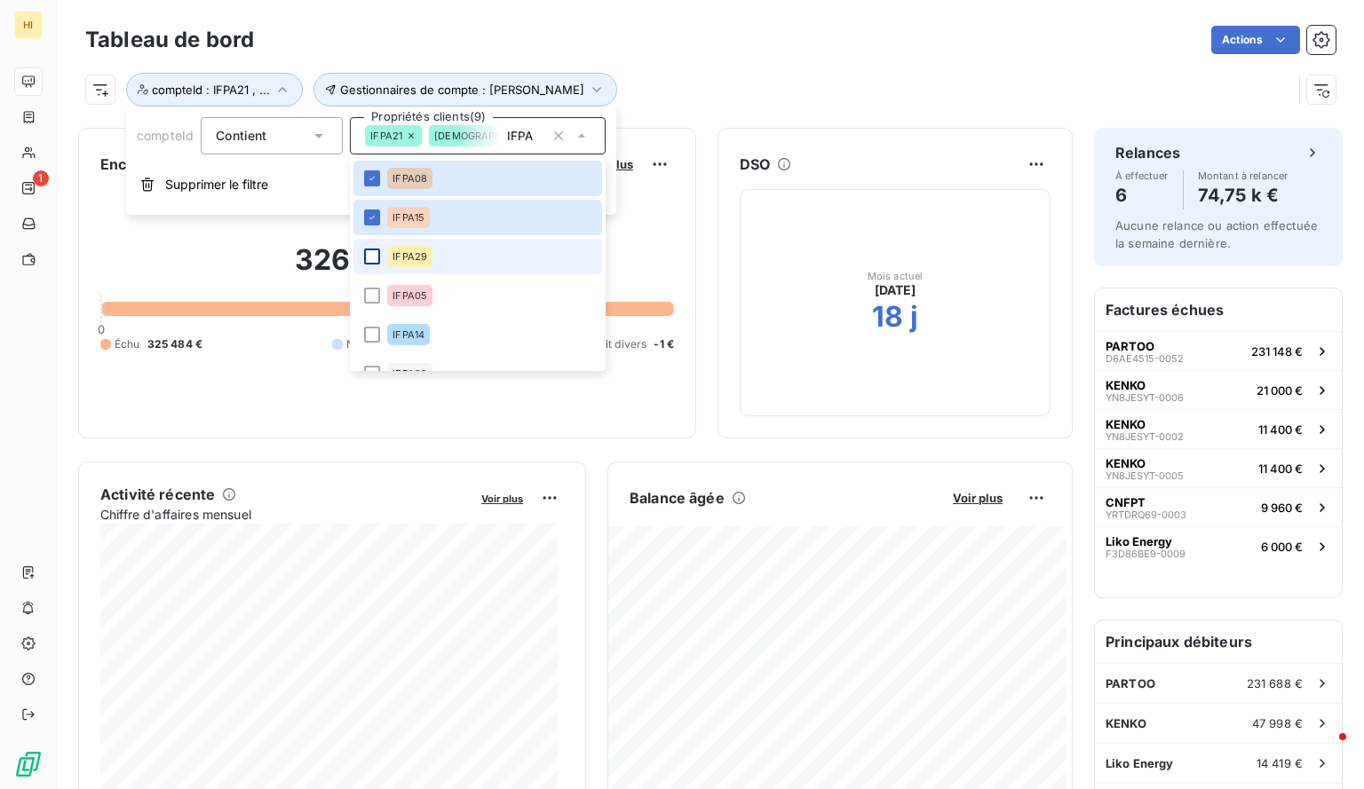
click at [371, 259] on div at bounding box center [372, 257] width 16 height 16
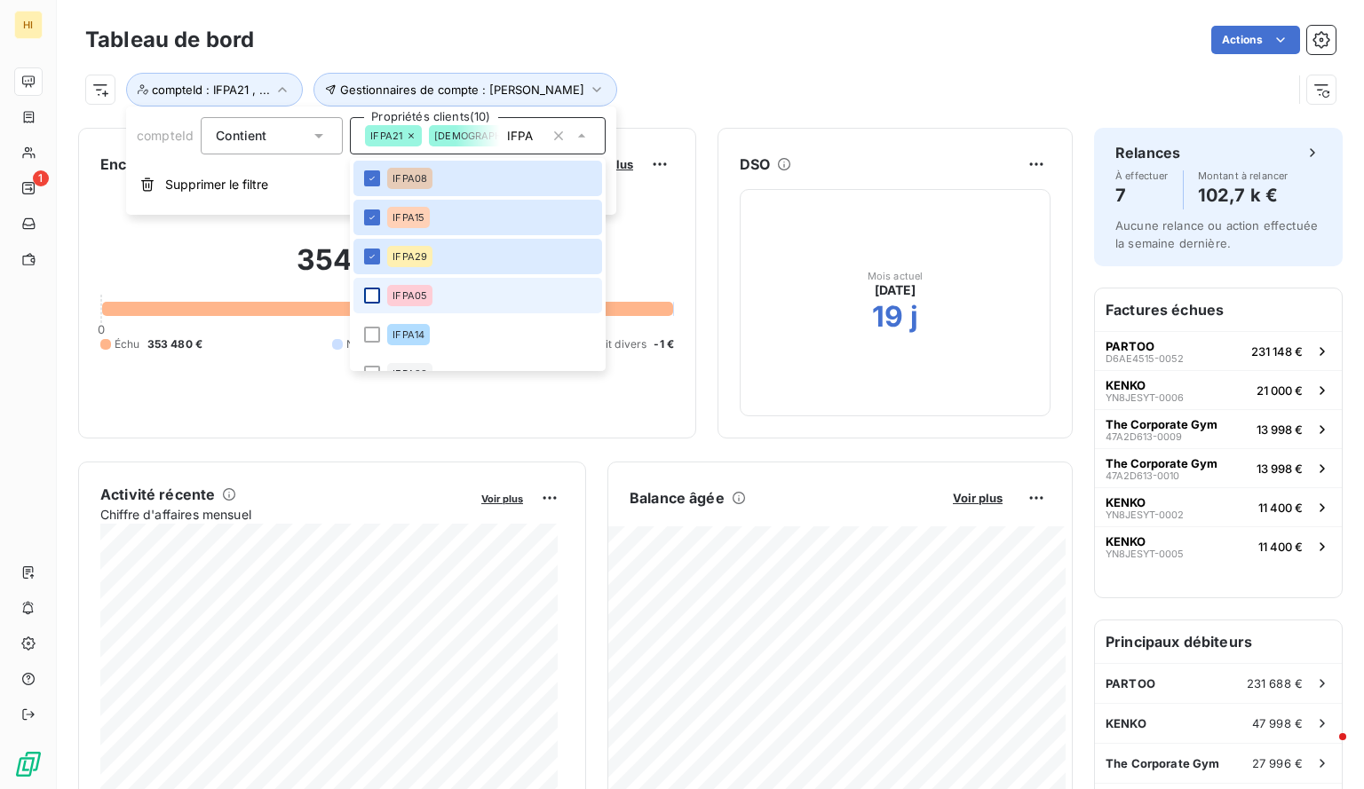
click at [370, 298] on div at bounding box center [372, 296] width 16 height 16
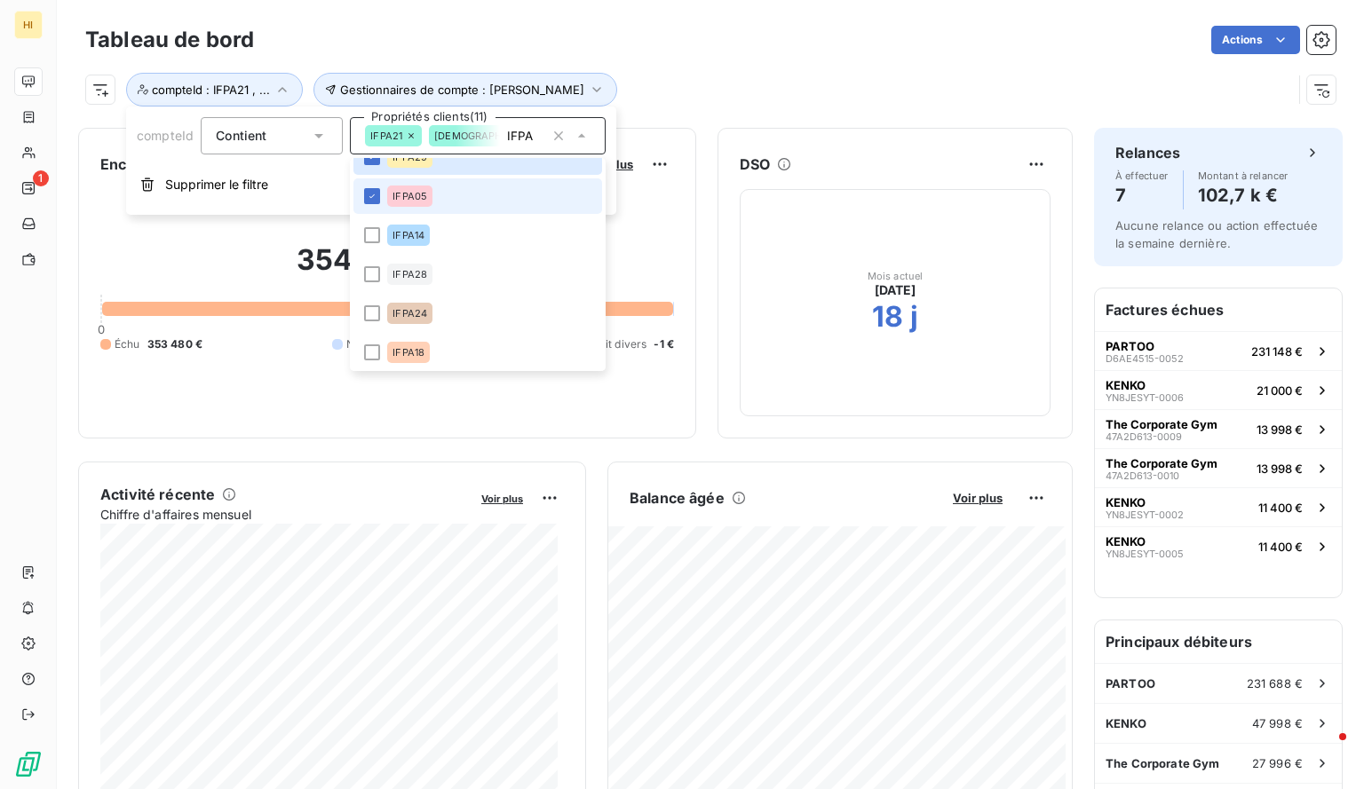
scroll to position [414, 0]
click at [369, 233] on div at bounding box center [372, 234] width 16 height 16
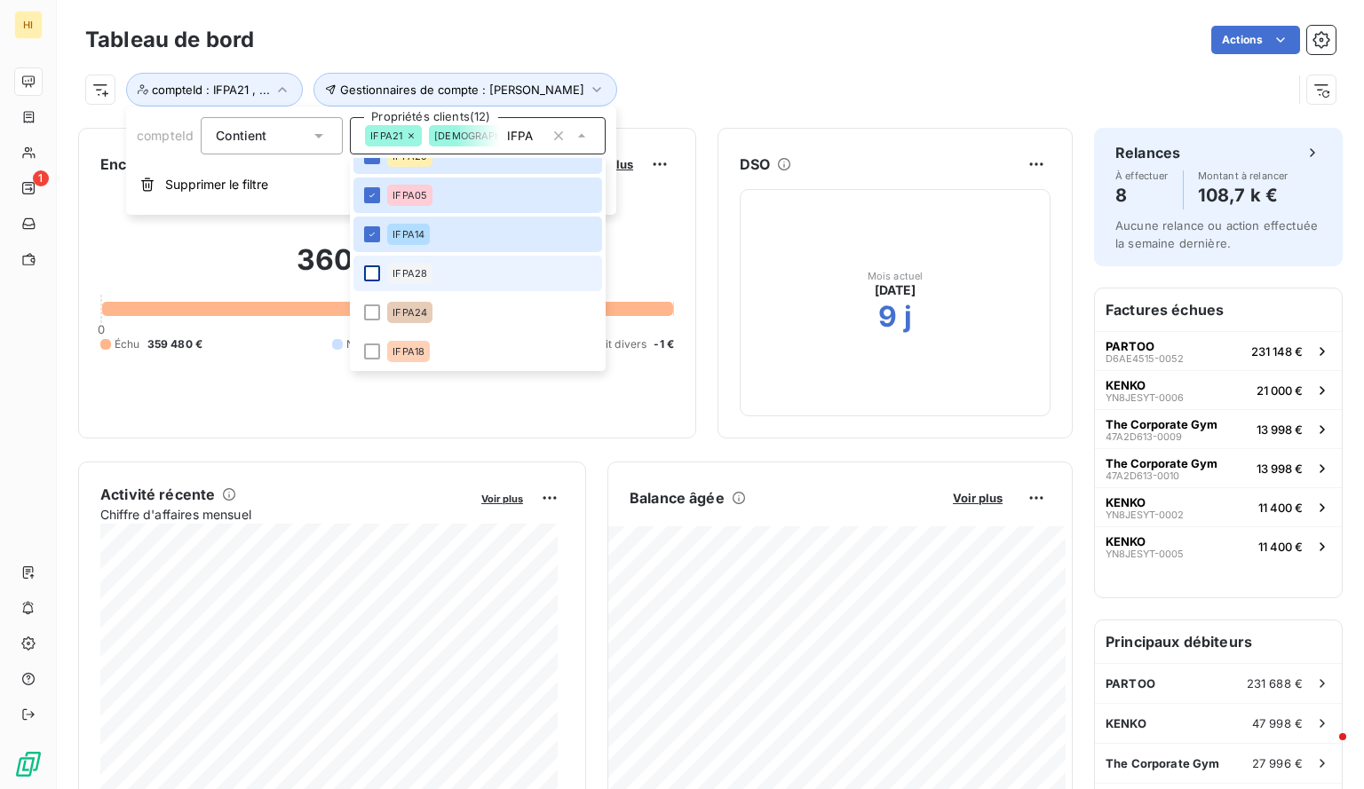
click at [373, 278] on div at bounding box center [372, 273] width 16 height 16
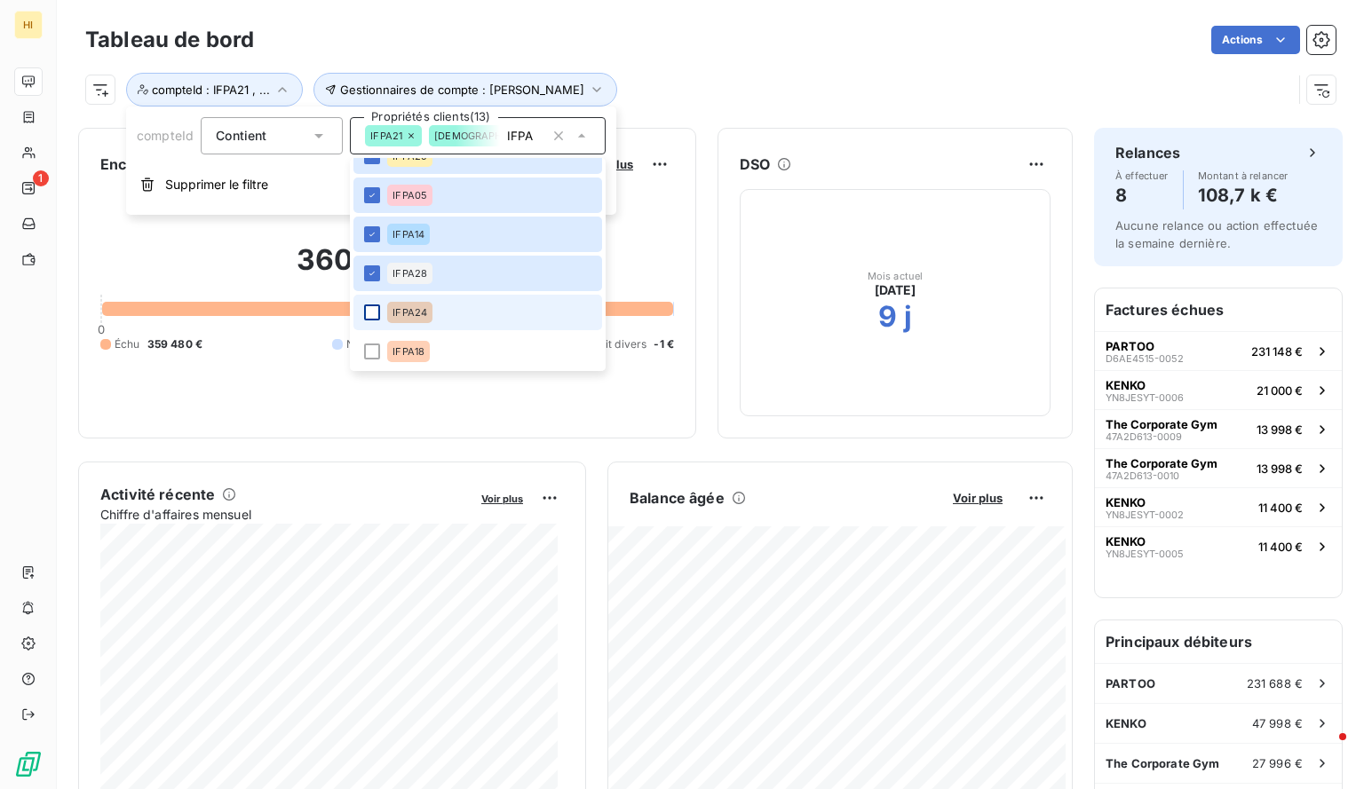
click at [371, 306] on div at bounding box center [372, 312] width 16 height 16
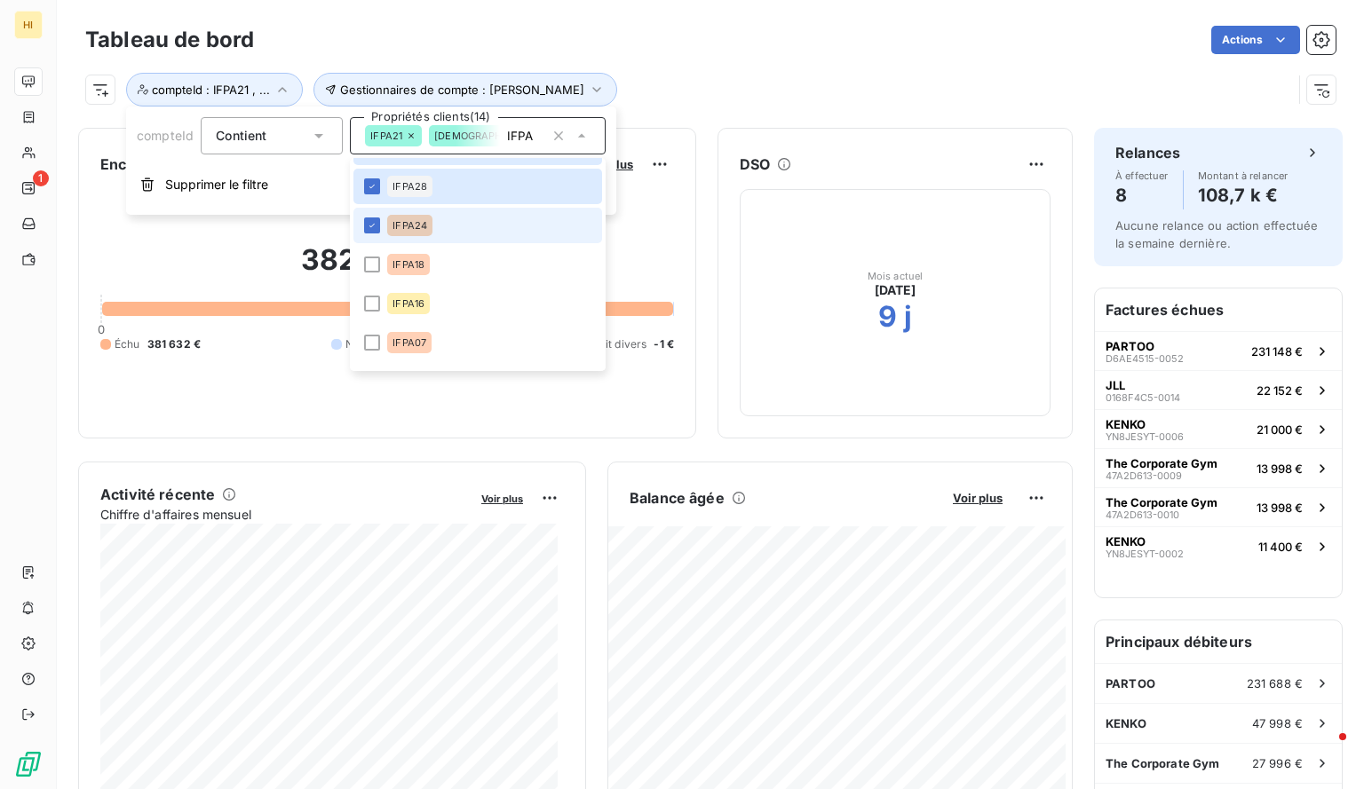
scroll to position [508, 0]
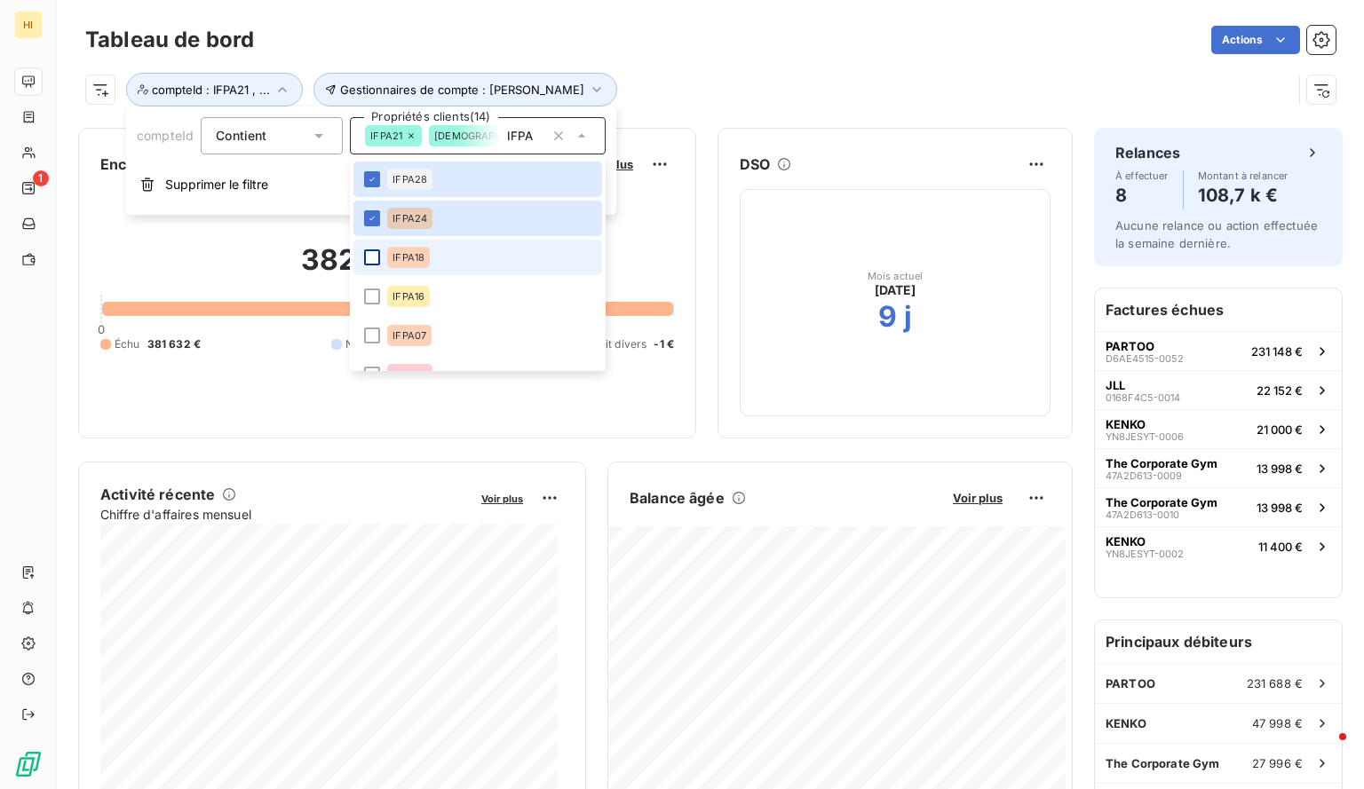
click at [368, 257] on div at bounding box center [372, 257] width 16 height 16
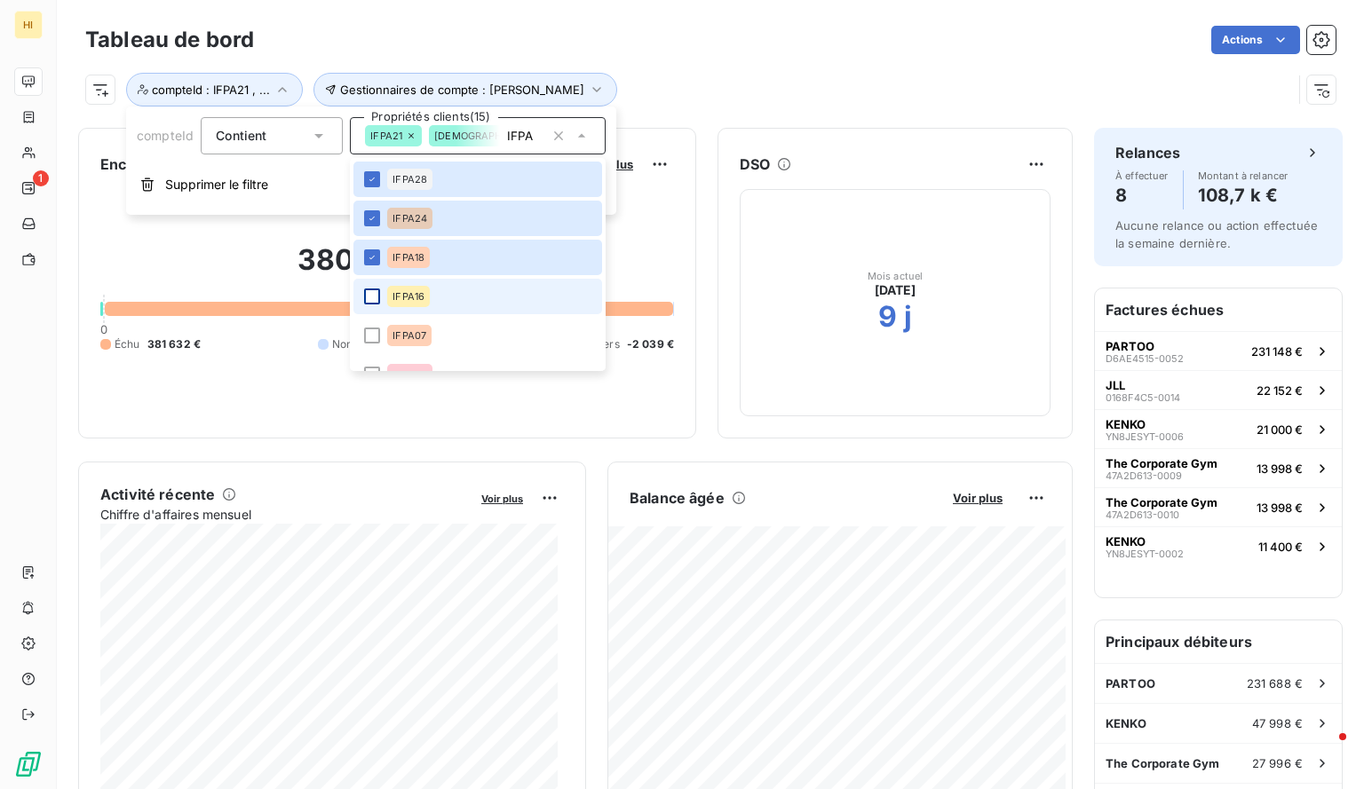
click at [369, 299] on div at bounding box center [372, 297] width 16 height 16
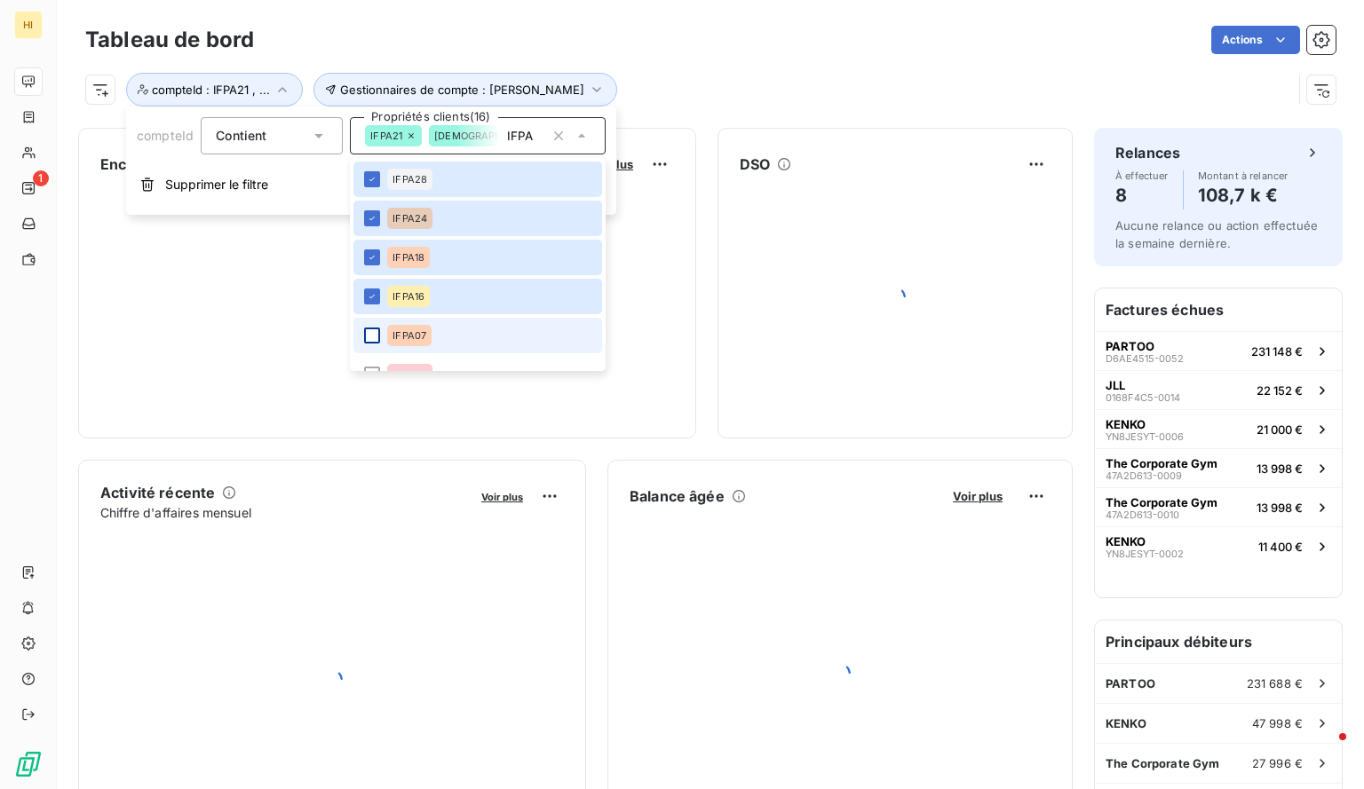
click at [371, 336] on div at bounding box center [372, 336] width 16 height 16
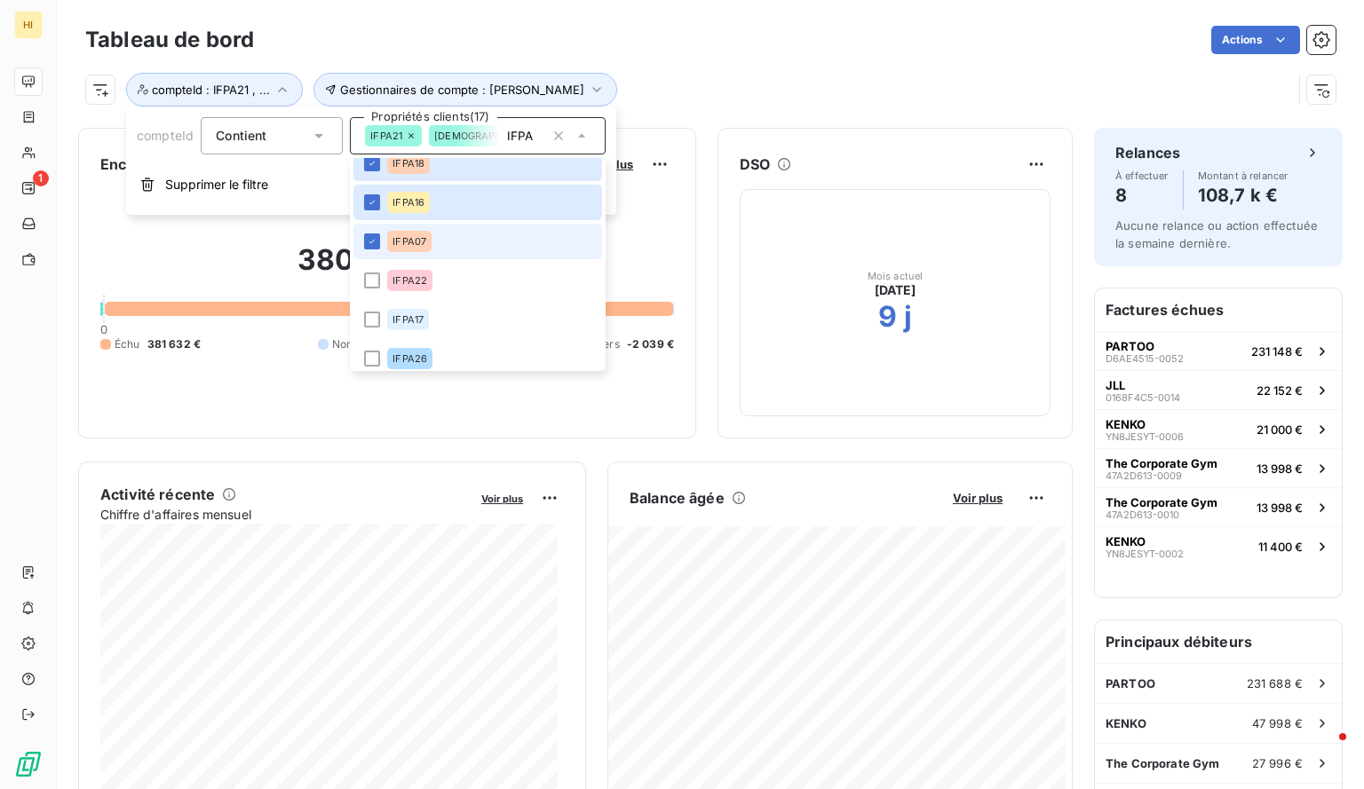
scroll to position [614, 0]
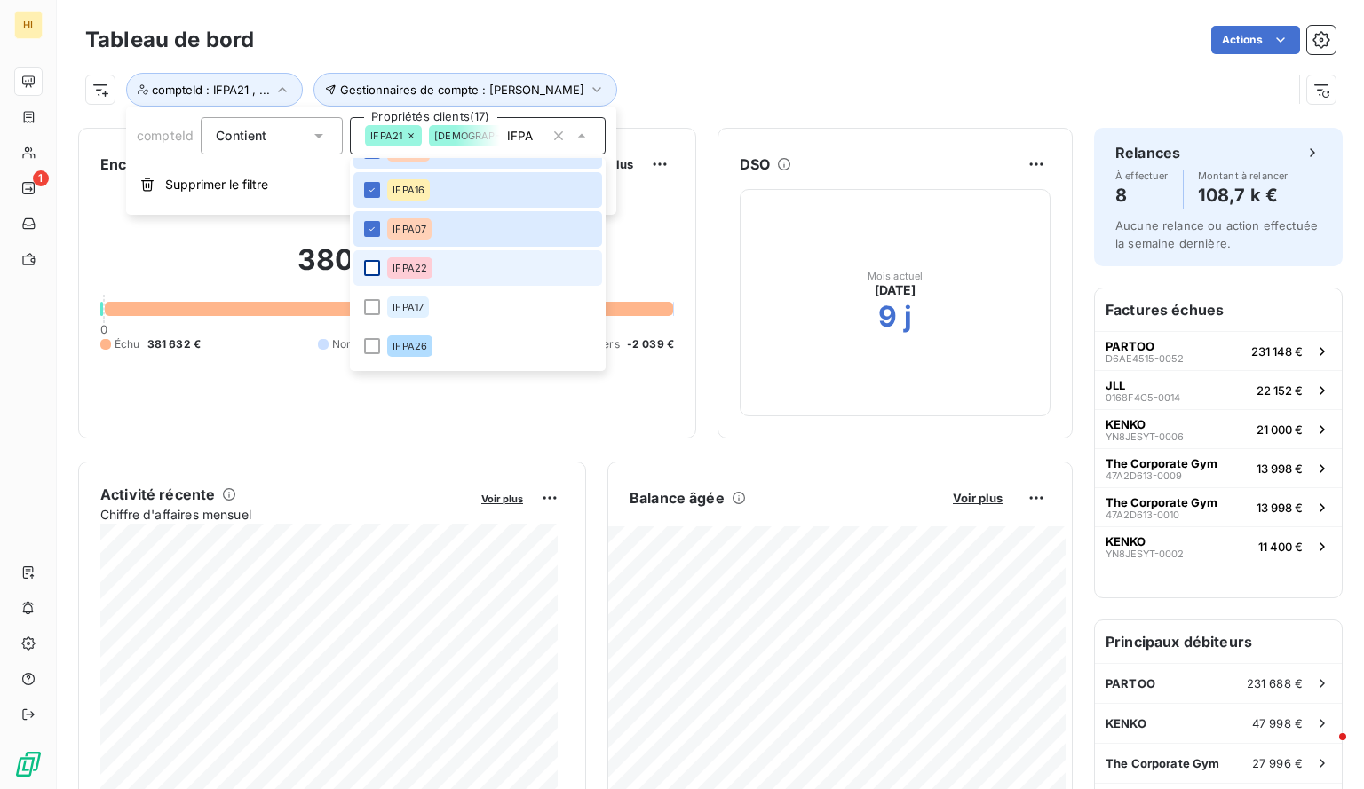
click at [369, 270] on div at bounding box center [372, 268] width 16 height 16
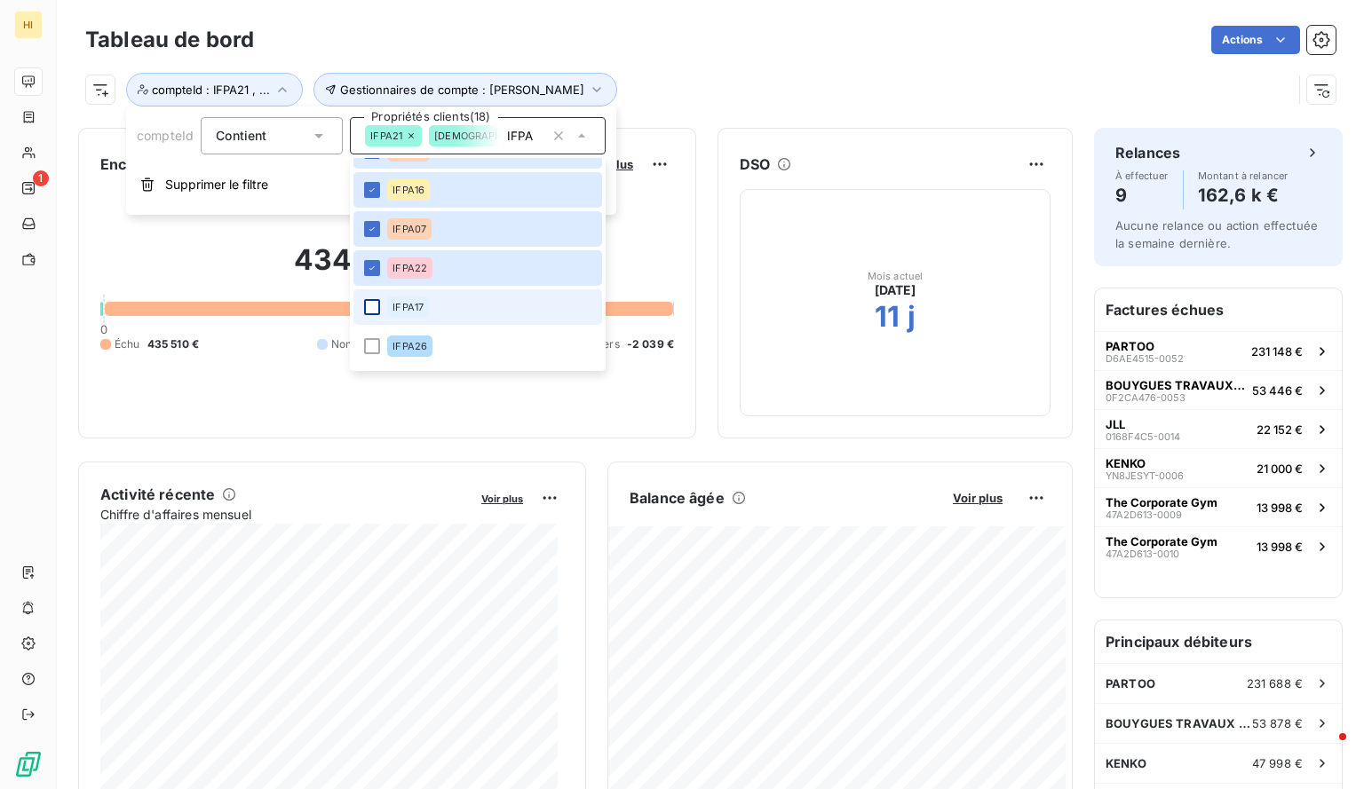
click at [368, 309] on div at bounding box center [372, 307] width 16 height 16
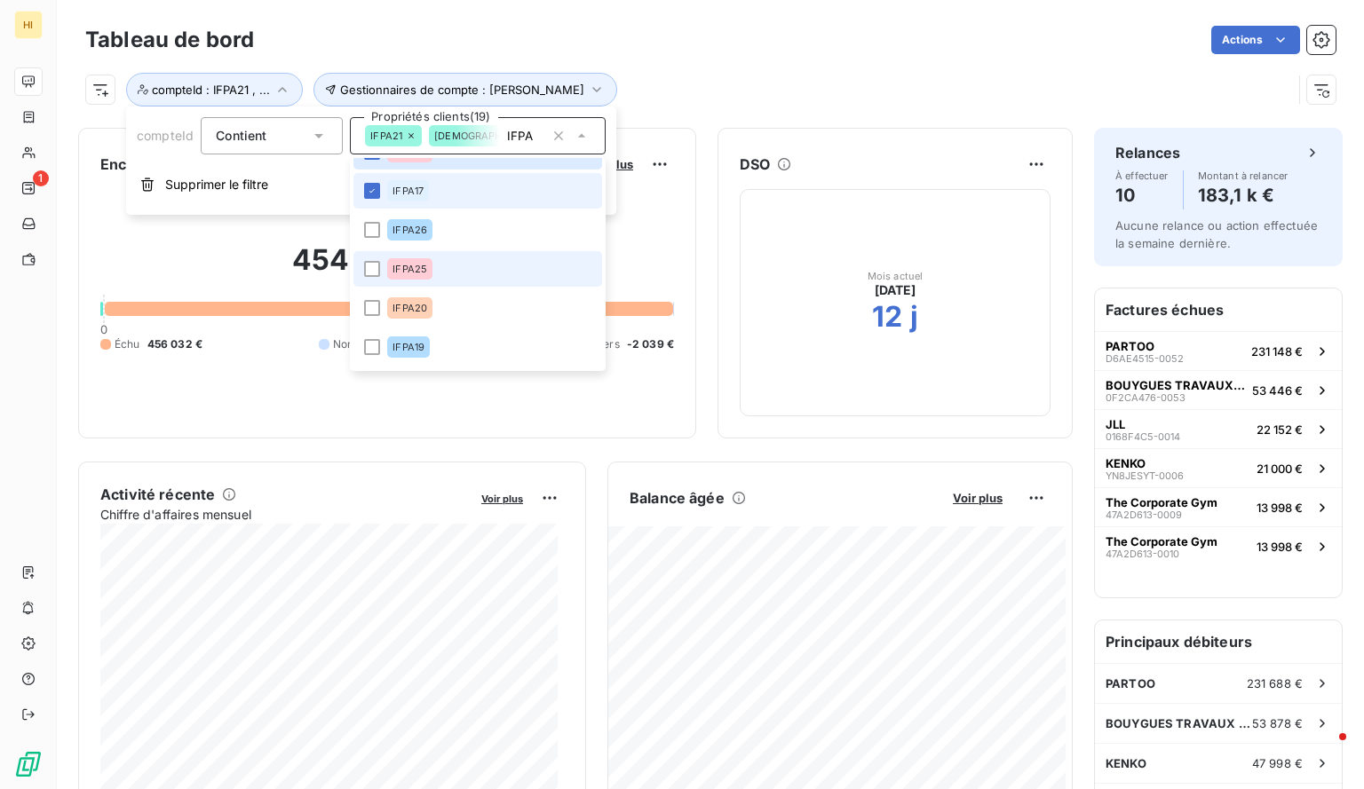
scroll to position [732, 0]
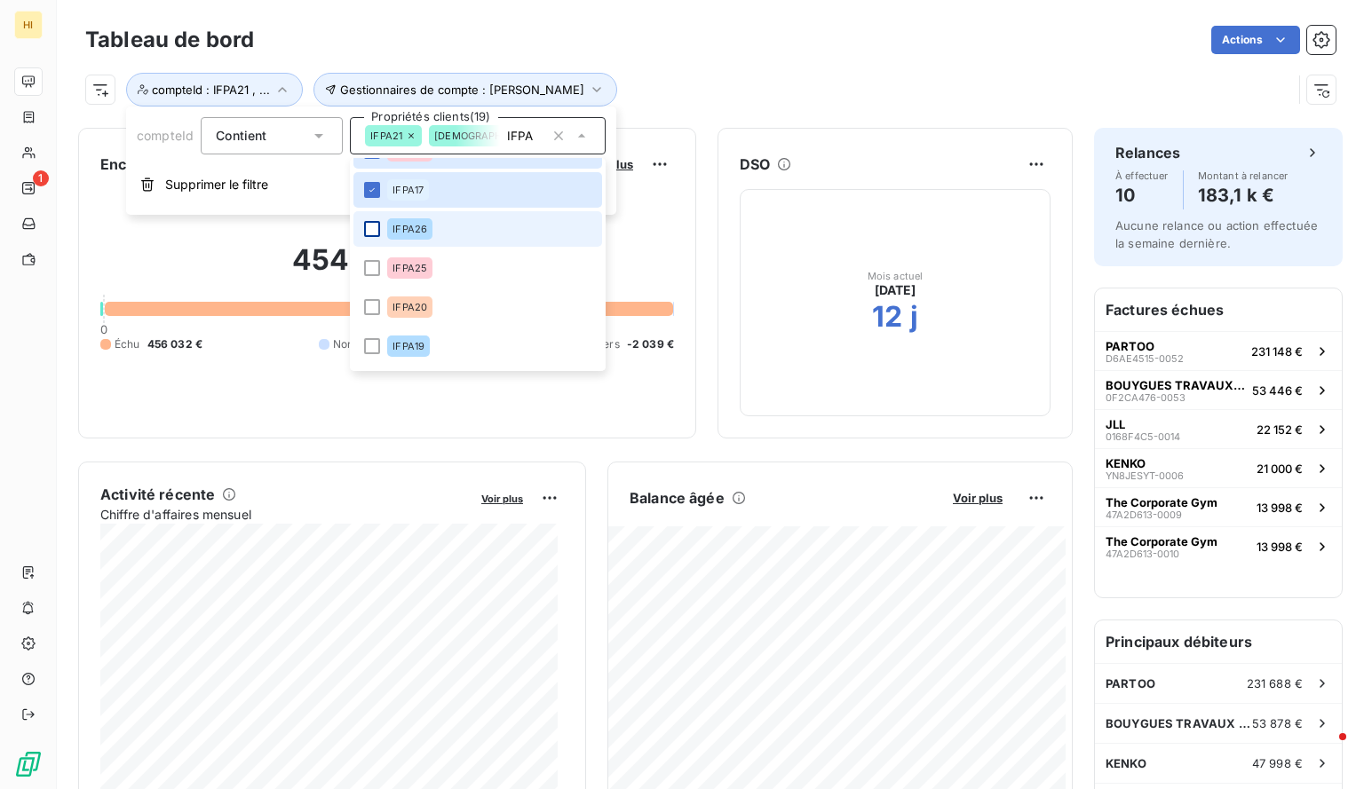
click at [375, 228] on div at bounding box center [372, 229] width 16 height 16
click at [374, 265] on div at bounding box center [372, 268] width 16 height 16
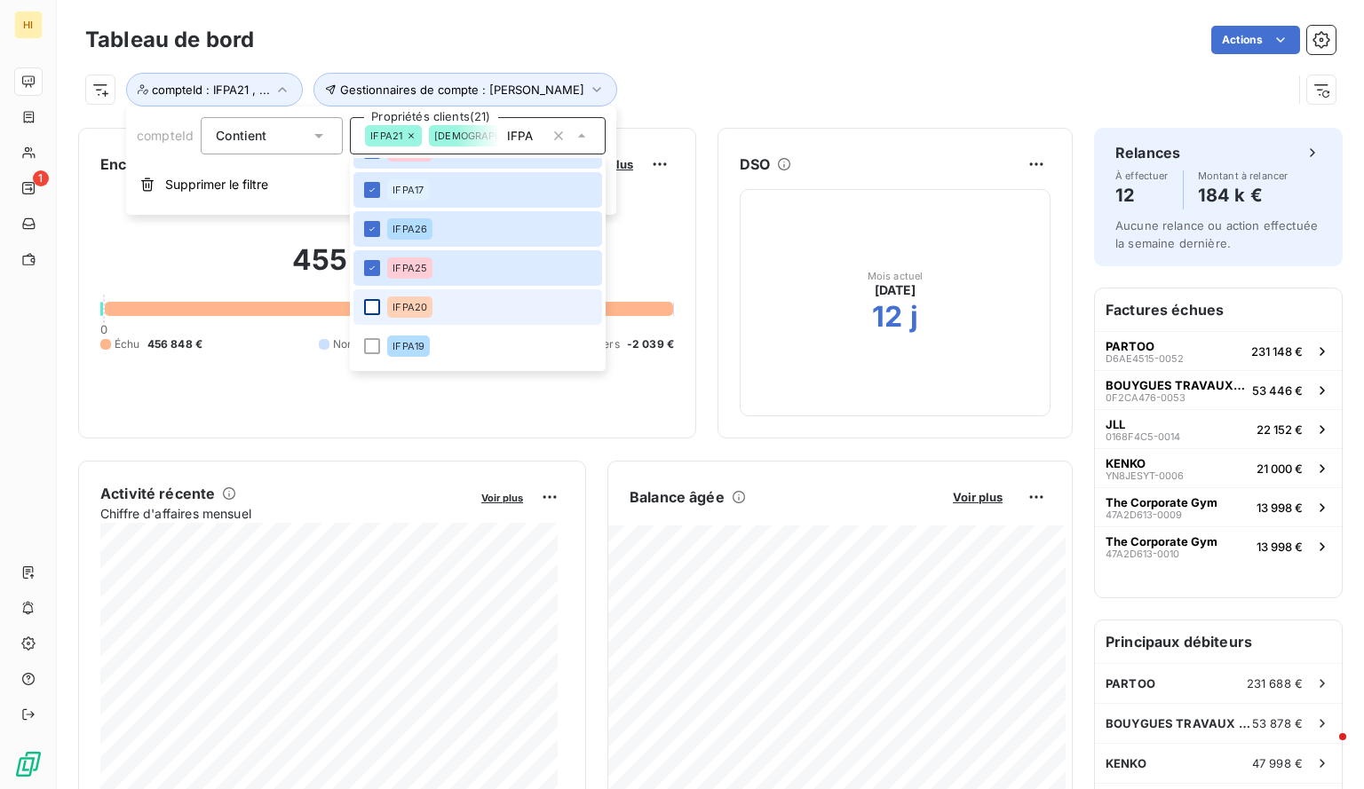
click at [373, 304] on div at bounding box center [372, 307] width 16 height 16
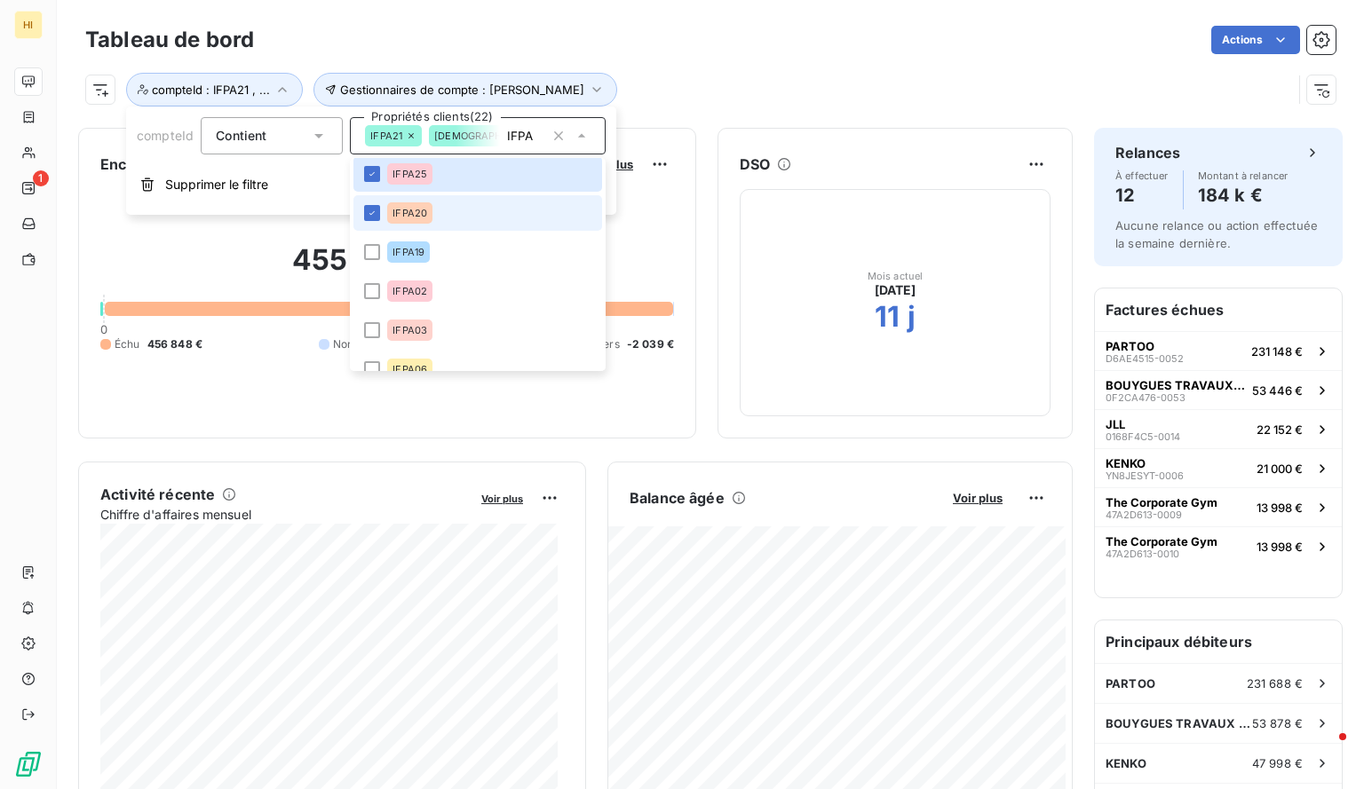
scroll to position [848, 0]
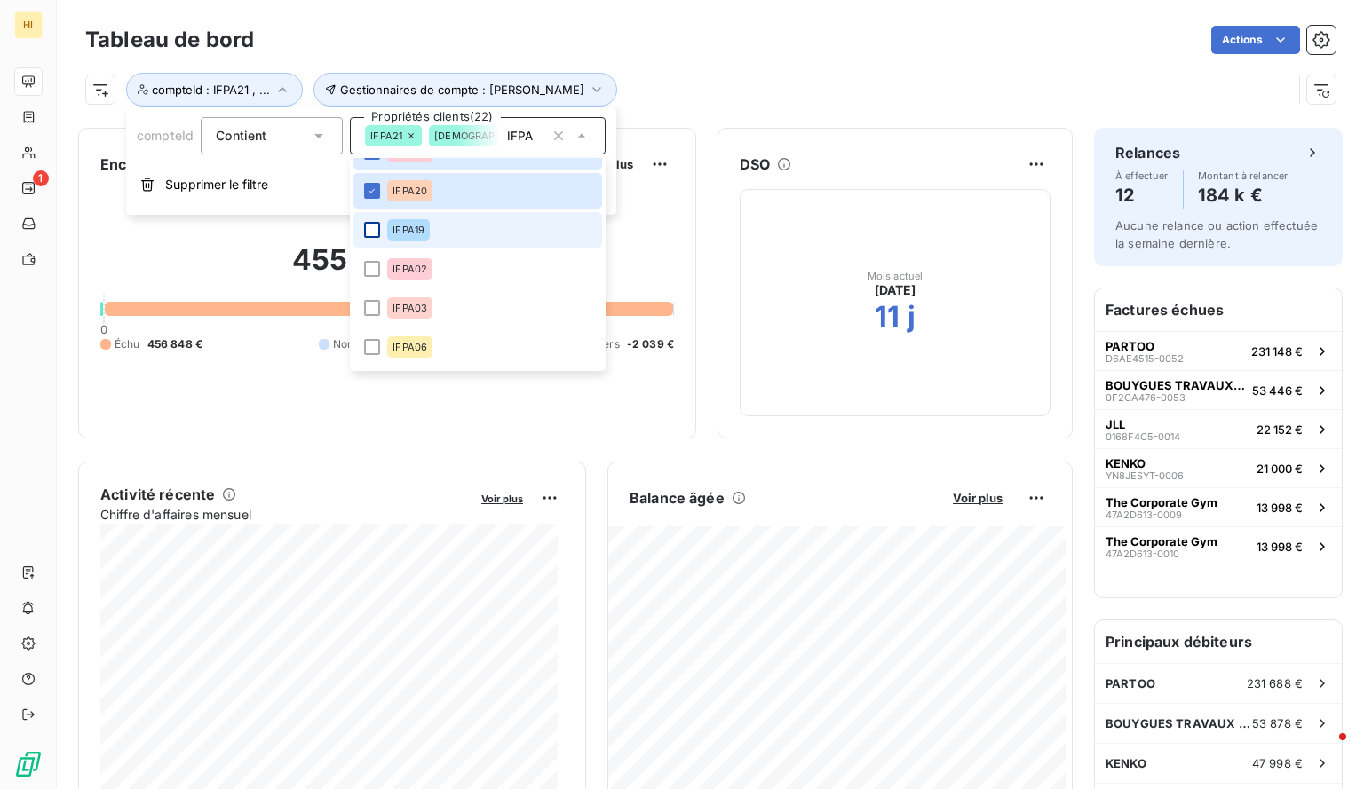
click at [370, 230] on div at bounding box center [372, 230] width 16 height 16
click at [368, 271] on div at bounding box center [372, 269] width 16 height 16
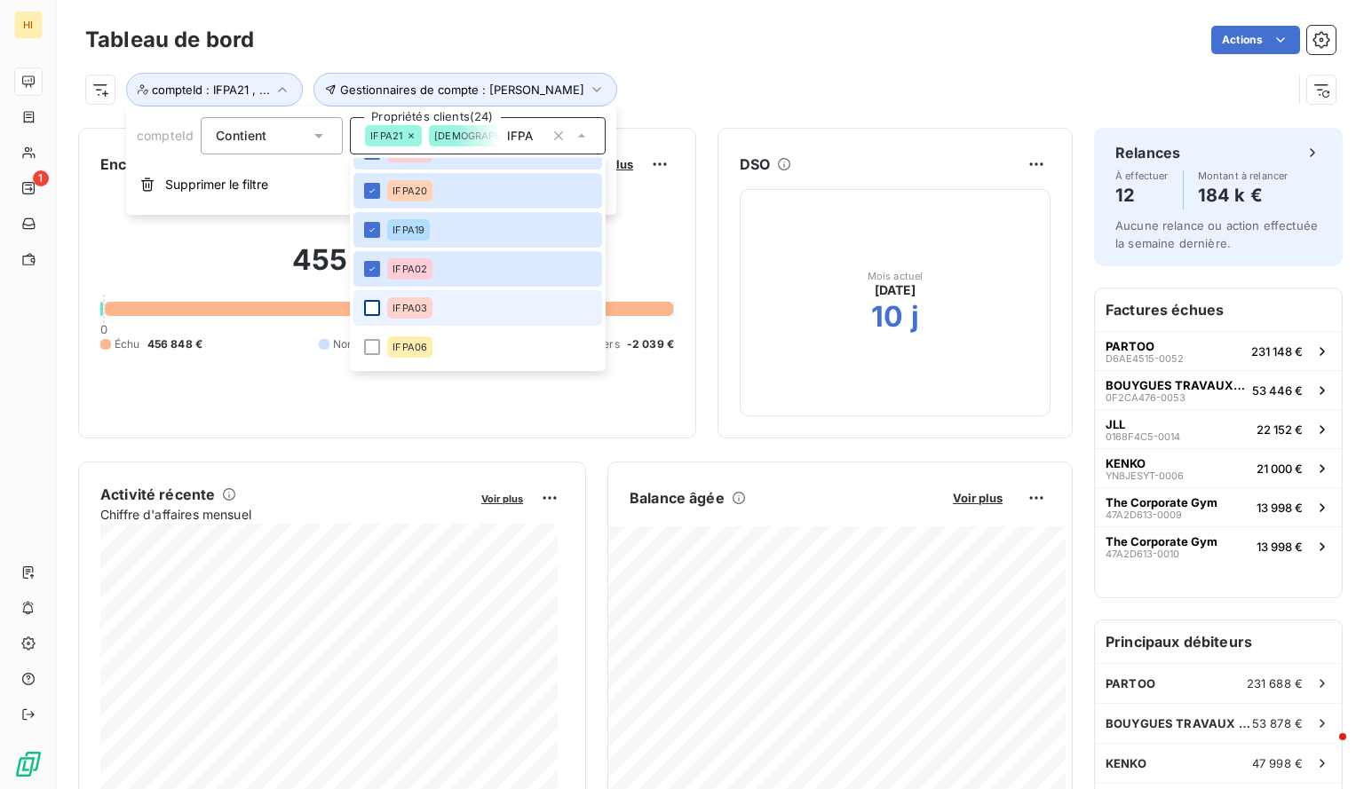
click at [369, 305] on div at bounding box center [372, 308] width 16 height 16
click at [369, 343] on div at bounding box center [372, 347] width 16 height 16
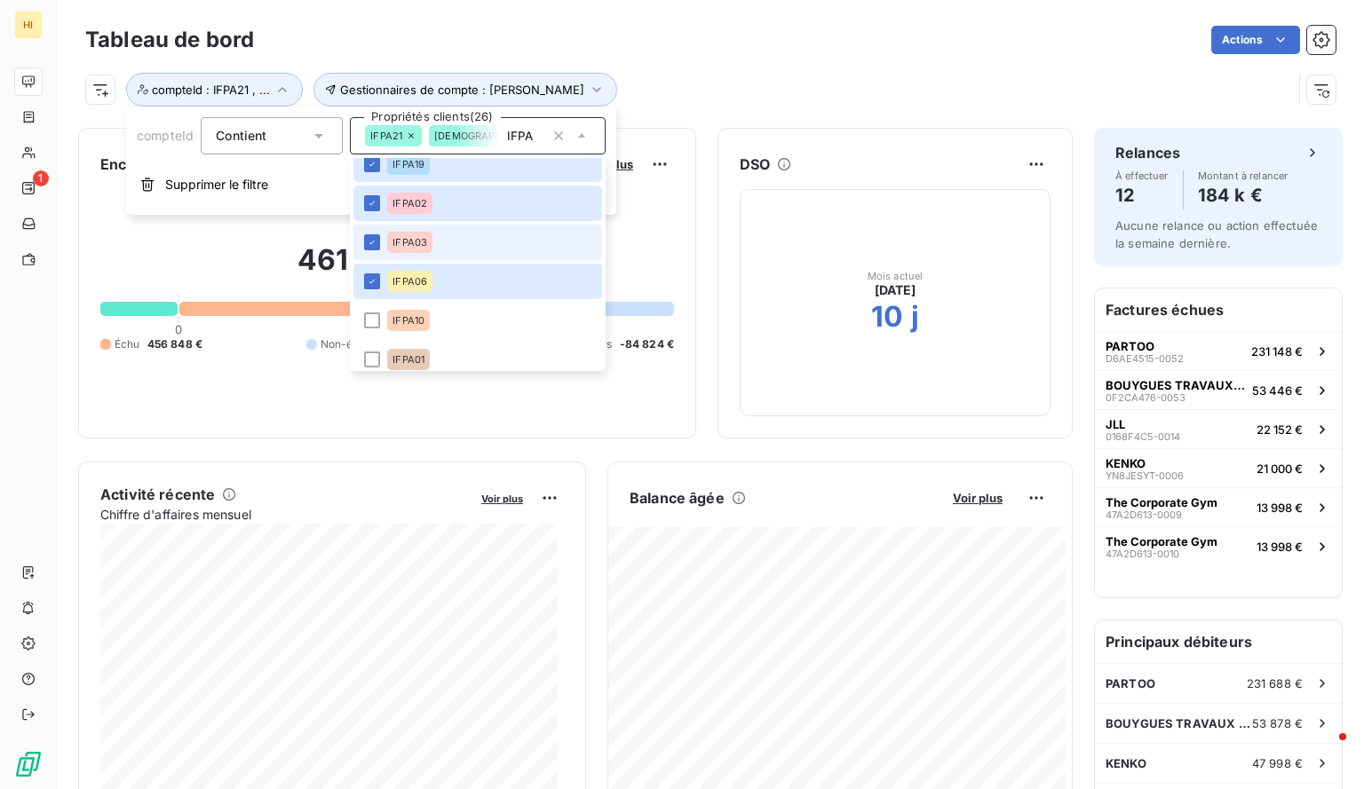
scroll to position [923, 0]
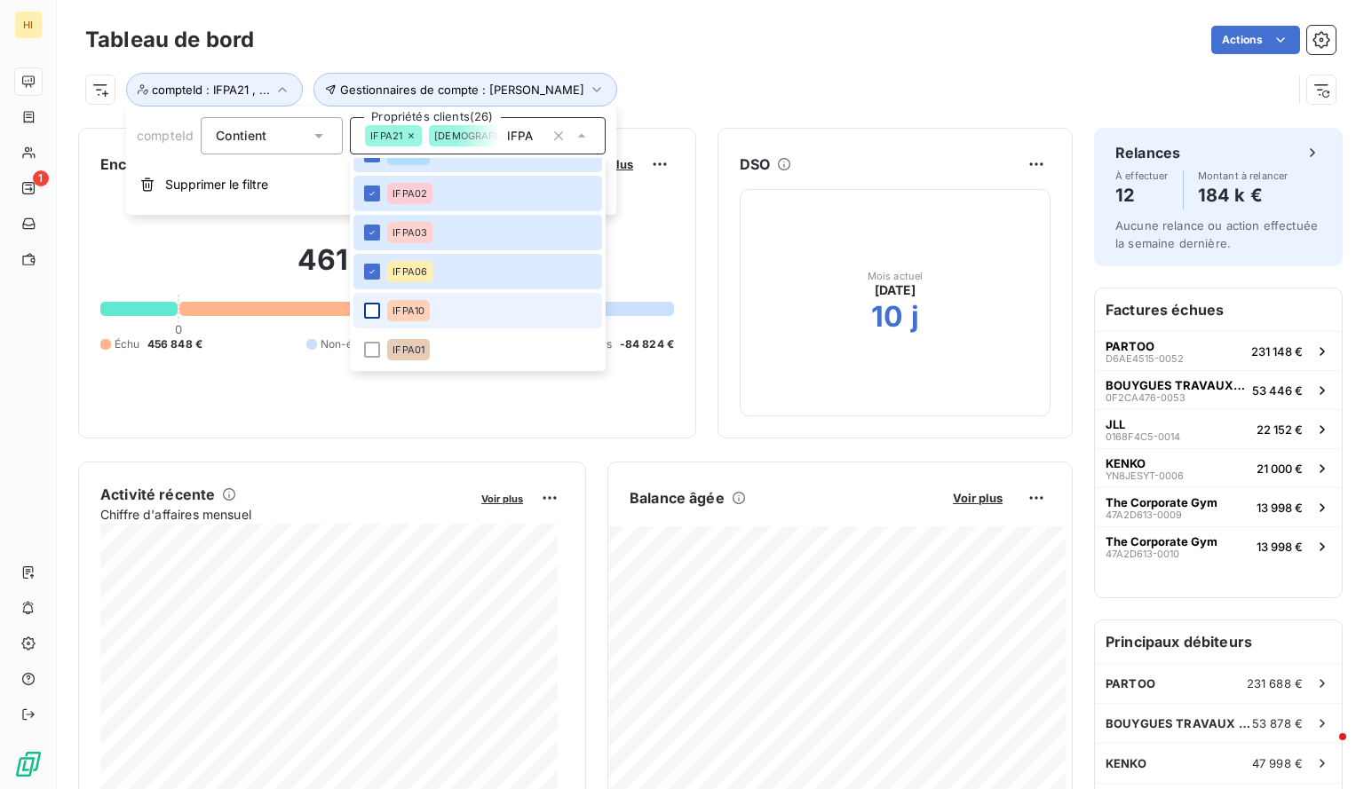
click at [369, 306] on div at bounding box center [372, 311] width 16 height 16
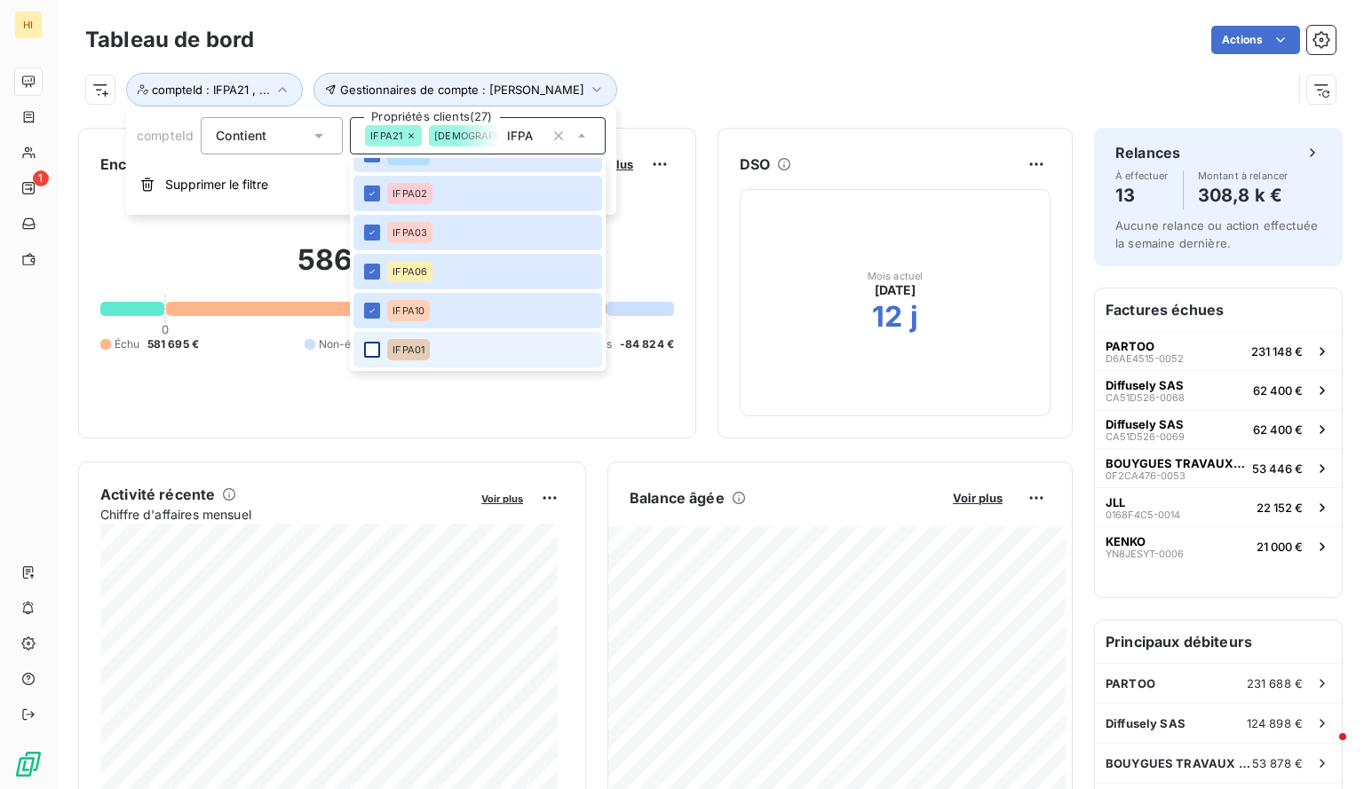
click at [369, 348] on div at bounding box center [372, 350] width 16 height 16
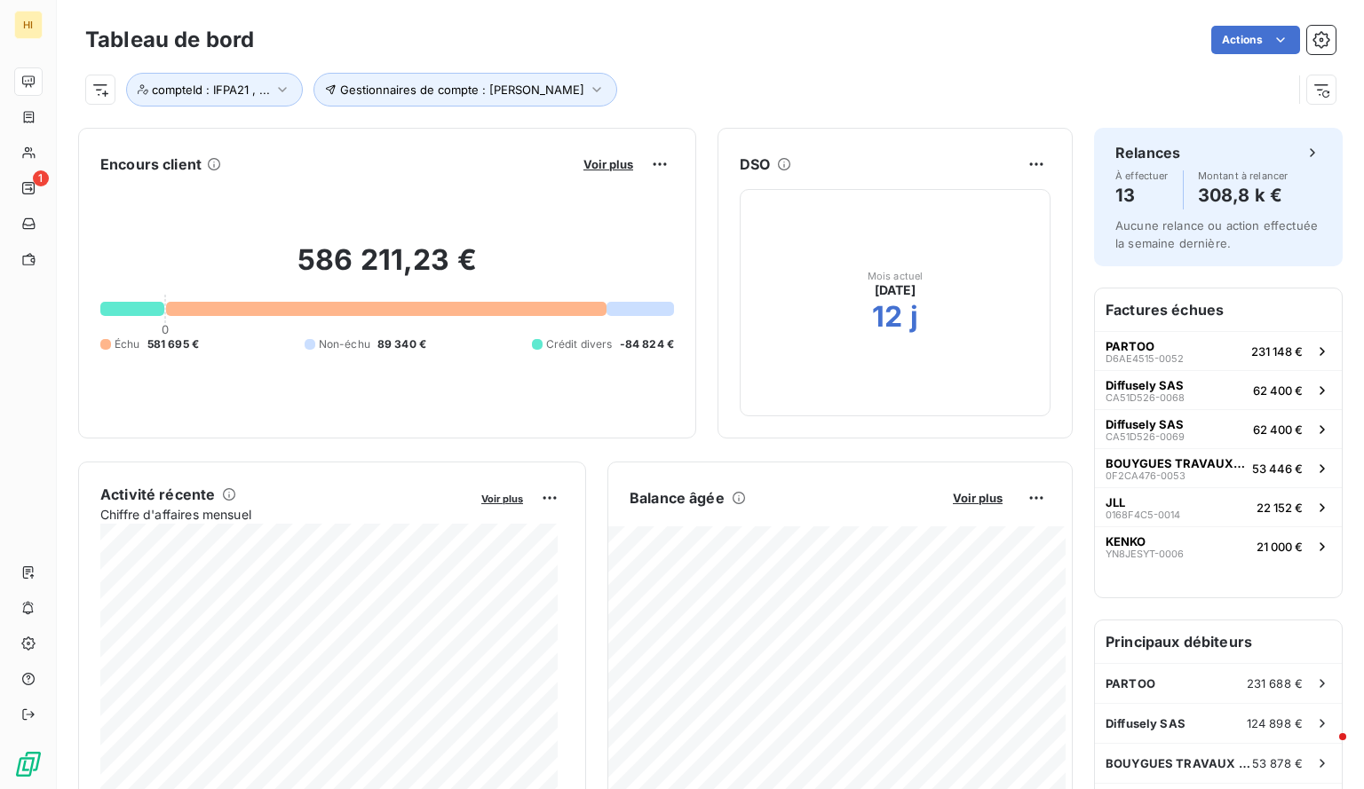
click at [705, 83] on div "Gestionnaires de compte : [PERSON_NAME] compteId : IFPA21 , ..." at bounding box center [688, 90] width 1206 height 34
click at [955, 492] on span "Voir plus" at bounding box center [978, 498] width 50 height 14
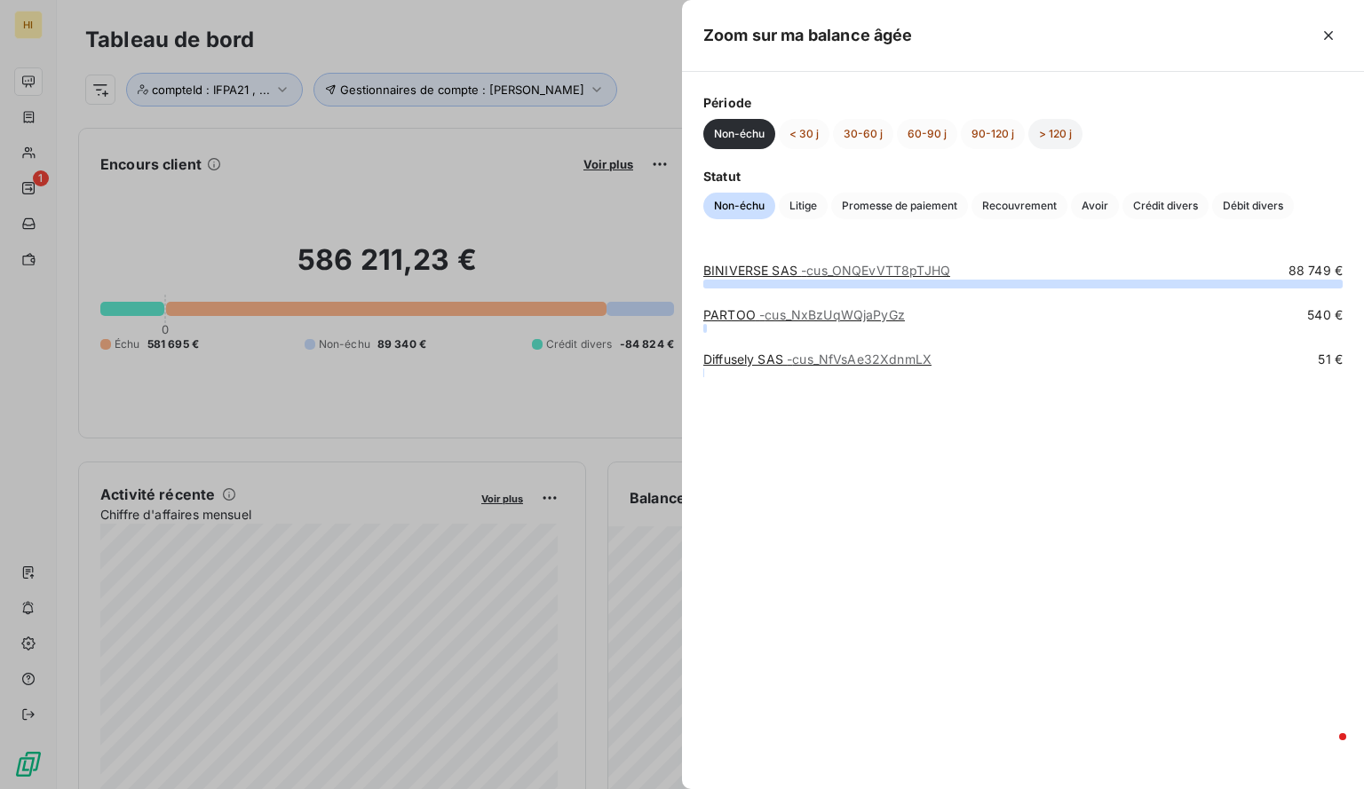
click at [1057, 127] on button "> 120 j" at bounding box center [1055, 134] width 54 height 30
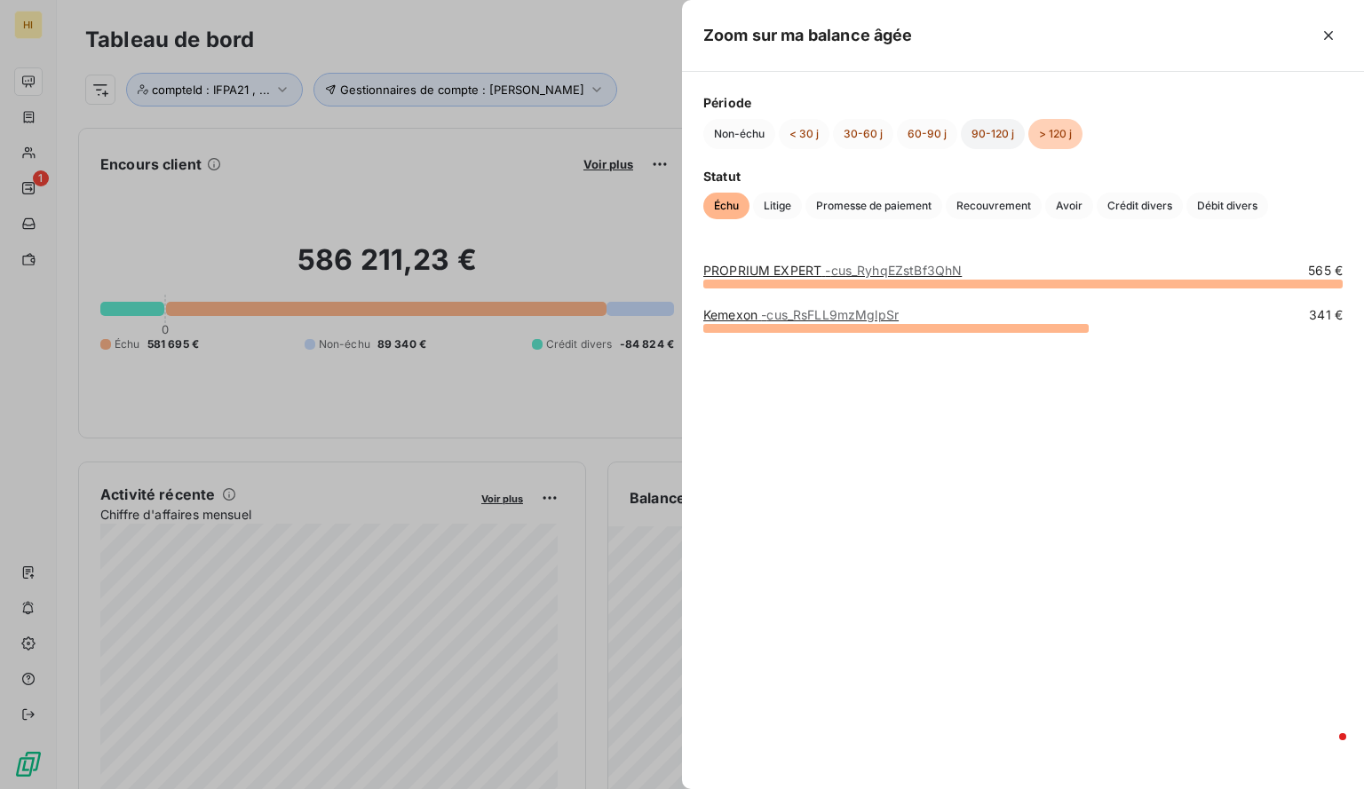
click at [991, 128] on button "90-120 j" at bounding box center [993, 134] width 64 height 30
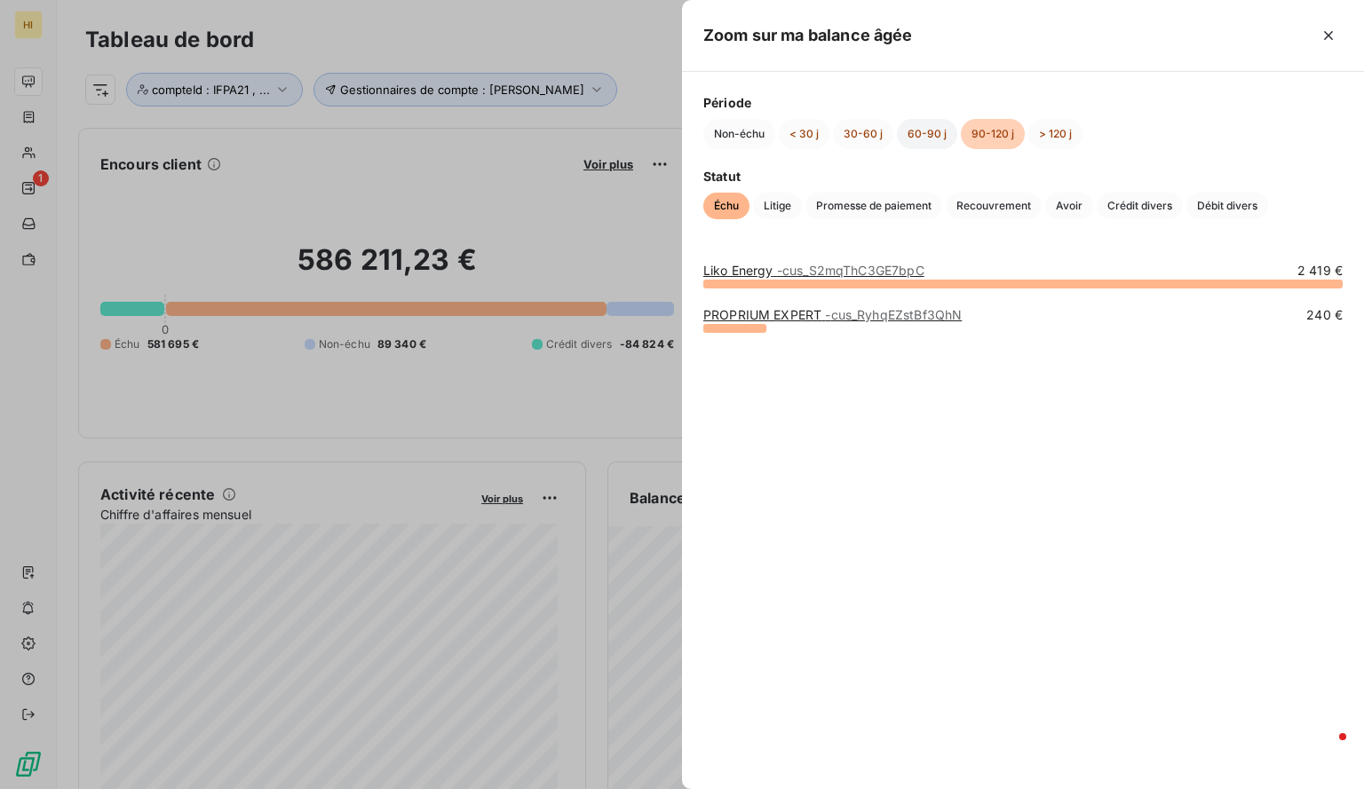
click at [918, 140] on button "60-90 j" at bounding box center [927, 134] width 60 height 30
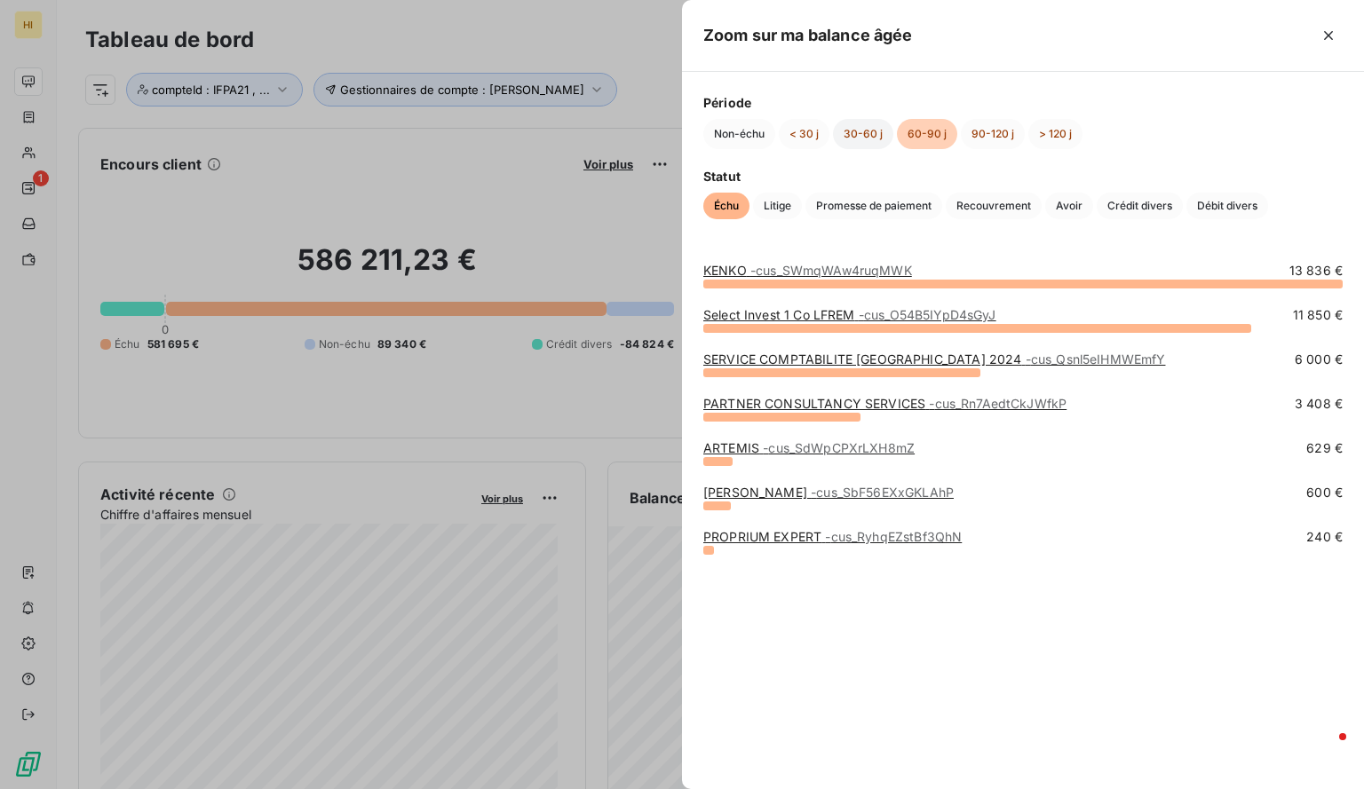
click at [847, 130] on button "30-60 j" at bounding box center [863, 134] width 60 height 30
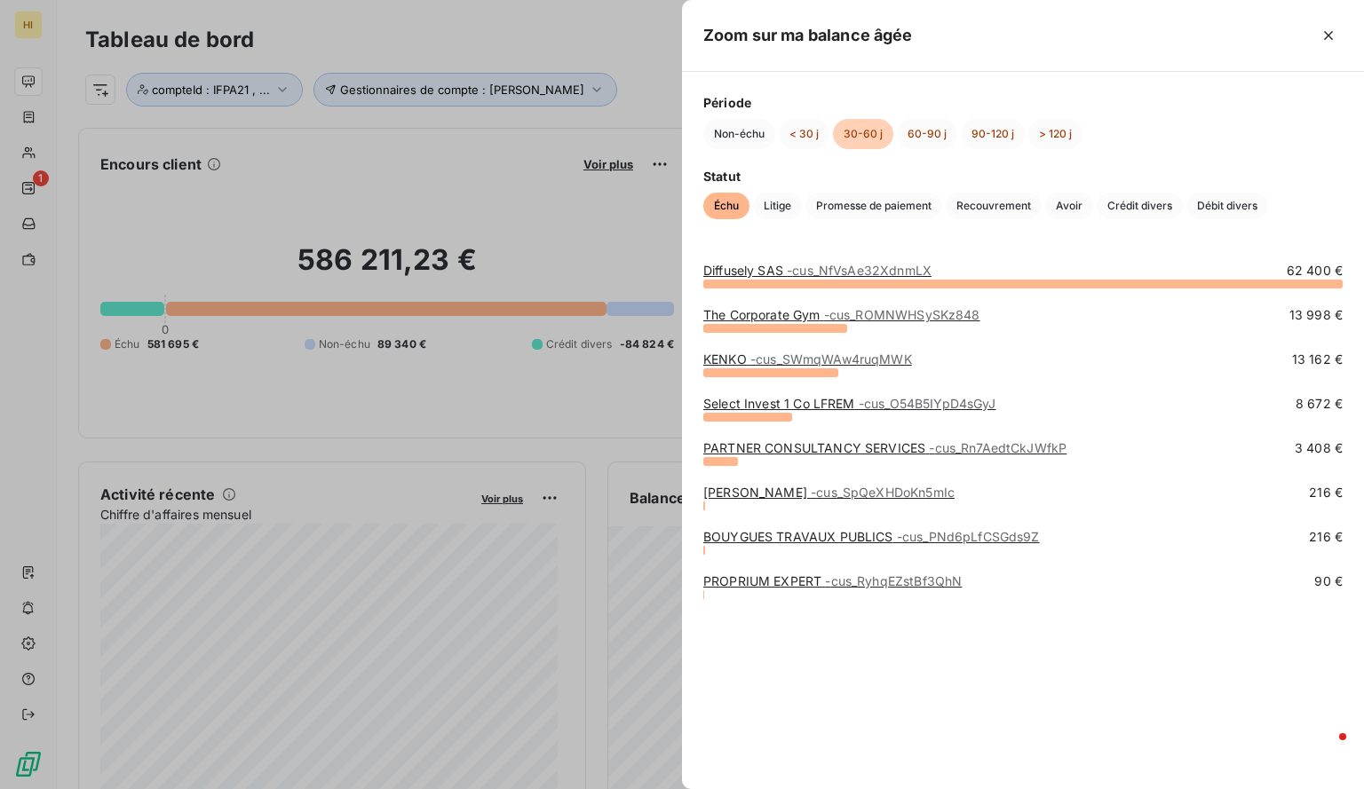
click at [782, 491] on link "[PERSON_NAME] - cus_SpQeXHDoKn5mIc" at bounding box center [828, 492] width 251 height 15
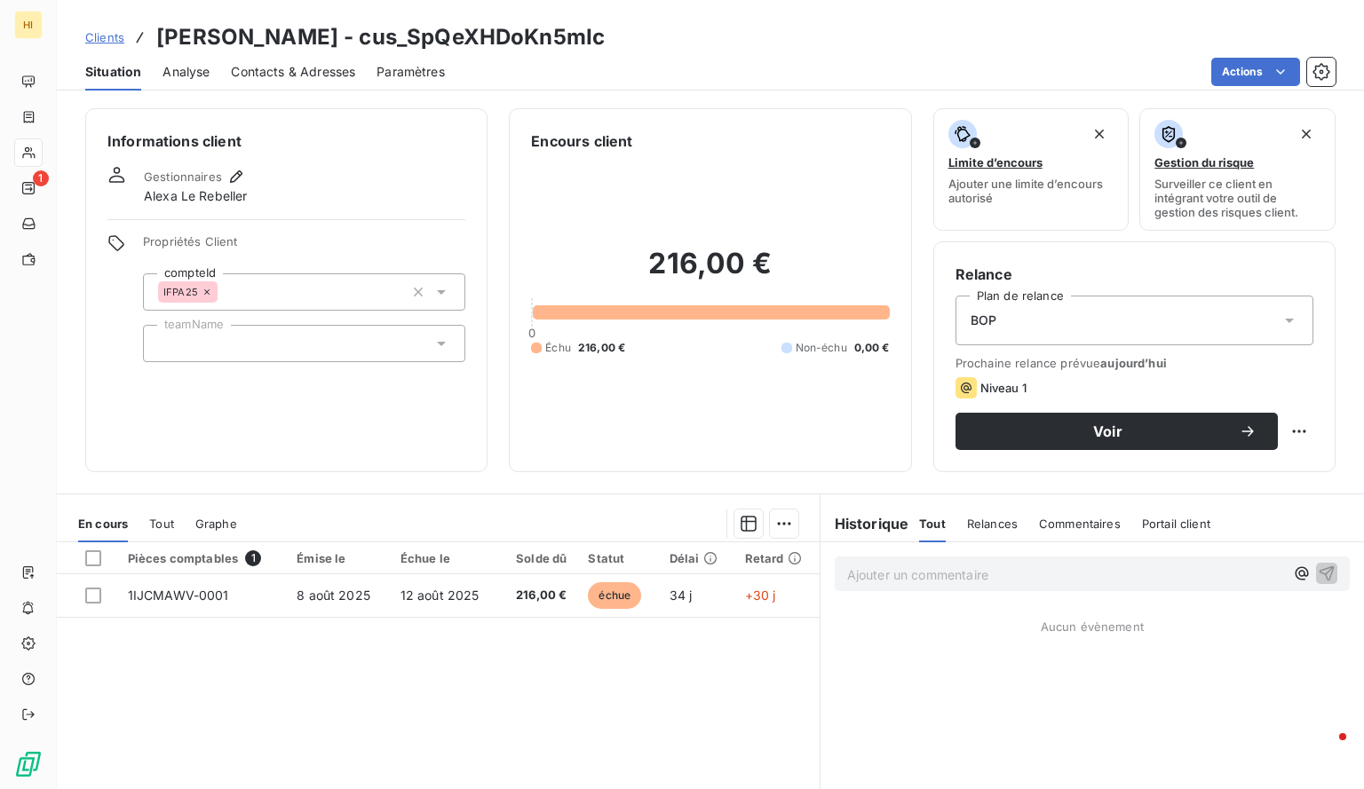
drag, startPoint x: 597, startPoint y: 31, endPoint x: 348, endPoint y: 35, distance: 249.5
click at [348, 35] on div "Clients [PERSON_NAME] - cus_SpQeXHDoKn5mIc" at bounding box center [710, 37] width 1307 height 32
copy h3 "cus_SpQeXHDoKn5mIc"
